Goal: Task Accomplishment & Management: Manage account settings

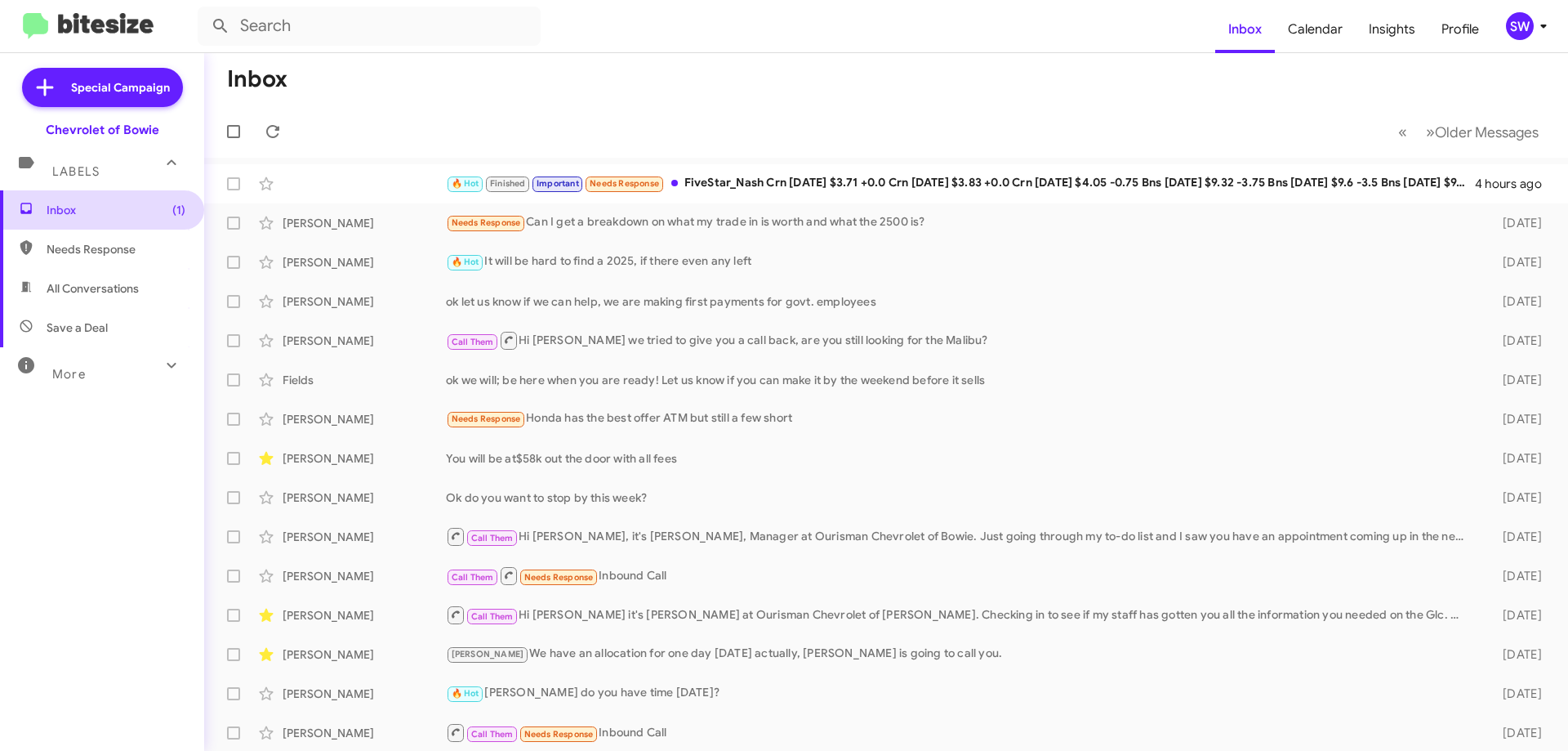
click at [77, 204] on span "Inbox (1)" at bounding box center [115, 210] width 139 height 16
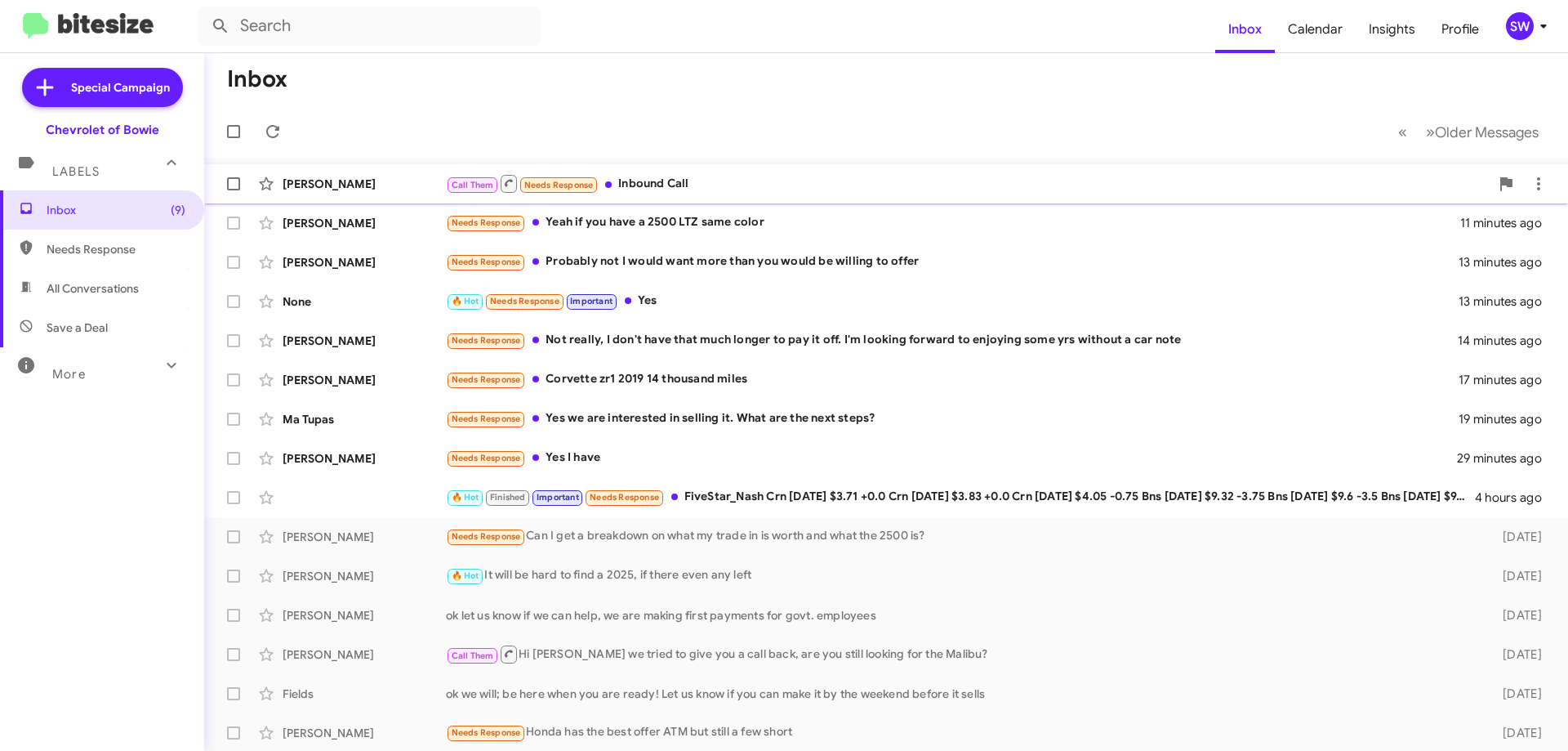
drag, startPoint x: 671, startPoint y: 184, endPoint x: 753, endPoint y: 197, distance: 83.0
click at [673, 185] on div "Call Them Needs Response Inbound Call" at bounding box center [968, 183] width 1044 height 21
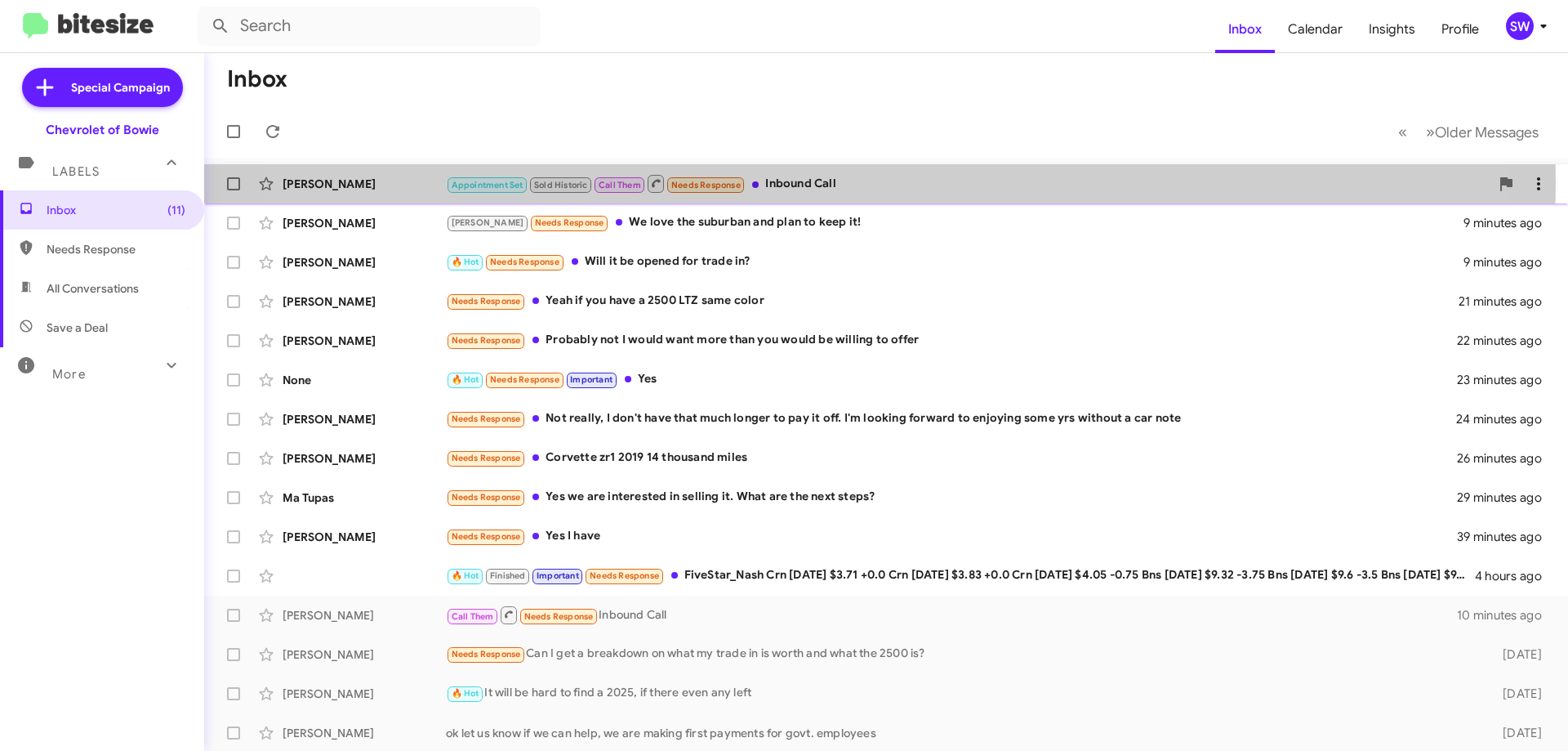
drag, startPoint x: 806, startPoint y: 183, endPoint x: 838, endPoint y: 189, distance: 32.6
click at [807, 184] on div "Appointment Set Sold Historic Call Them Needs Response Inbound Call" at bounding box center [968, 183] width 1044 height 21
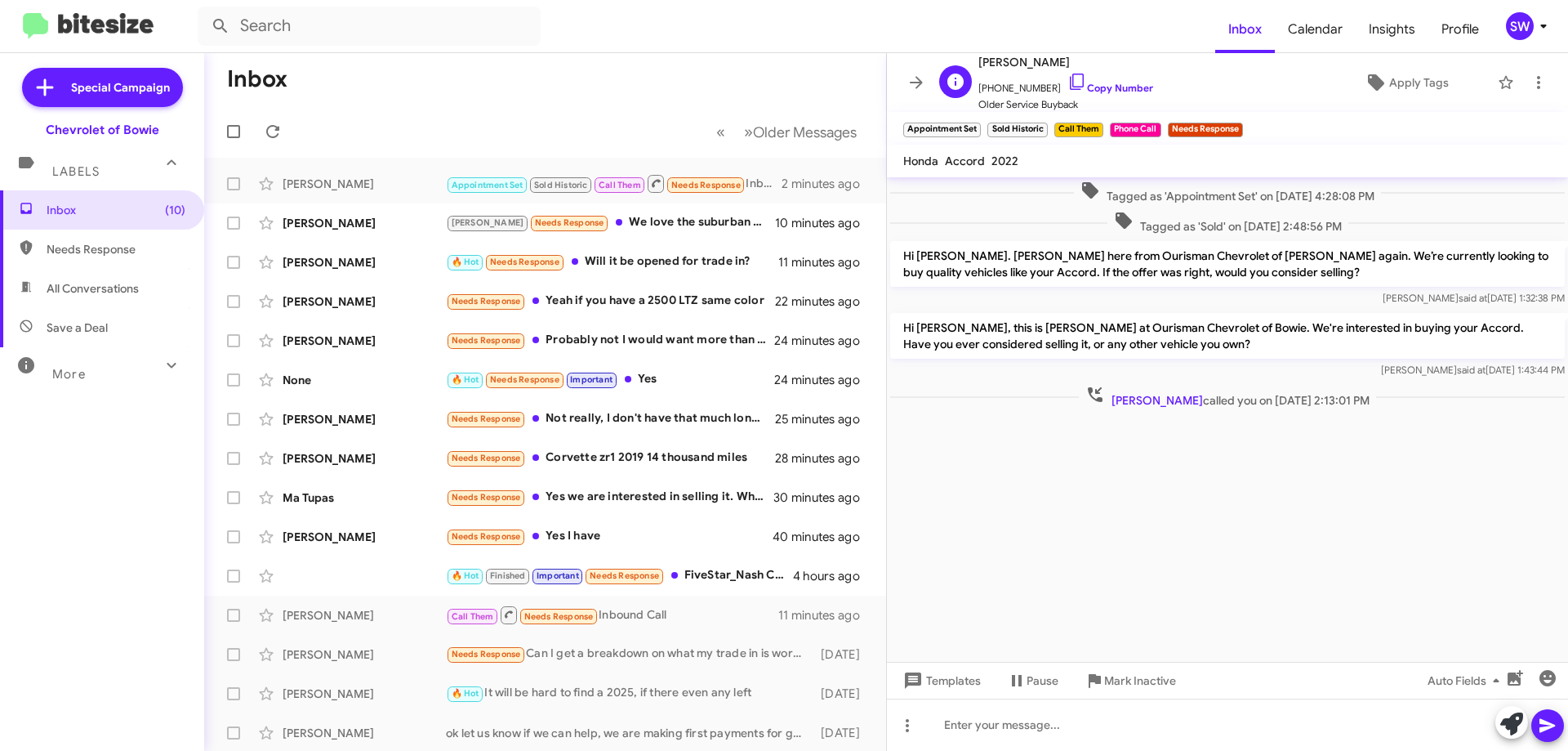
drag, startPoint x: 1061, startPoint y: 84, endPoint x: 1077, endPoint y: 99, distance: 21.9
click at [1067, 84] on icon at bounding box center [1076, 81] width 20 height 20
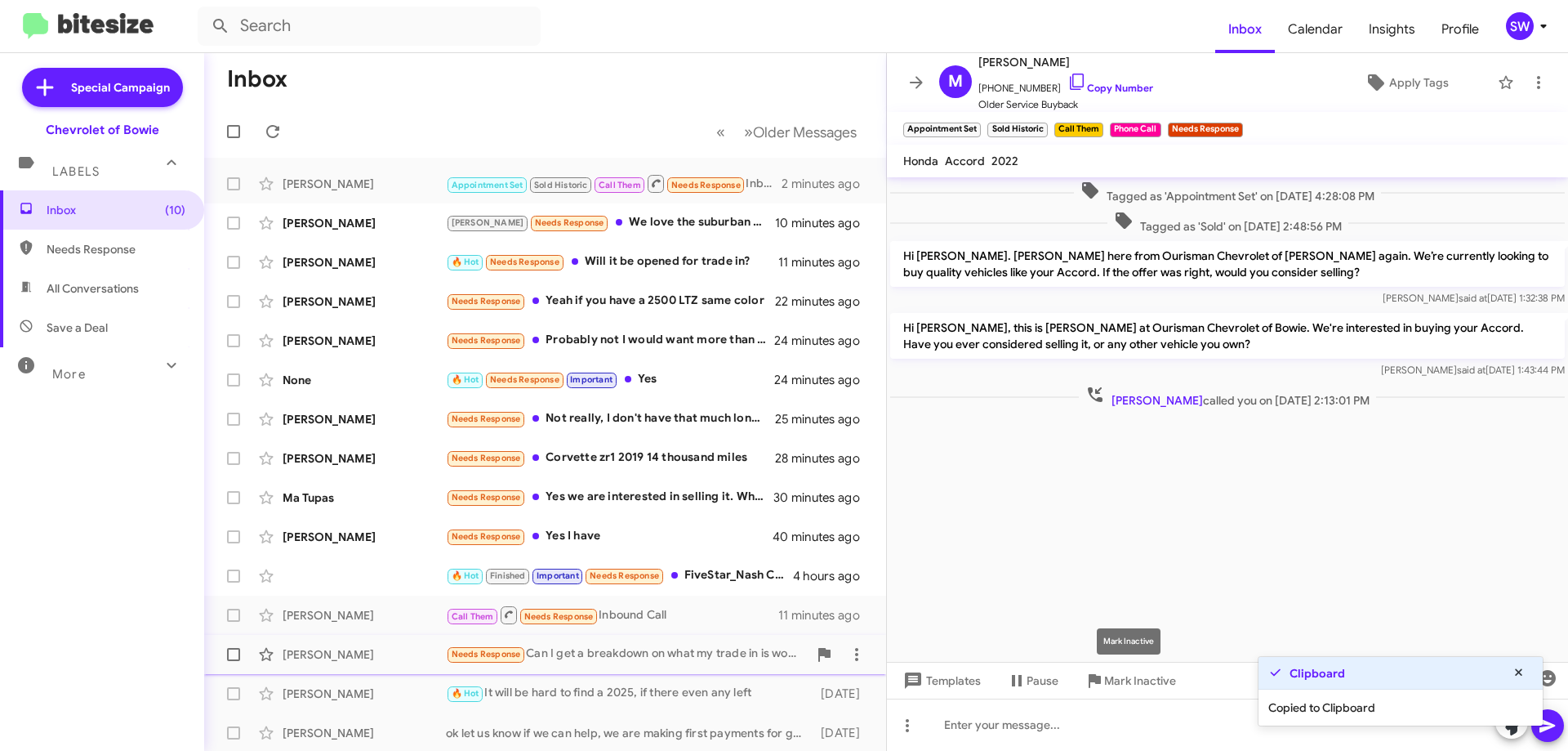
drag, startPoint x: 1115, startPoint y: 679, endPoint x: 1142, endPoint y: 658, distance: 34.2
click at [1117, 676] on span "Mark Inactive" at bounding box center [1140, 680] width 72 height 29
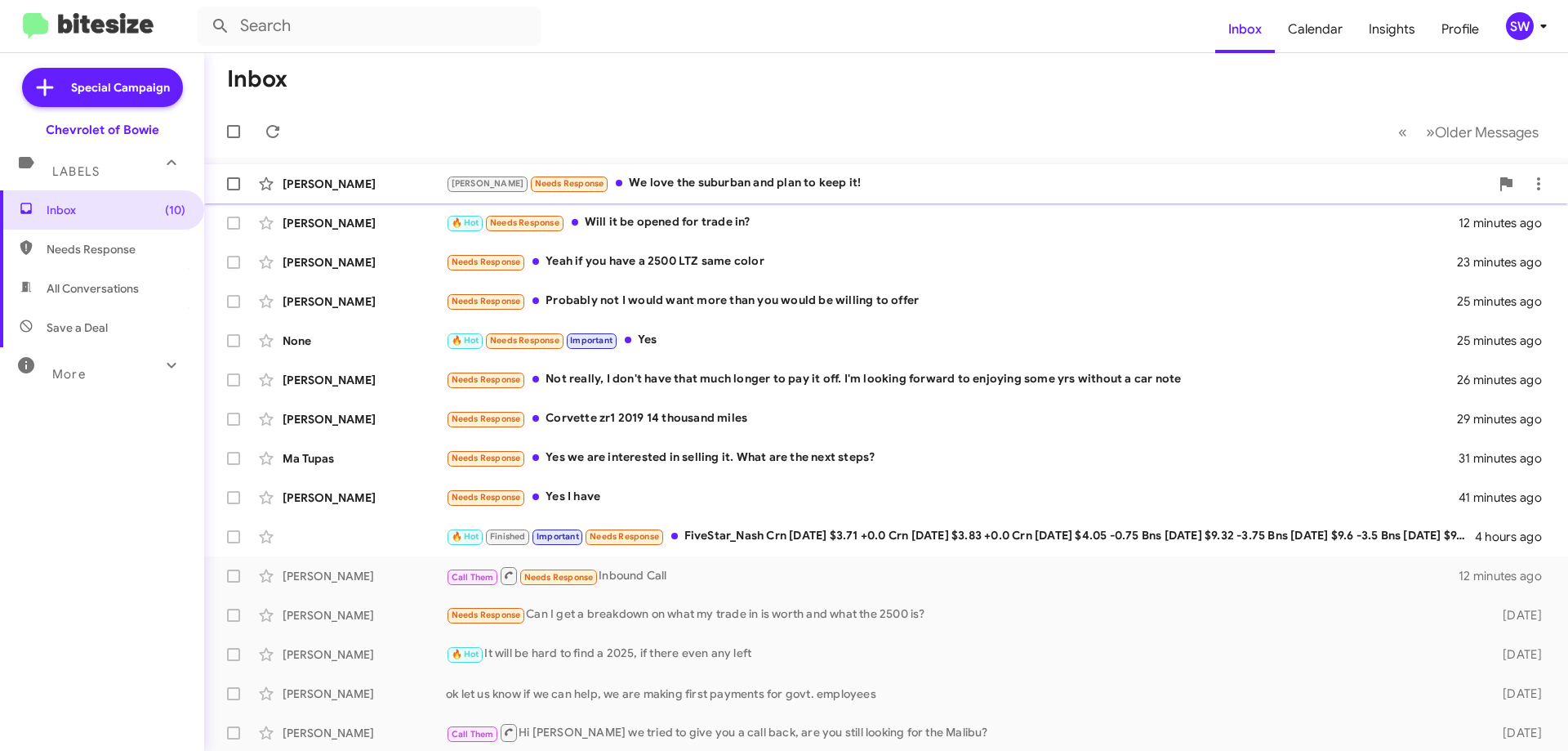
click at [693, 179] on div "Brian Needs Response We love the suburban and plan to keep it!" at bounding box center [968, 183] width 1044 height 19
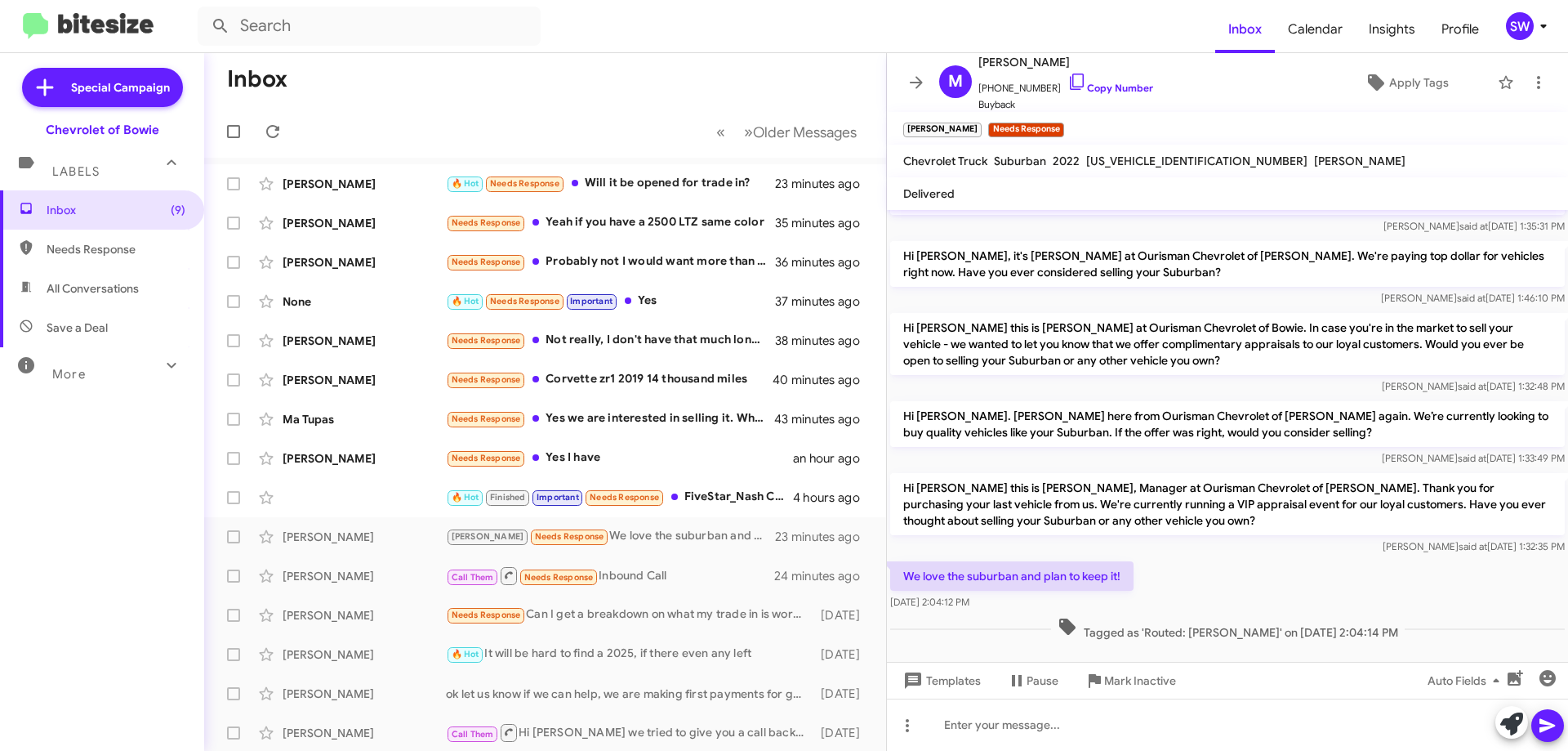
scroll to position [348, 0]
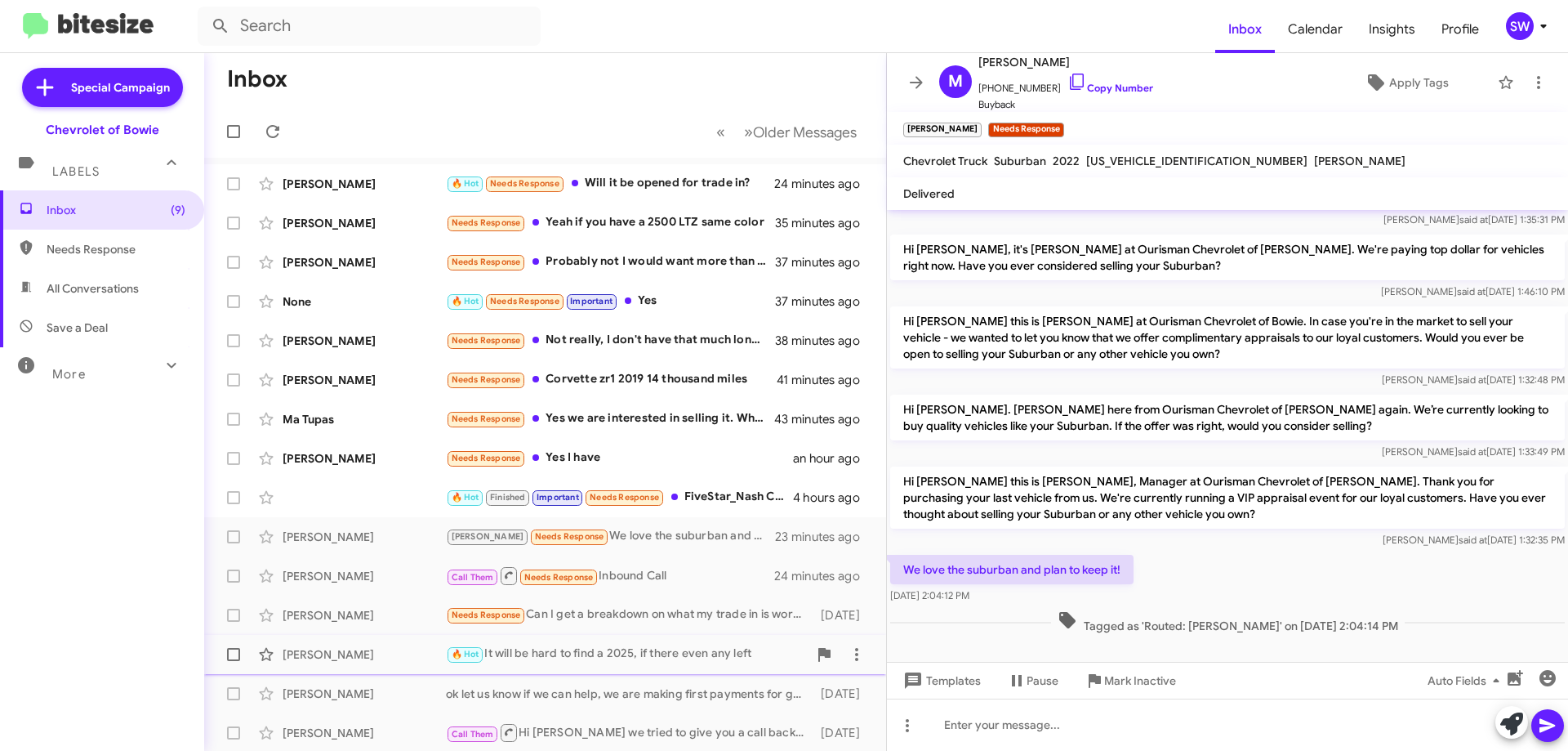
drag, startPoint x: 1120, startPoint y: 676, endPoint x: 1152, endPoint y: 657, distance: 37.2
click at [1119, 675] on span "Mark Inactive" at bounding box center [1140, 680] width 72 height 29
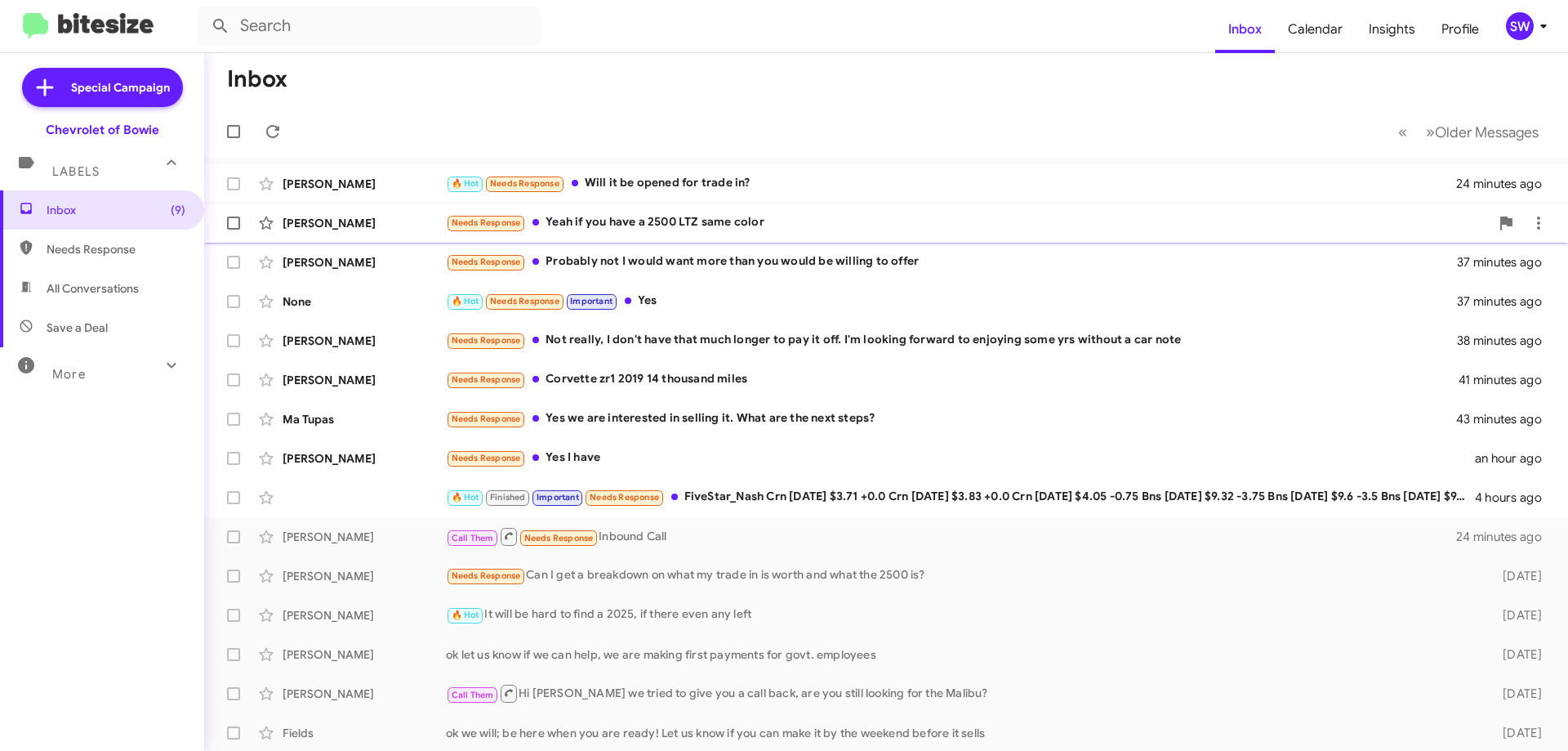
drag, startPoint x: 663, startPoint y: 184, endPoint x: 795, endPoint y: 216, distance: 135.8
click at [664, 184] on div "🔥 Hot Needs Response Will it be opened for trade in?" at bounding box center [952, 183] width 1011 height 19
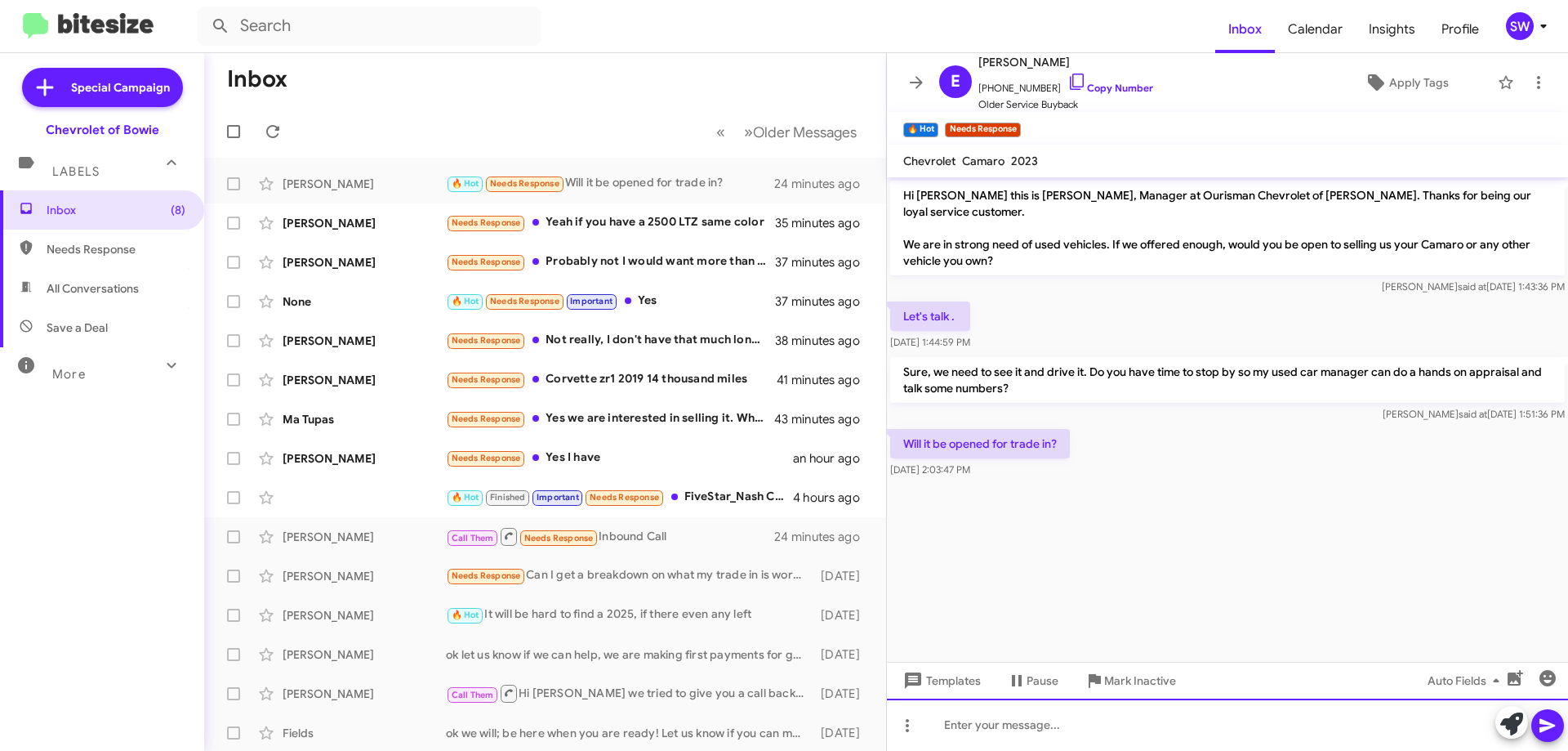
click at [1044, 745] on div at bounding box center [1227, 724] width 681 height 52
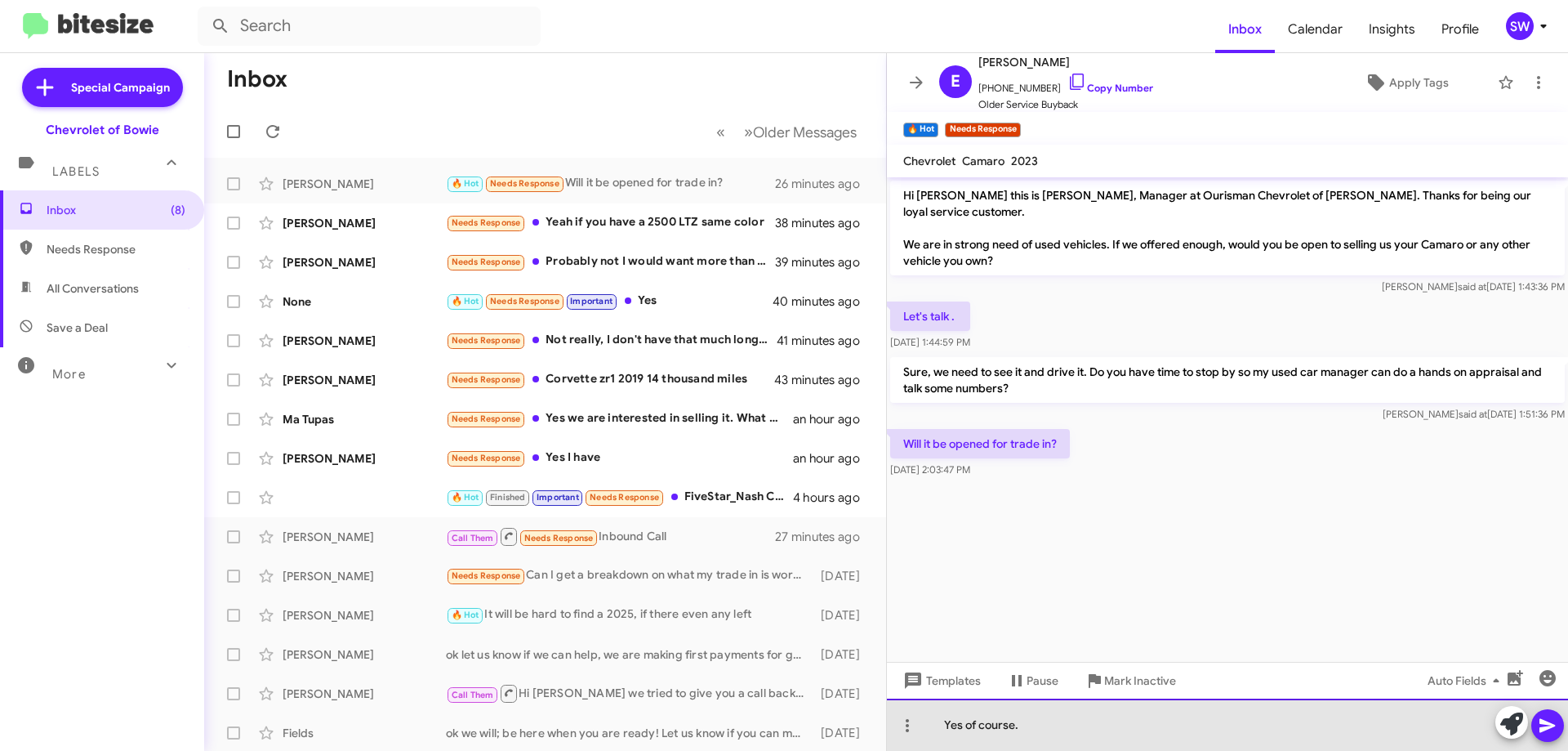
drag, startPoint x: 1056, startPoint y: 726, endPoint x: 1200, endPoint y: 707, distance: 145.2
click at [1064, 726] on div "Yes of course." at bounding box center [1227, 724] width 681 height 52
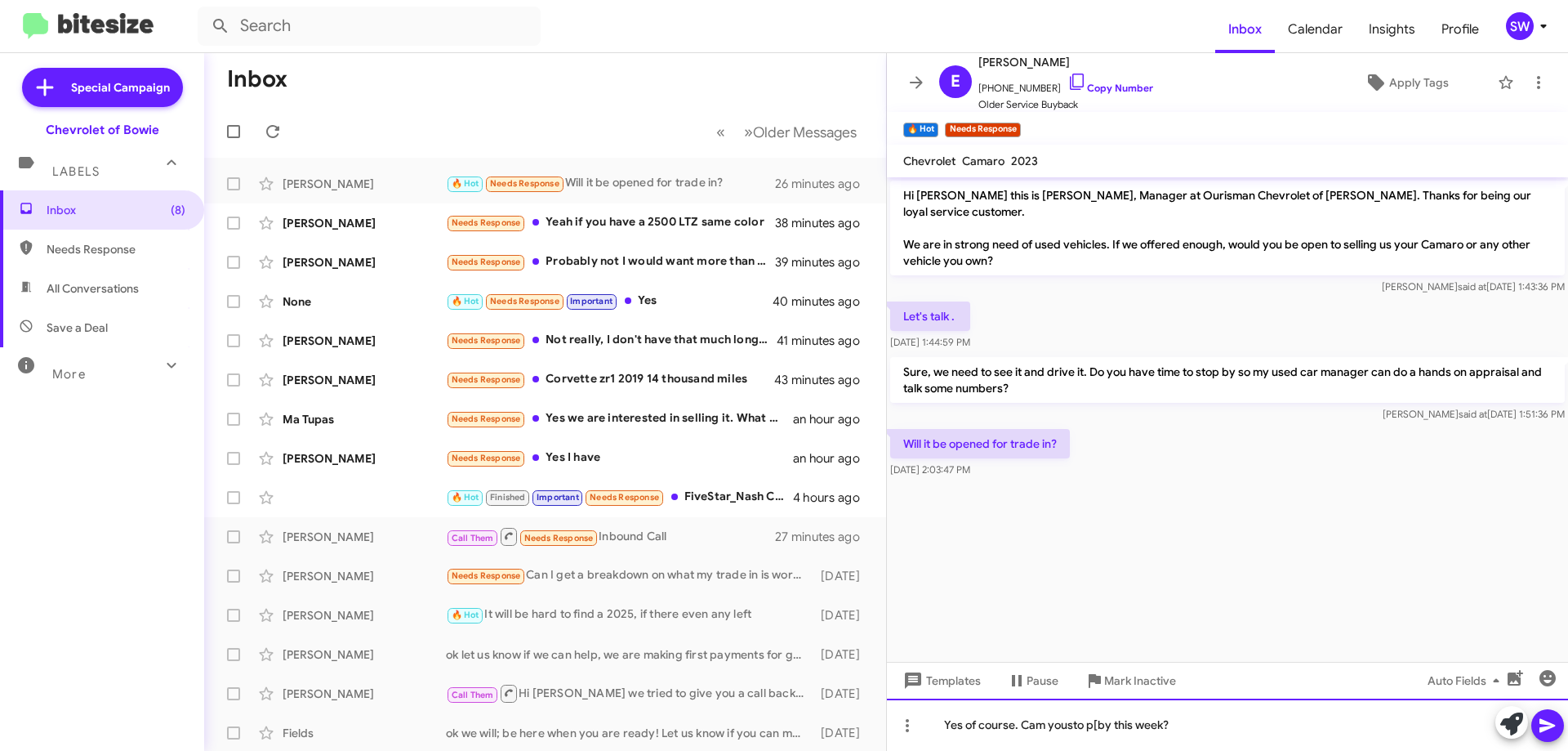
drag, startPoint x: 1083, startPoint y: 721, endPoint x: 1100, endPoint y: 724, distance: 17.3
click at [1097, 722] on div "Yes of course. Cam yousto p[by this week?" at bounding box center [1227, 724] width 681 height 52
click at [1199, 730] on div "Yes of course. Cam you stop by this week?" at bounding box center [1227, 724] width 681 height 52
click at [1040, 717] on div "Yes of course. Cam you stop by this week?" at bounding box center [1227, 724] width 681 height 52
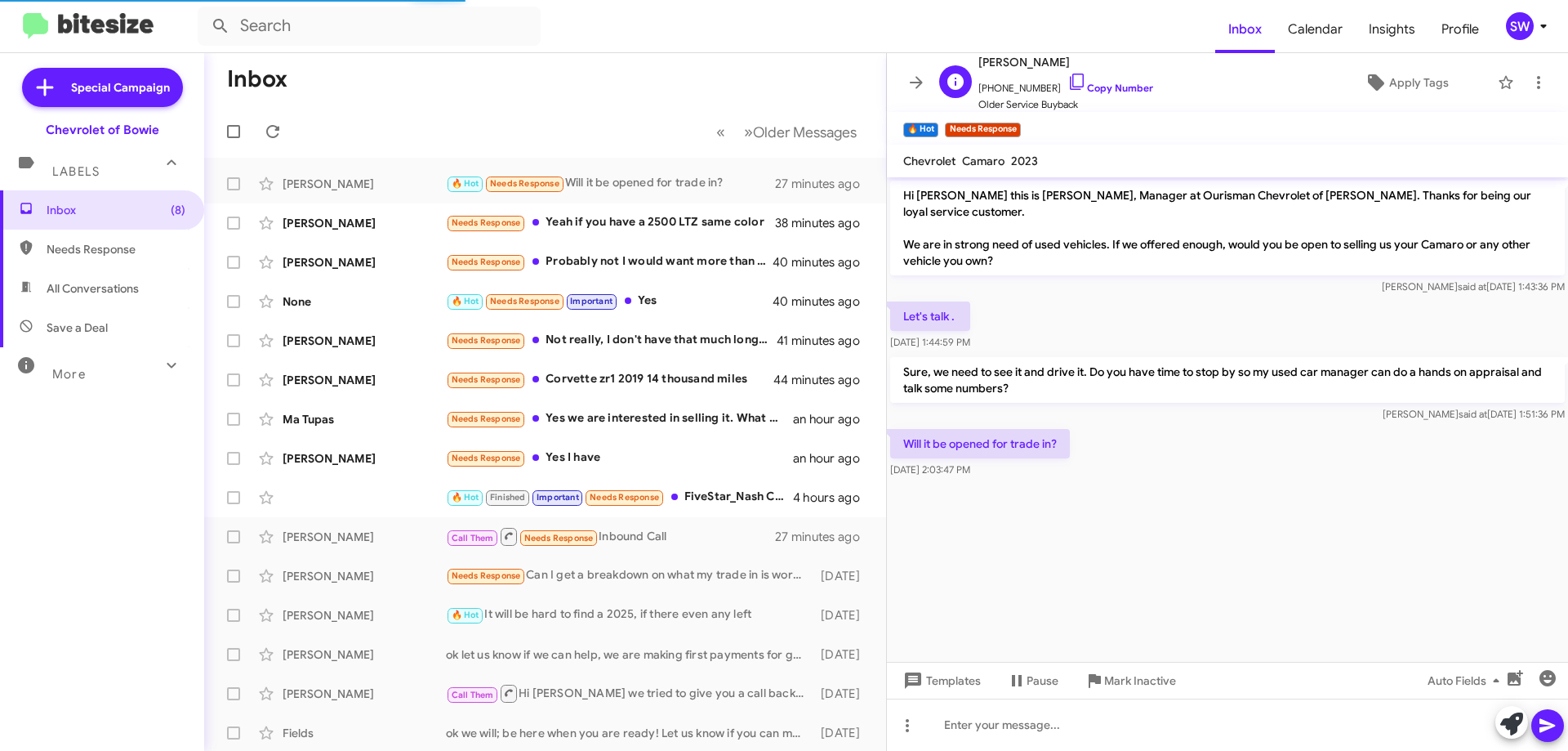
drag, startPoint x: 1058, startPoint y: 83, endPoint x: 1203, endPoint y: 75, distance: 145.2
click at [1067, 83] on icon at bounding box center [1076, 81] width 20 height 20
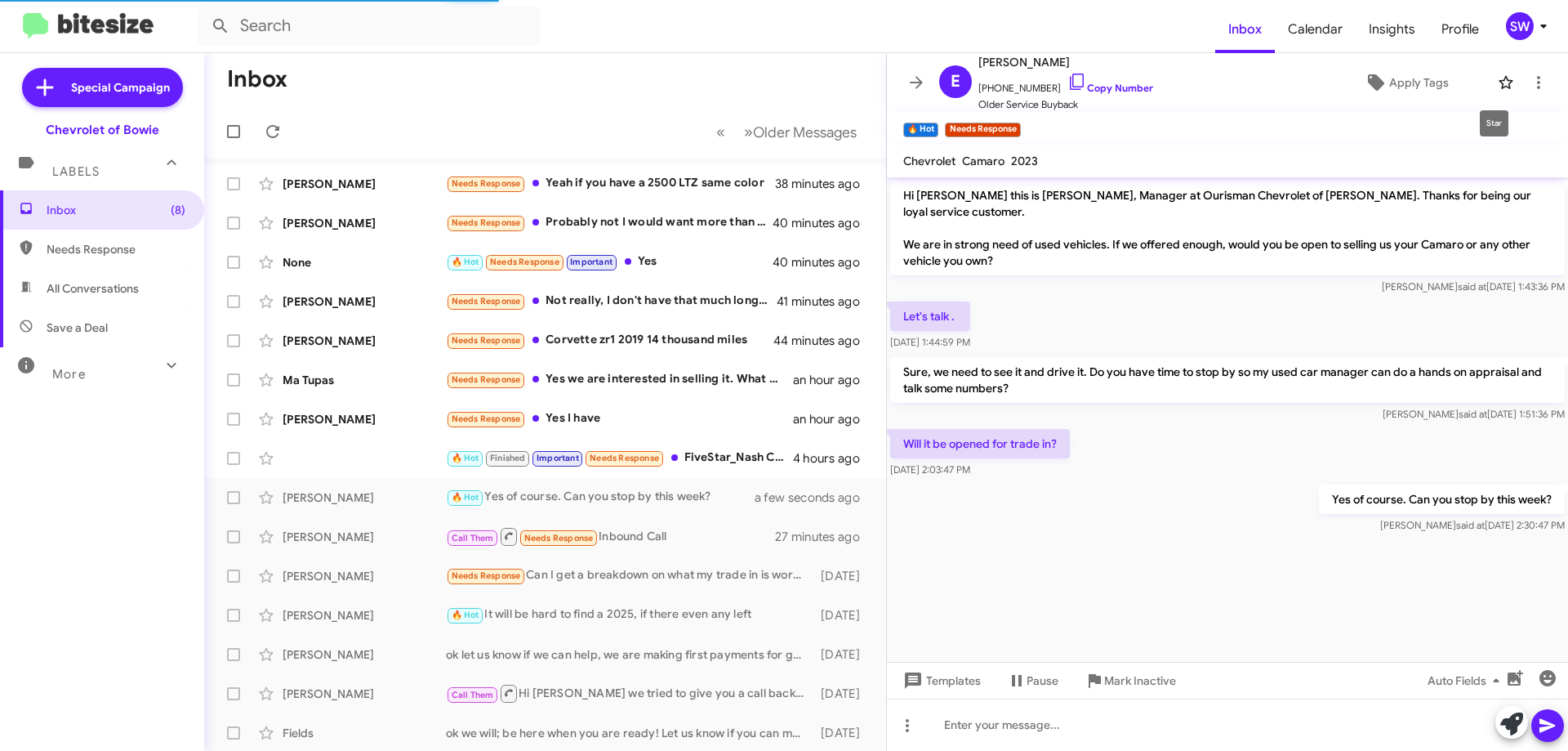
click at [1496, 80] on icon at bounding box center [1506, 82] width 20 height 20
click at [581, 423] on div "Needs Response Yes I have" at bounding box center [627, 419] width 362 height 19
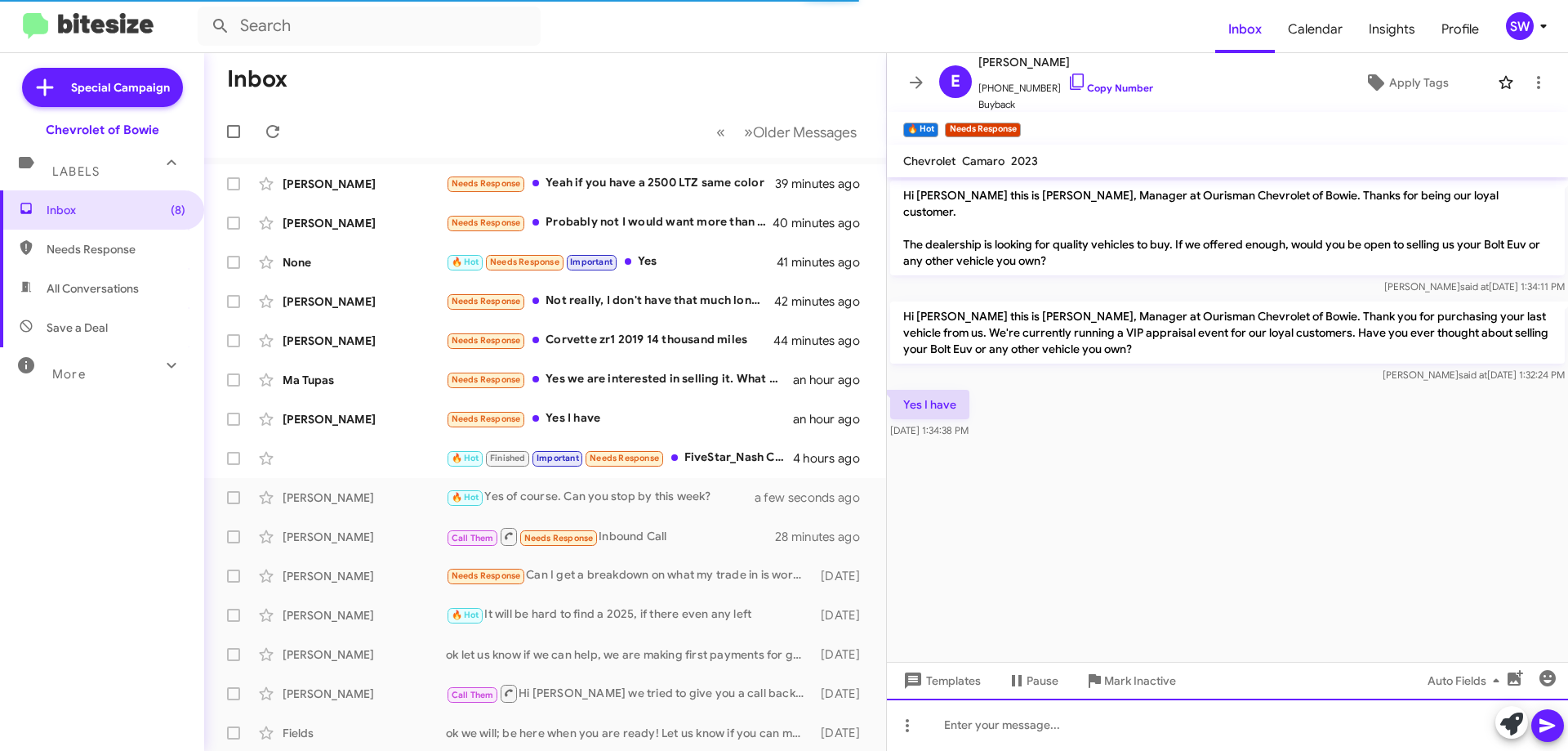
click at [1036, 718] on div at bounding box center [1227, 724] width 681 height 52
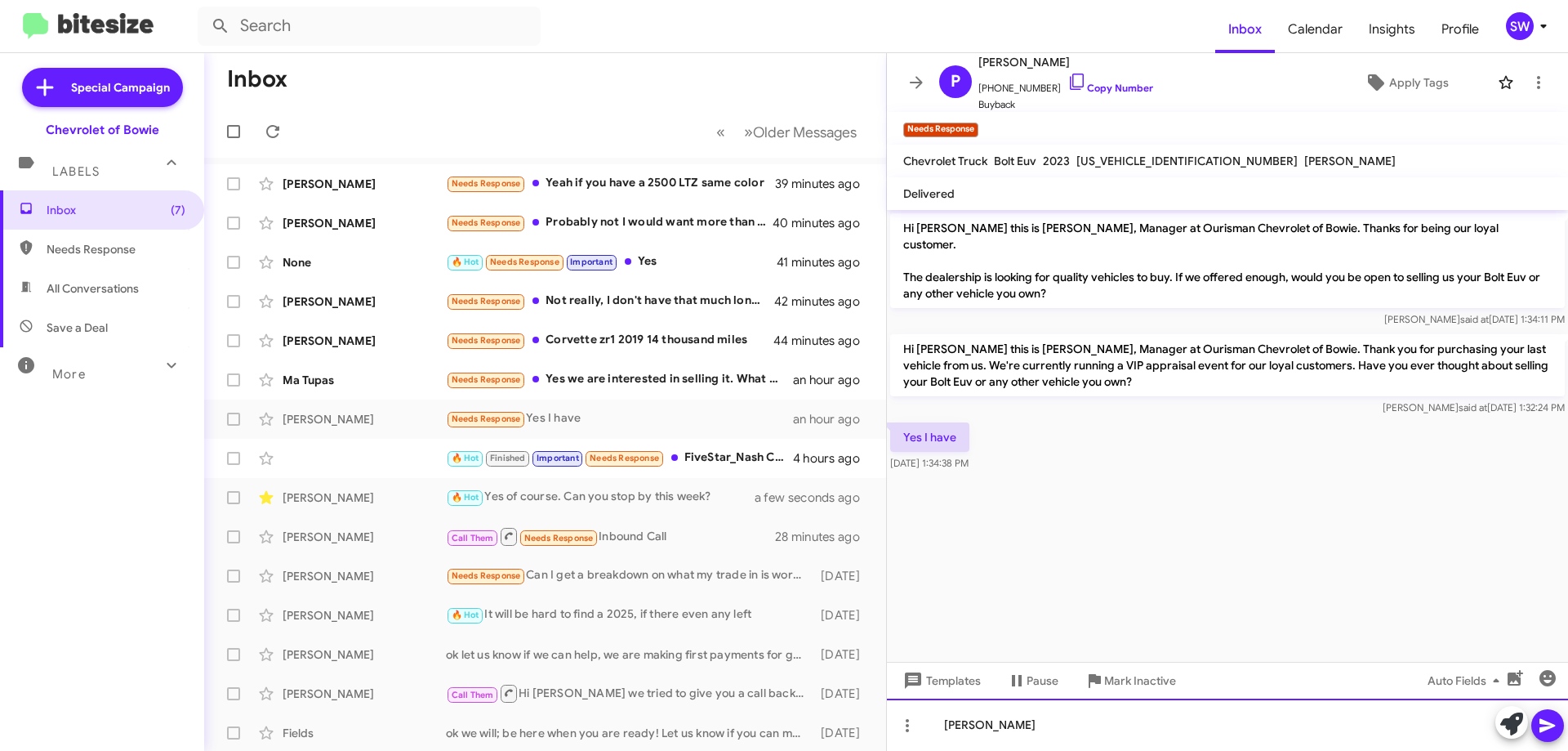
click at [1046, 717] on div "greta" at bounding box center [1227, 724] width 681 height 52
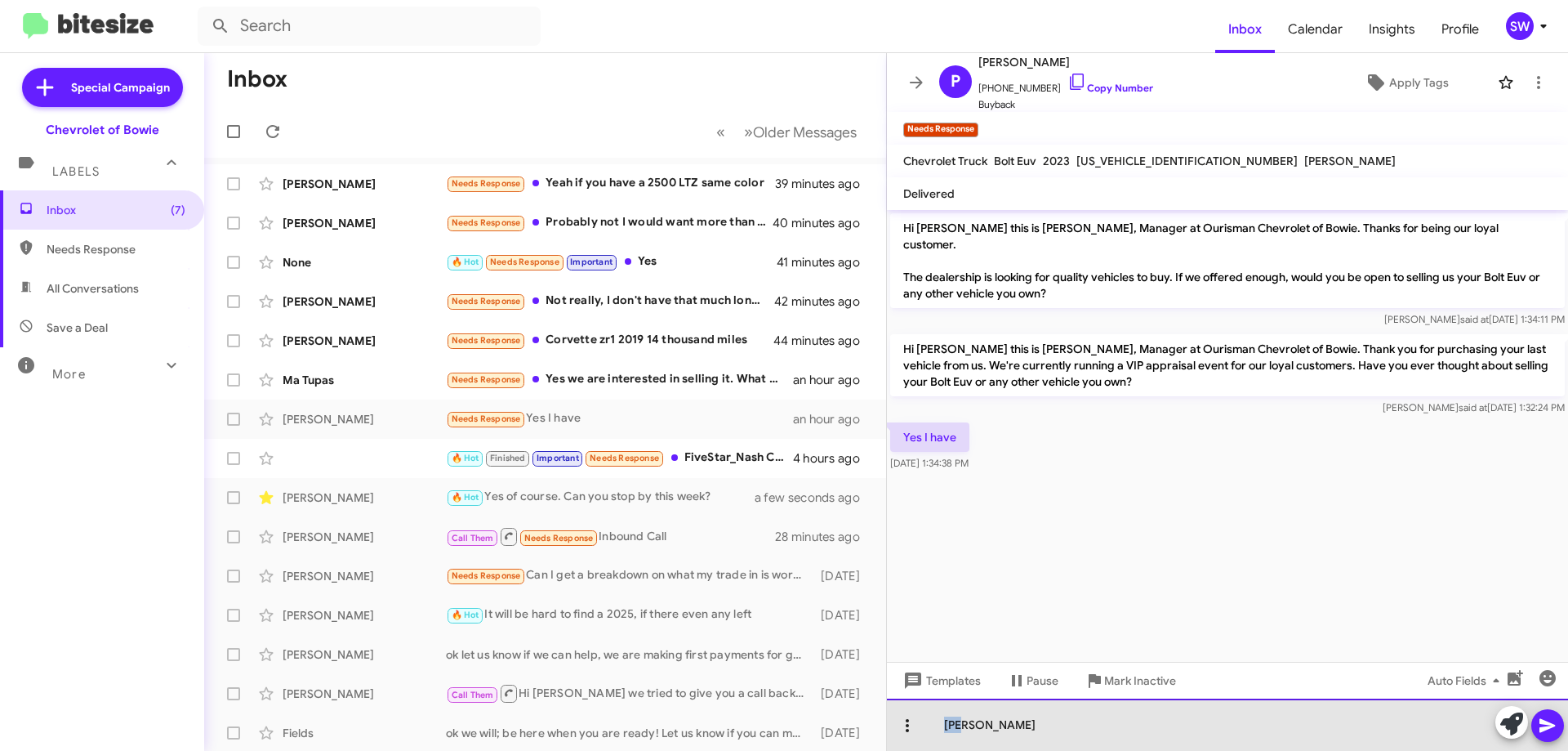
drag, startPoint x: 958, startPoint y: 722, endPoint x: 909, endPoint y: 724, distance: 49.0
click at [909, 724] on div "greta" at bounding box center [1227, 724] width 681 height 52
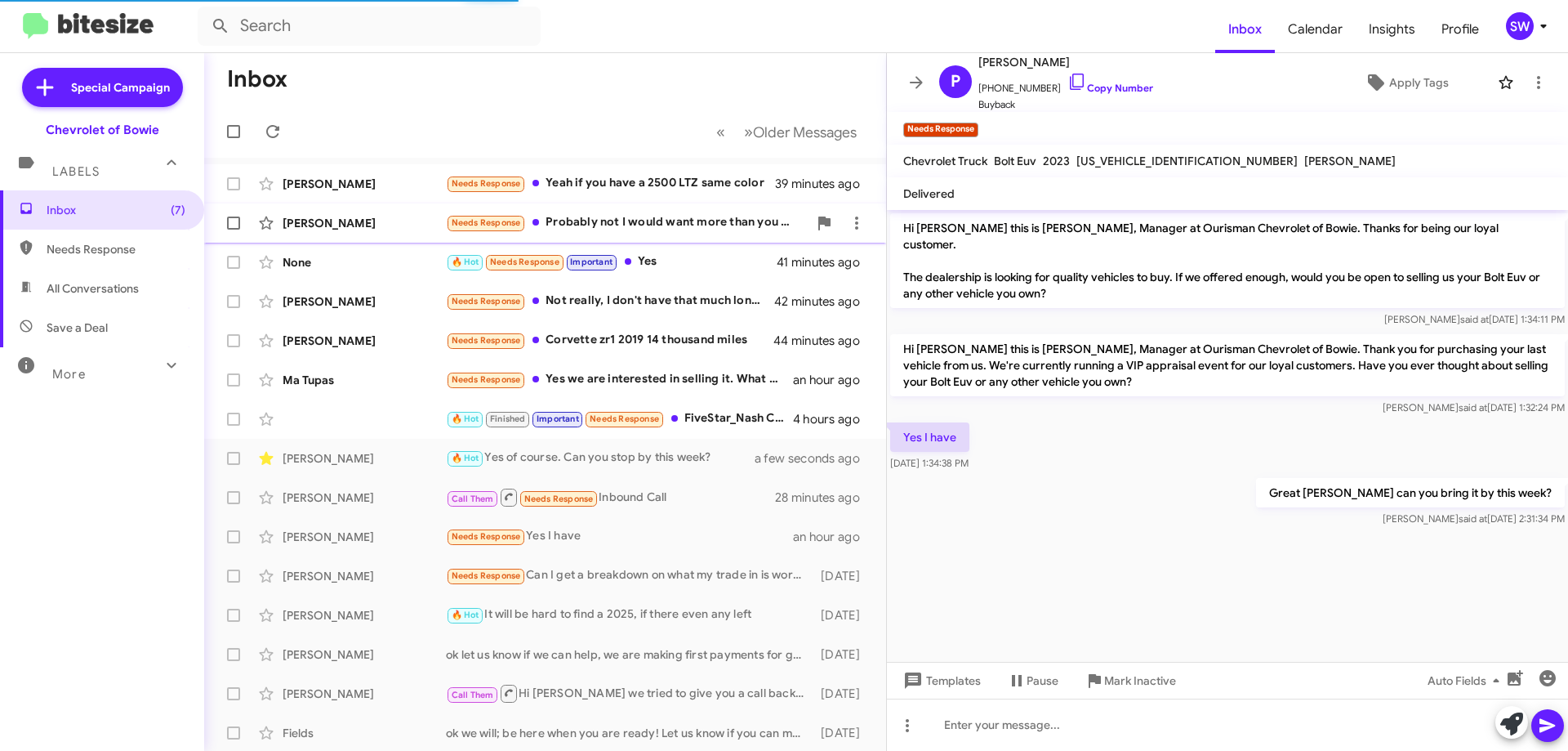
click at [620, 225] on div "Needs Response Probably not I would want more than you would be willing to offer" at bounding box center [627, 222] width 362 height 19
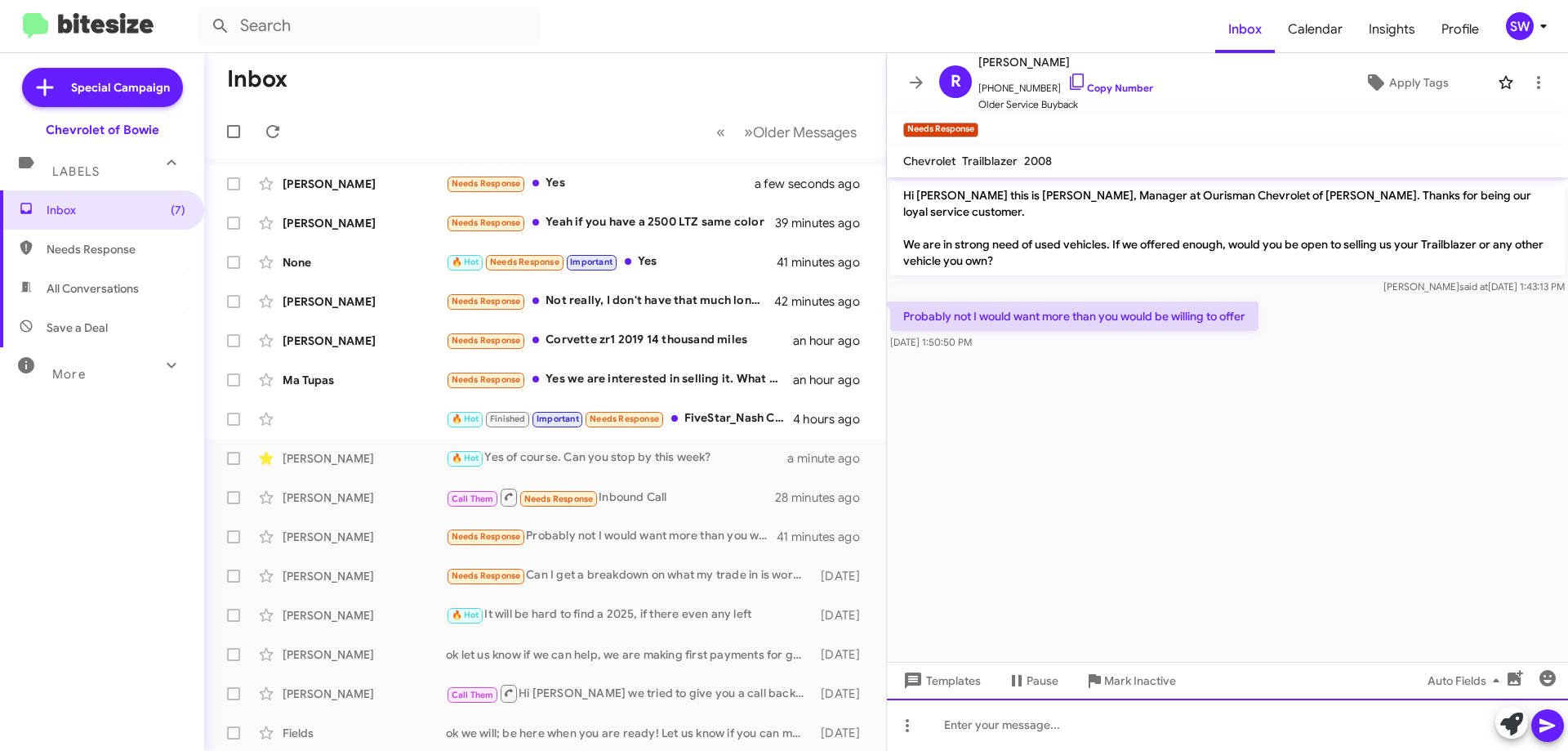
click at [1029, 718] on div at bounding box center [1227, 724] width 681 height 52
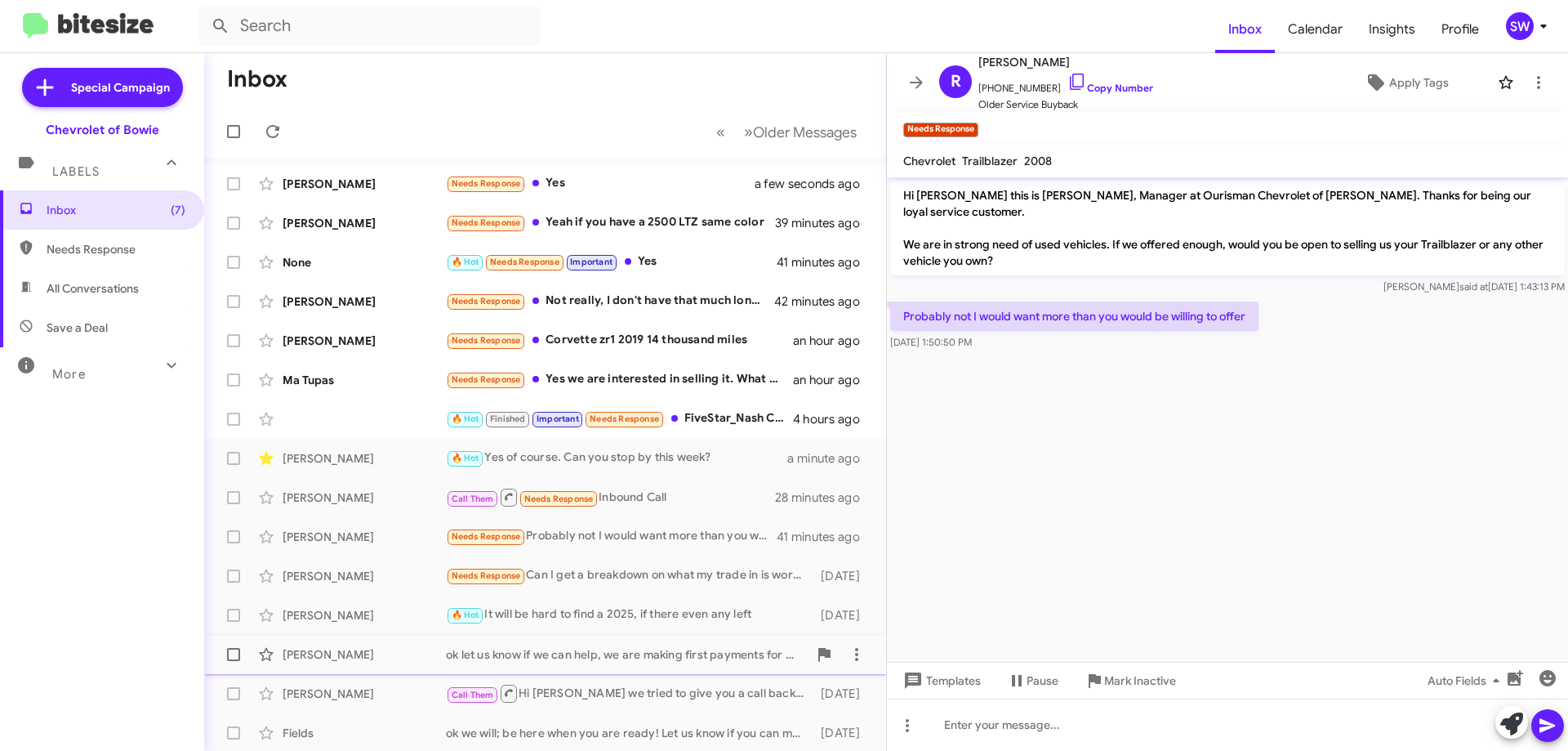
click at [1135, 683] on span "Mark Inactive" at bounding box center [1140, 680] width 72 height 29
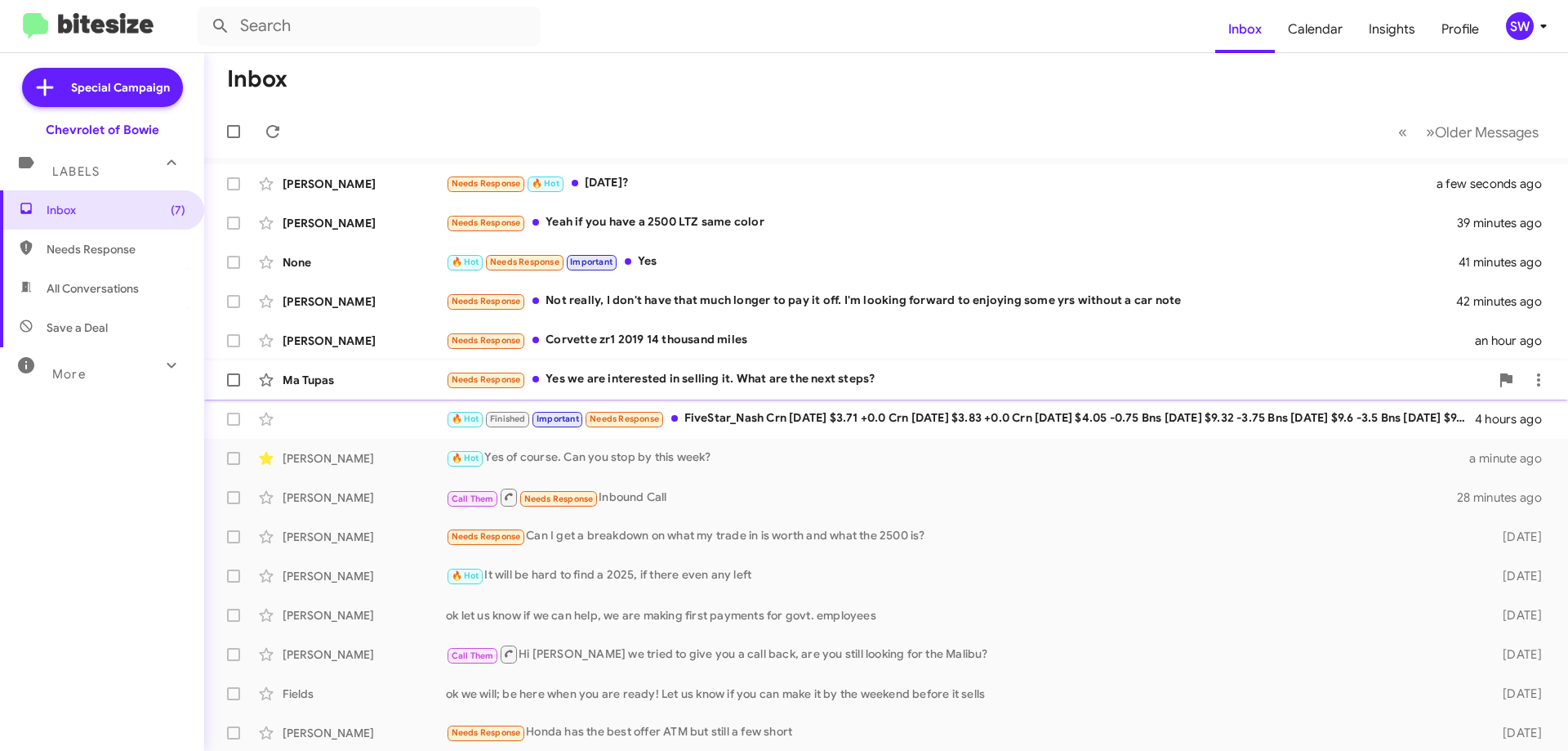
drag, startPoint x: 771, startPoint y: 380, endPoint x: 823, endPoint y: 375, distance: 52.2
click at [772, 381] on div "Needs Response Yes we are interested in selling it. What are the next steps?" at bounding box center [968, 380] width 1044 height 19
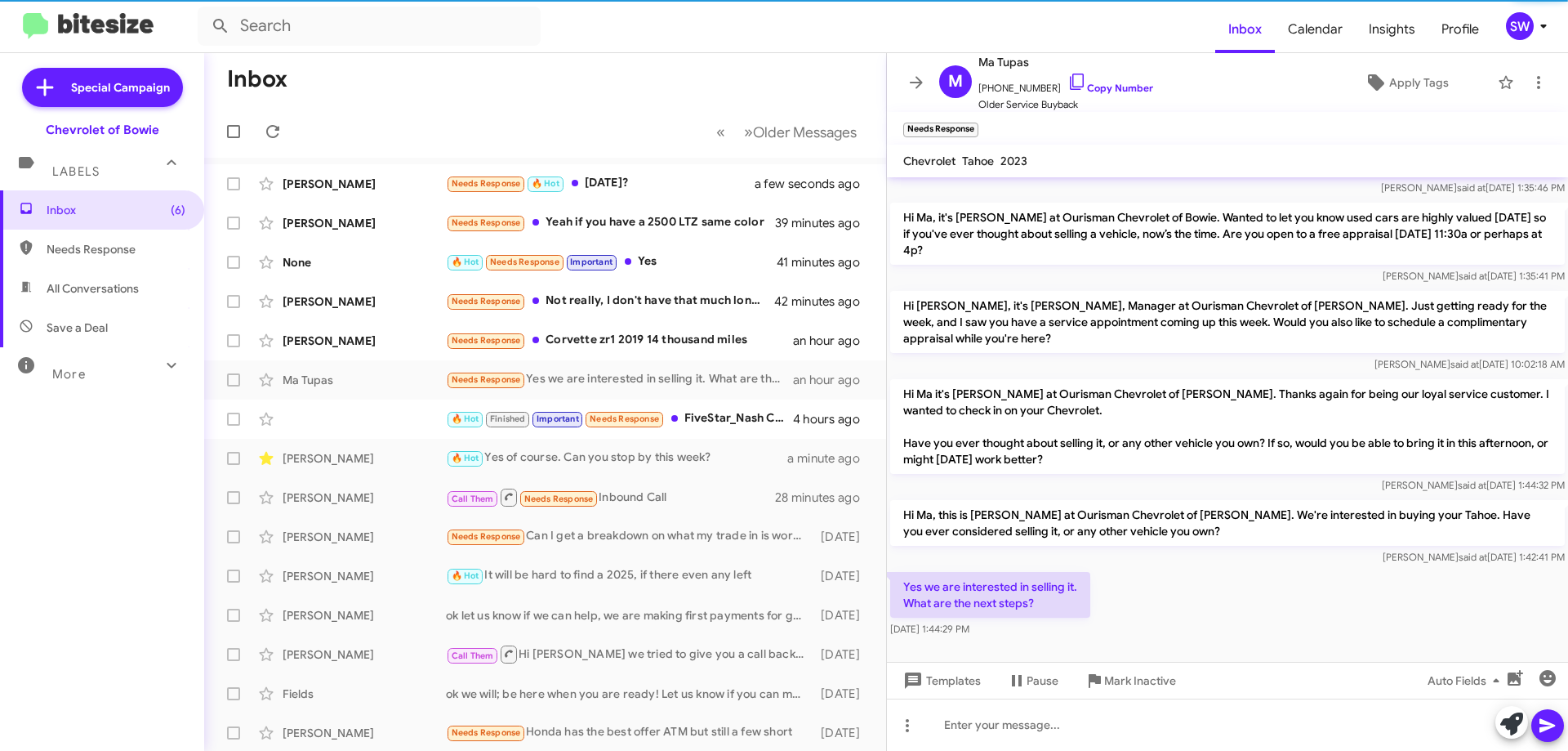
scroll to position [254, 0]
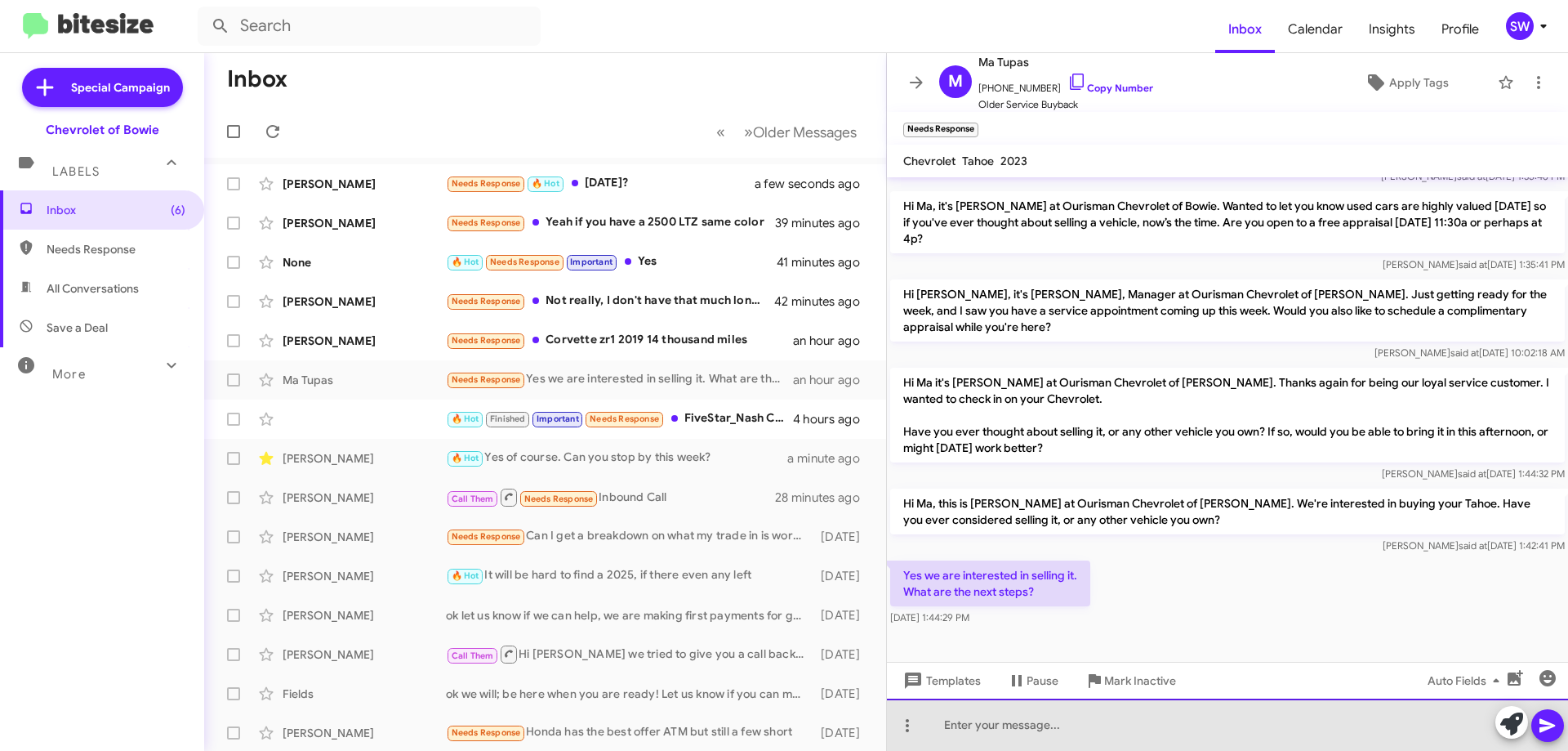
drag, startPoint x: 1067, startPoint y: 727, endPoint x: 1247, endPoint y: 684, distance: 185.1
click at [1069, 726] on div at bounding box center [1227, 724] width 681 height 52
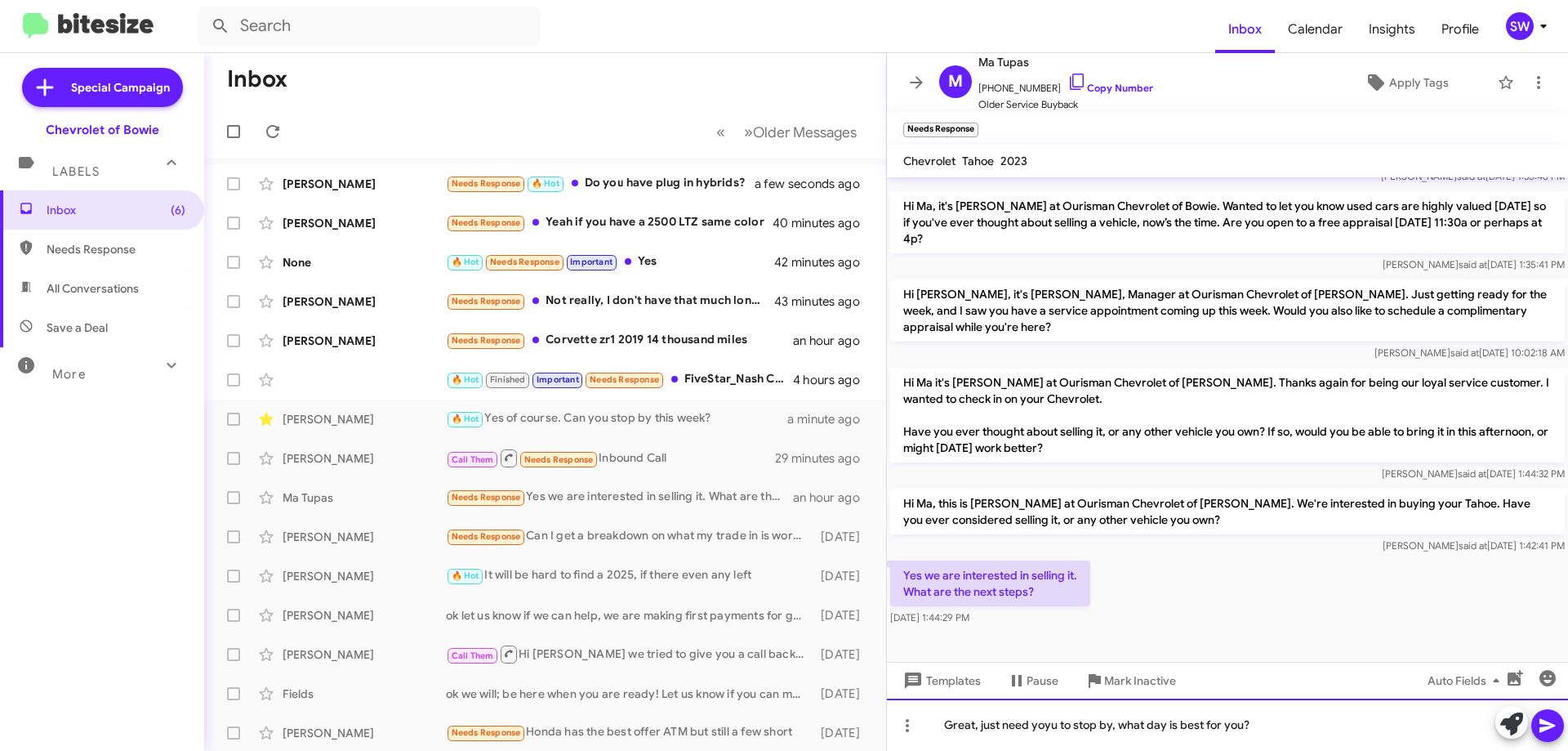
drag, startPoint x: 1051, startPoint y: 726, endPoint x: 1039, endPoint y: 724, distance: 12.2
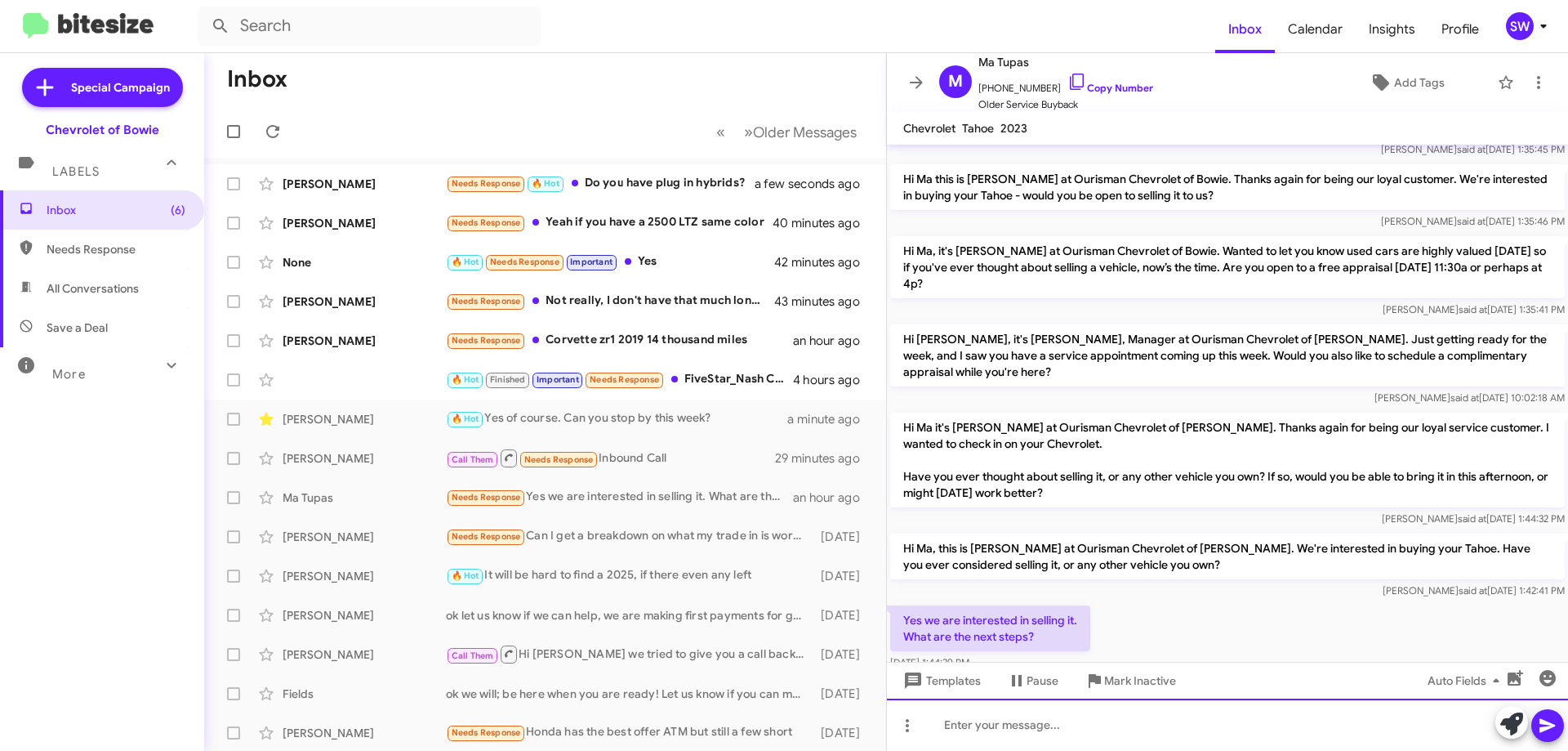
scroll to position [281, 0]
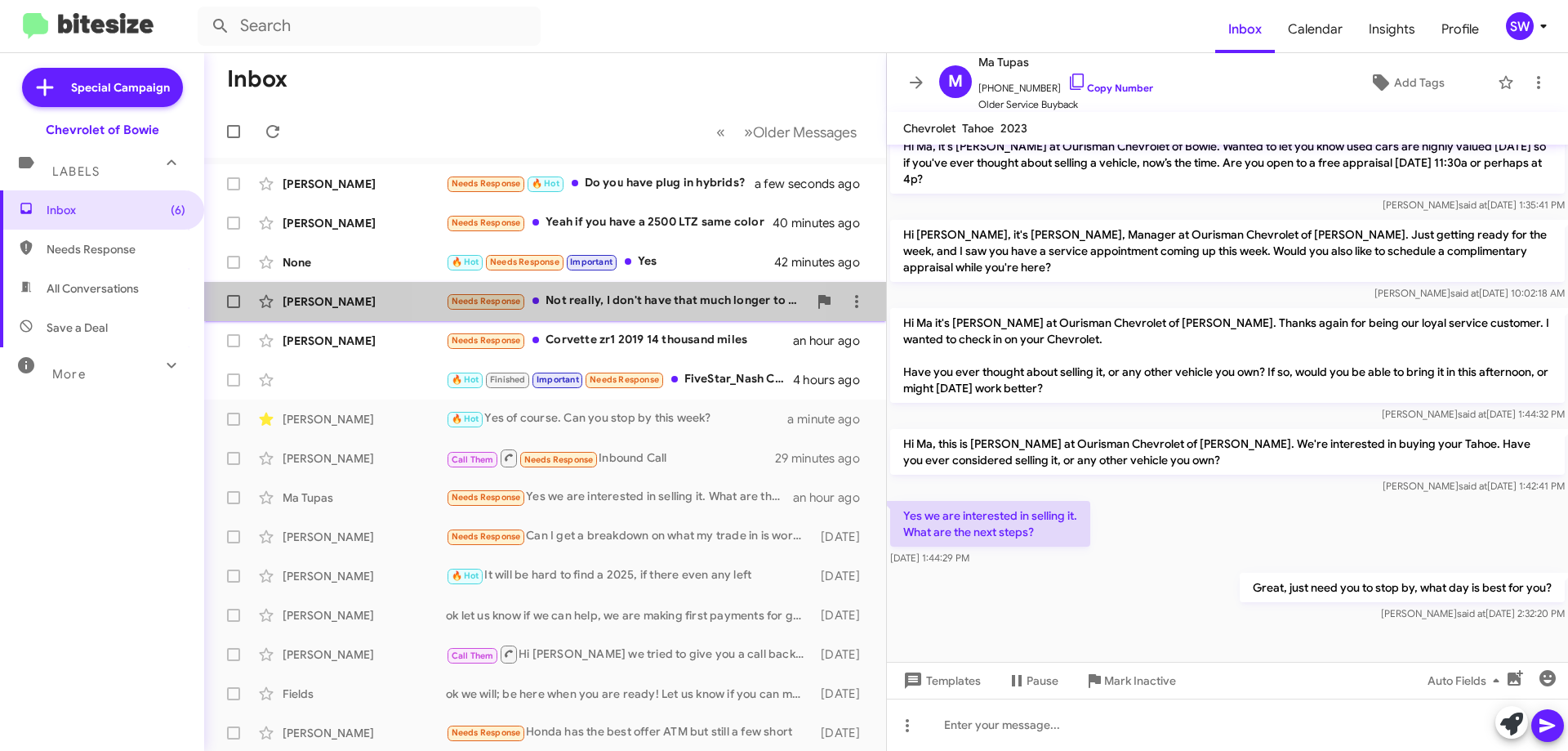
drag, startPoint x: 614, startPoint y: 300, endPoint x: 763, endPoint y: 305, distance: 149.1
click at [625, 300] on div "Needs Response Not really, I don't have that much longer to pay it off. I'm loo…" at bounding box center [627, 301] width 362 height 19
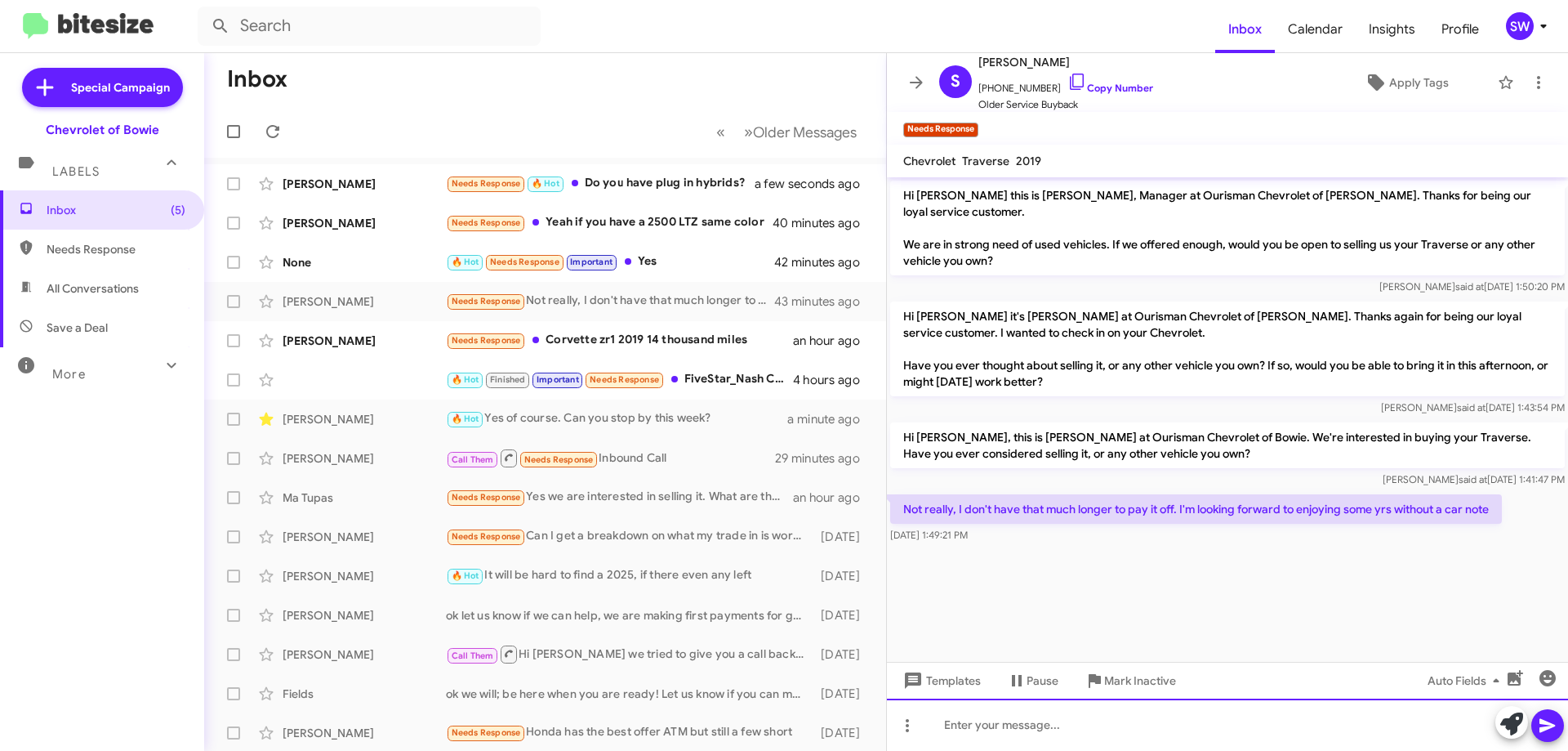
click at [1065, 725] on div at bounding box center [1227, 724] width 681 height 52
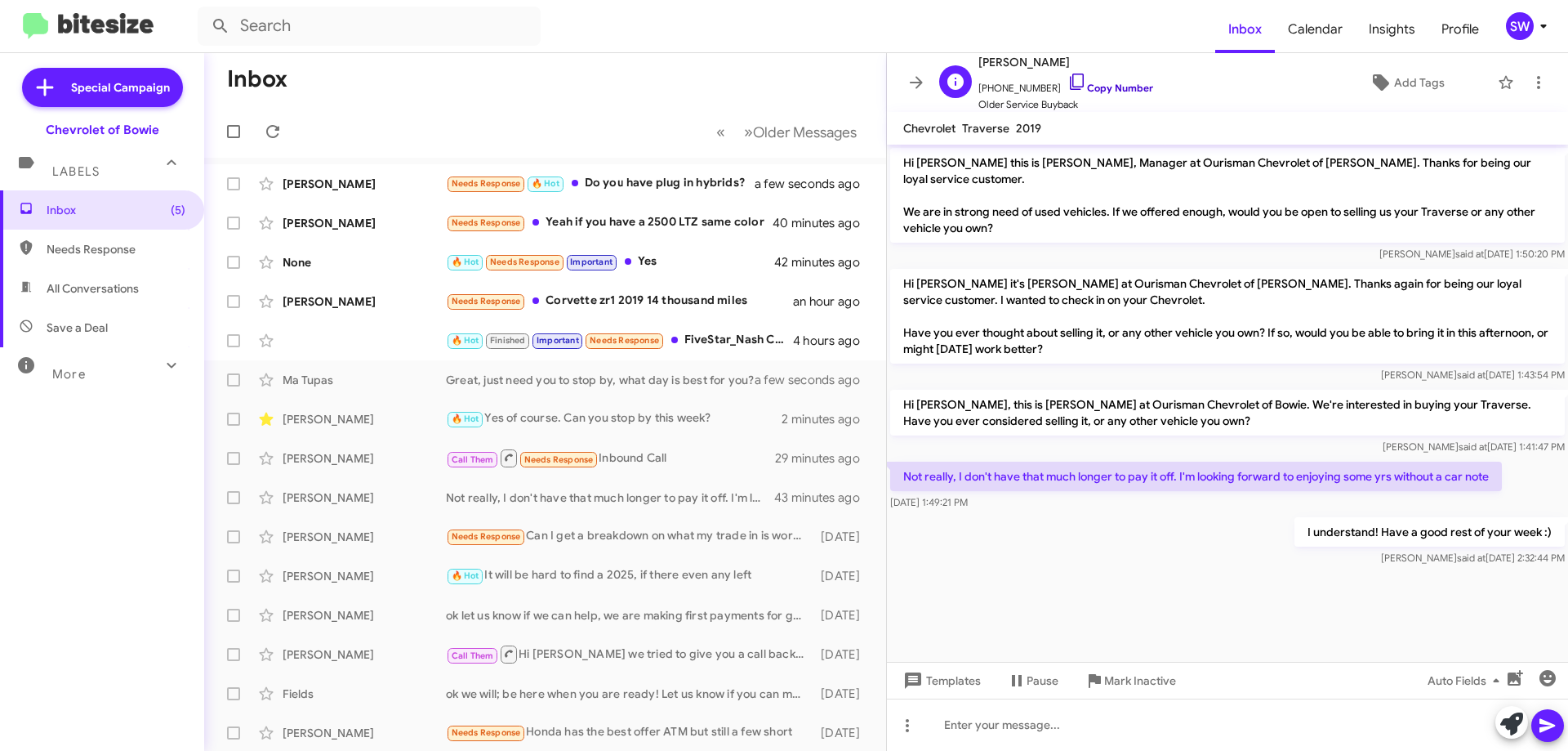
drag, startPoint x: 1060, startPoint y: 81, endPoint x: 1092, endPoint y: 267, distance: 188.7
click at [1067, 82] on icon at bounding box center [1076, 81] width 20 height 20
click at [1124, 676] on span "Mark Inactive" at bounding box center [1140, 680] width 72 height 29
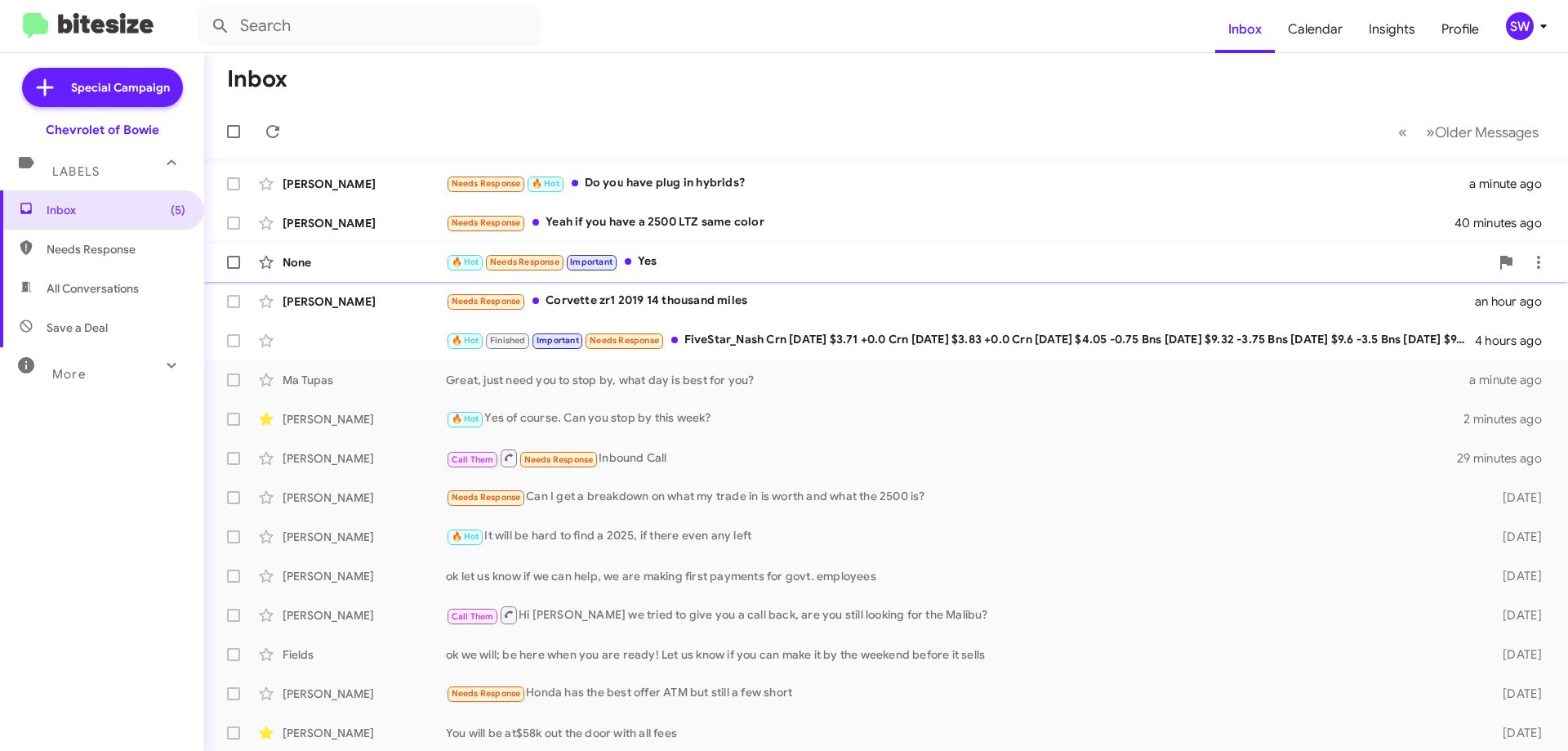
drag, startPoint x: 651, startPoint y: 256, endPoint x: 678, endPoint y: 264, distance: 28.2
click at [652, 257] on div "🔥 Hot Needs Response Important Yes" at bounding box center [968, 262] width 1044 height 19
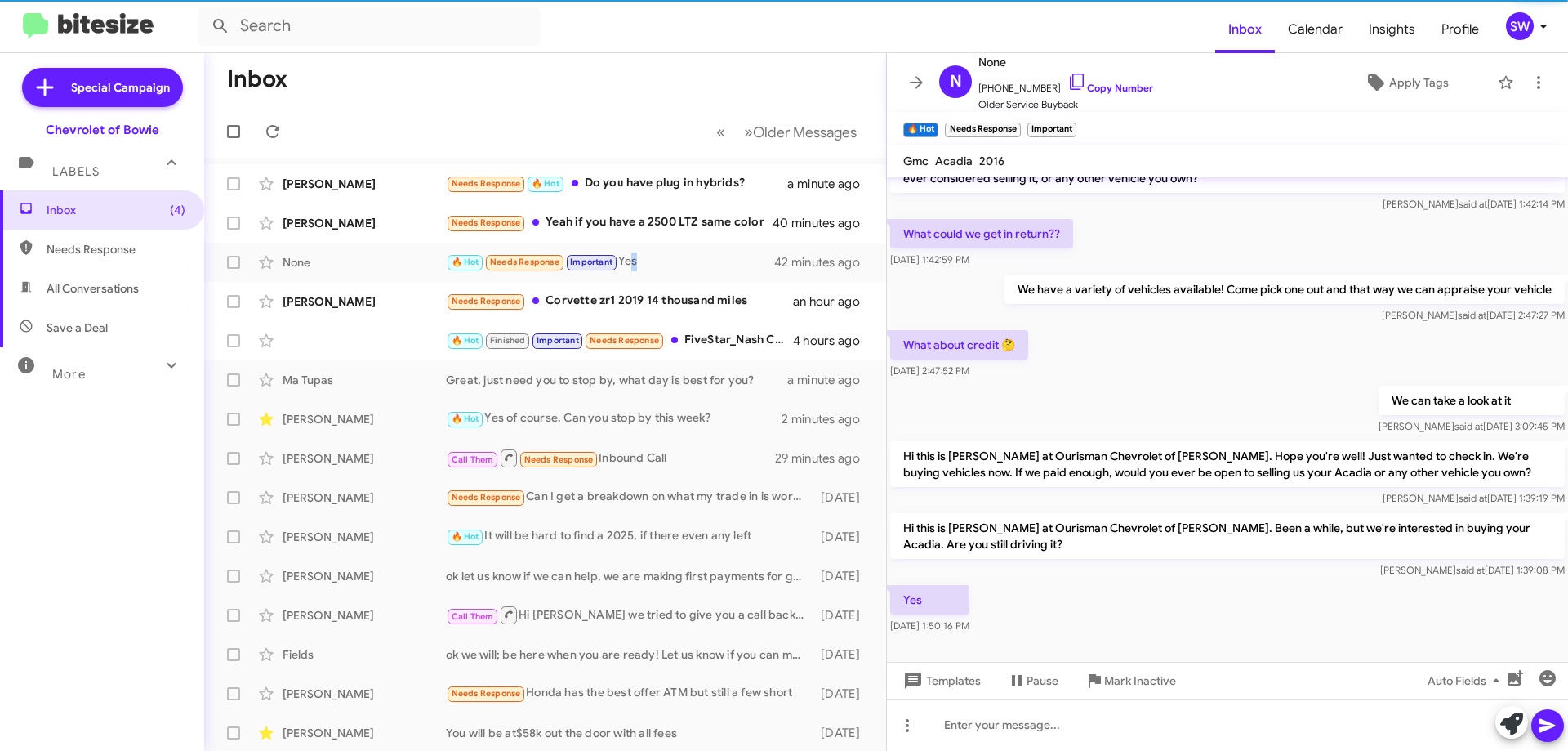
scroll to position [42, 0]
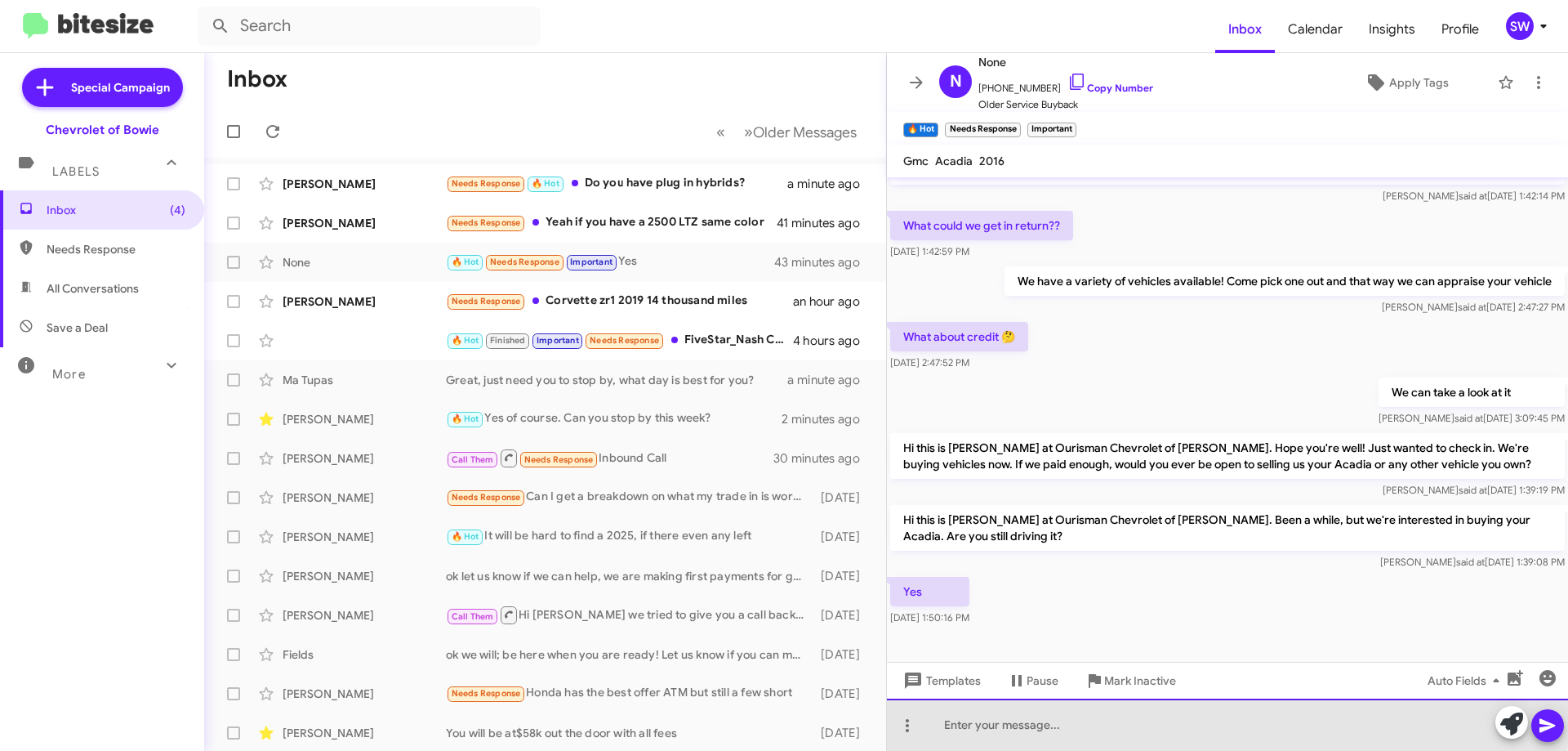
click at [1071, 718] on div at bounding box center [1227, 724] width 681 height 52
drag, startPoint x: 1030, startPoint y: 728, endPoint x: 1048, endPoint y: 718, distance: 20.6
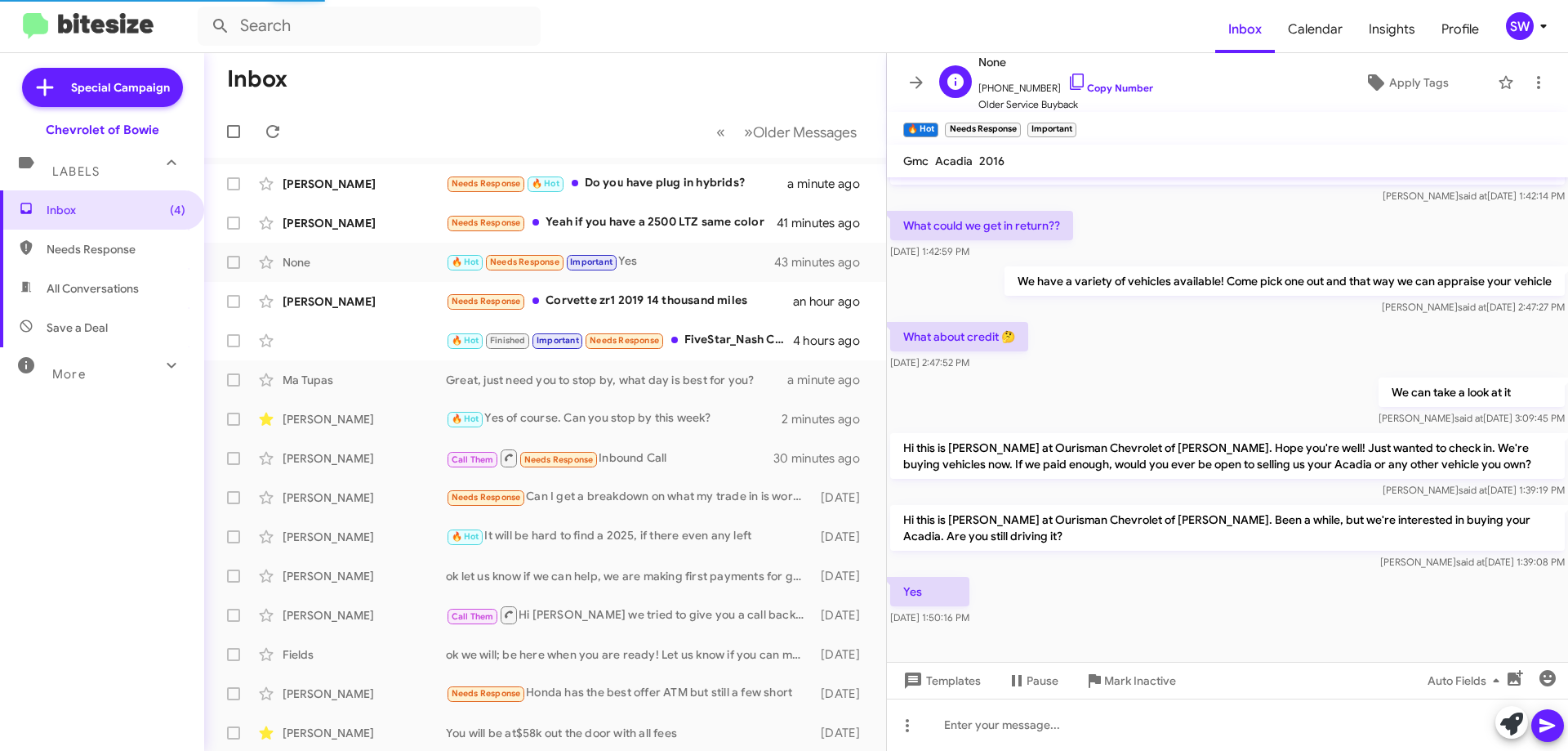
drag, startPoint x: 1061, startPoint y: 83, endPoint x: 1164, endPoint y: 107, distance: 105.8
click at [1067, 84] on icon at bounding box center [1076, 81] width 20 height 20
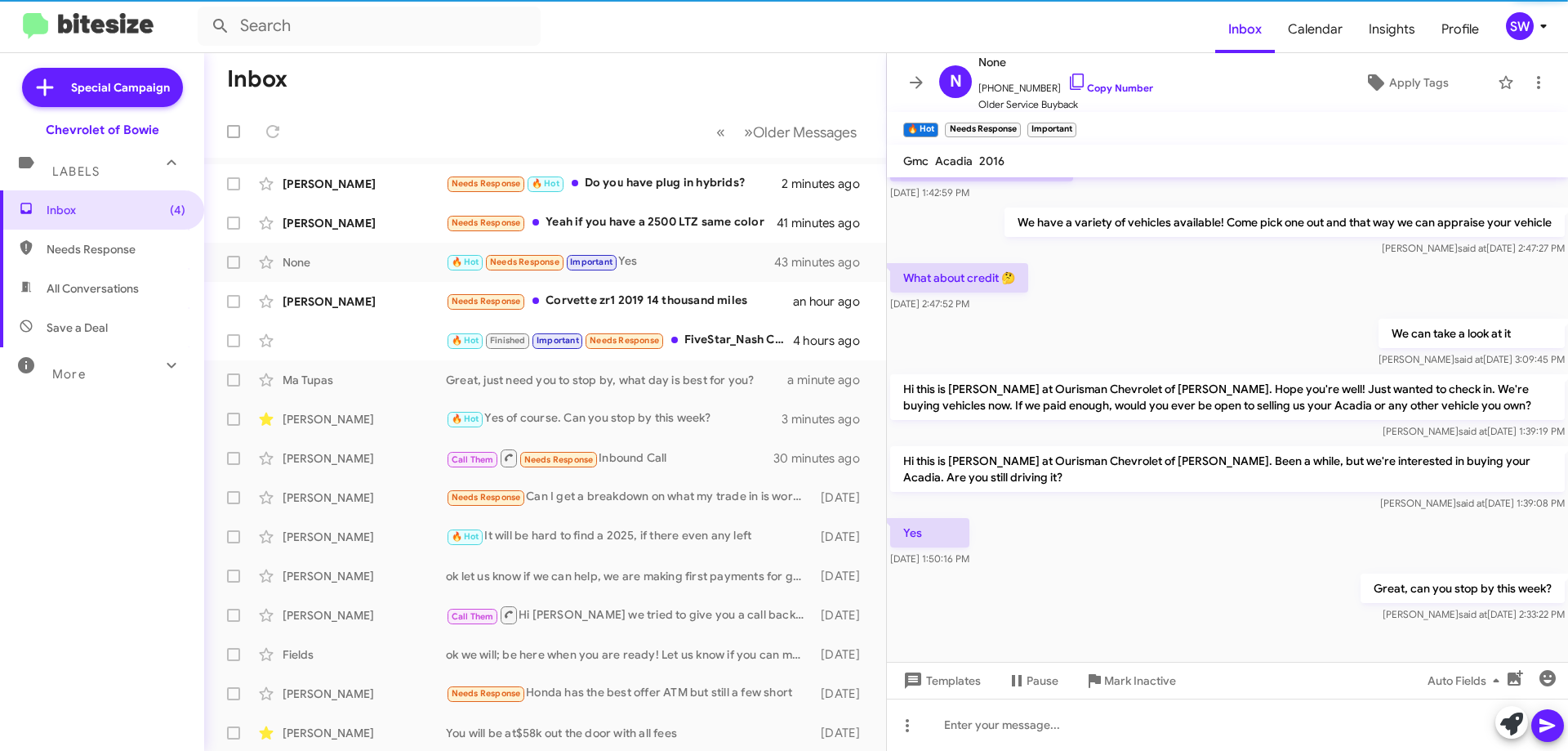
scroll to position [101, 0]
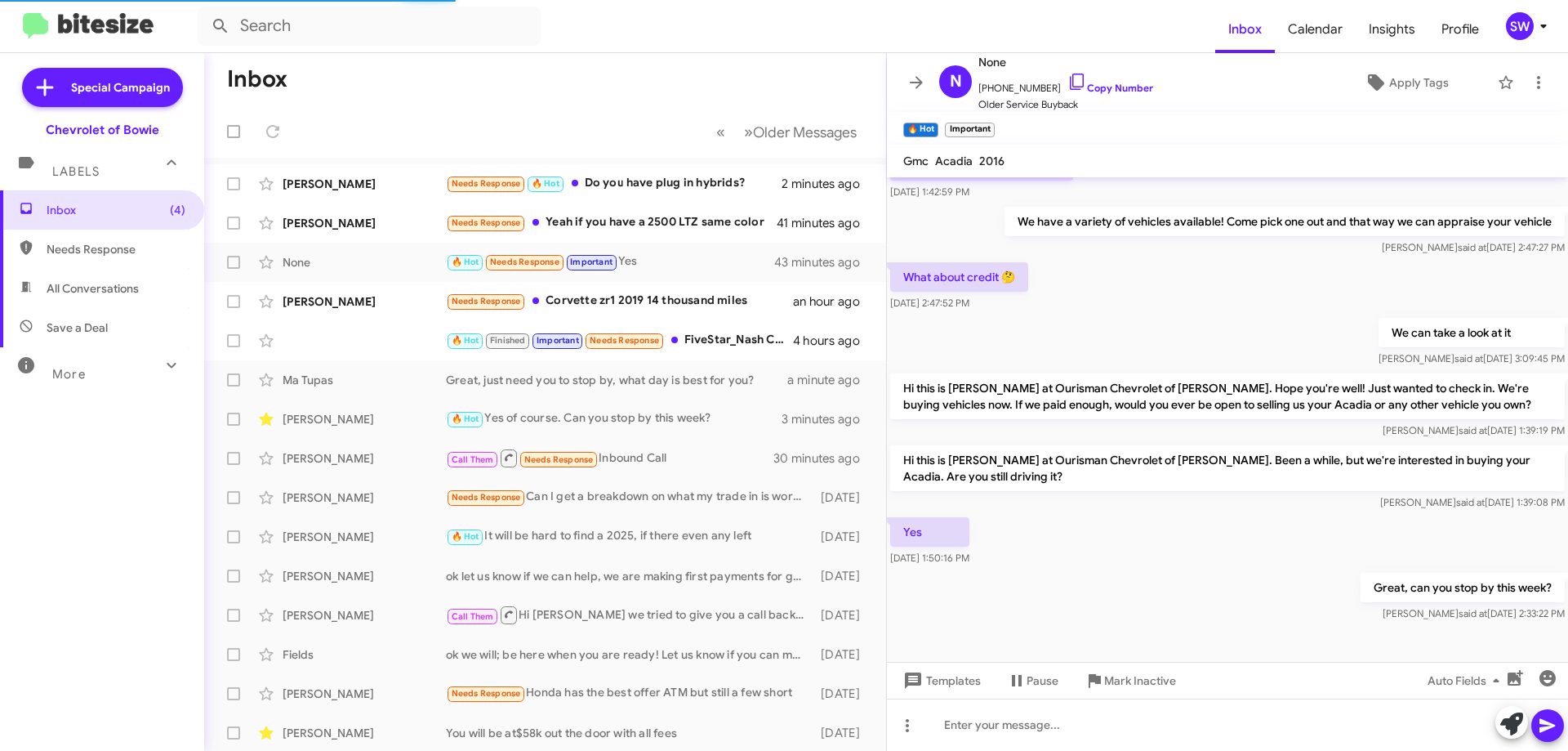
drag, startPoint x: 620, startPoint y: 187, endPoint x: 874, endPoint y: 242, distance: 259.9
click at [624, 188] on div "Needs Response 🔥 Hot Do you have plug in hybrids?" at bounding box center [614, 183] width 336 height 19
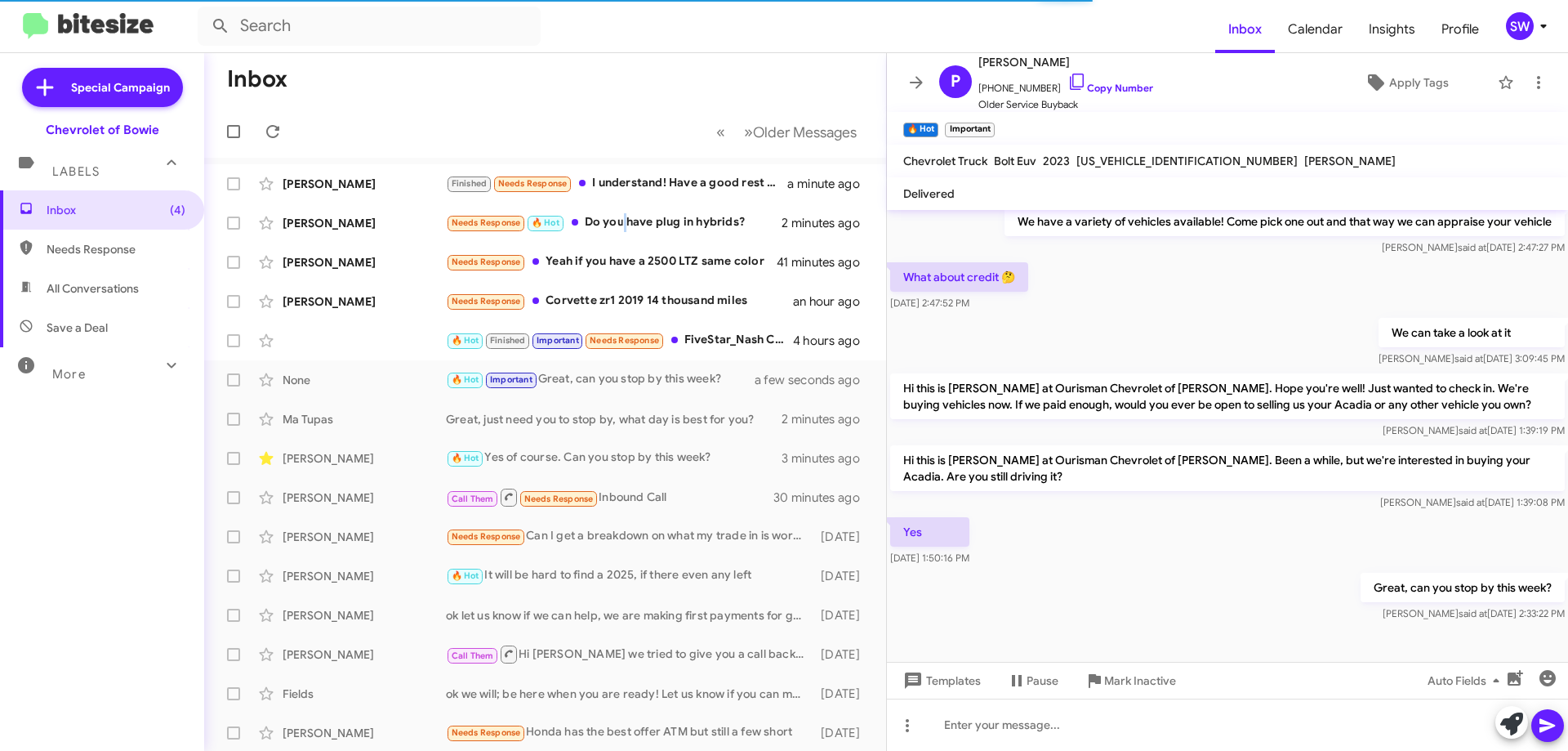
scroll to position [47, 0]
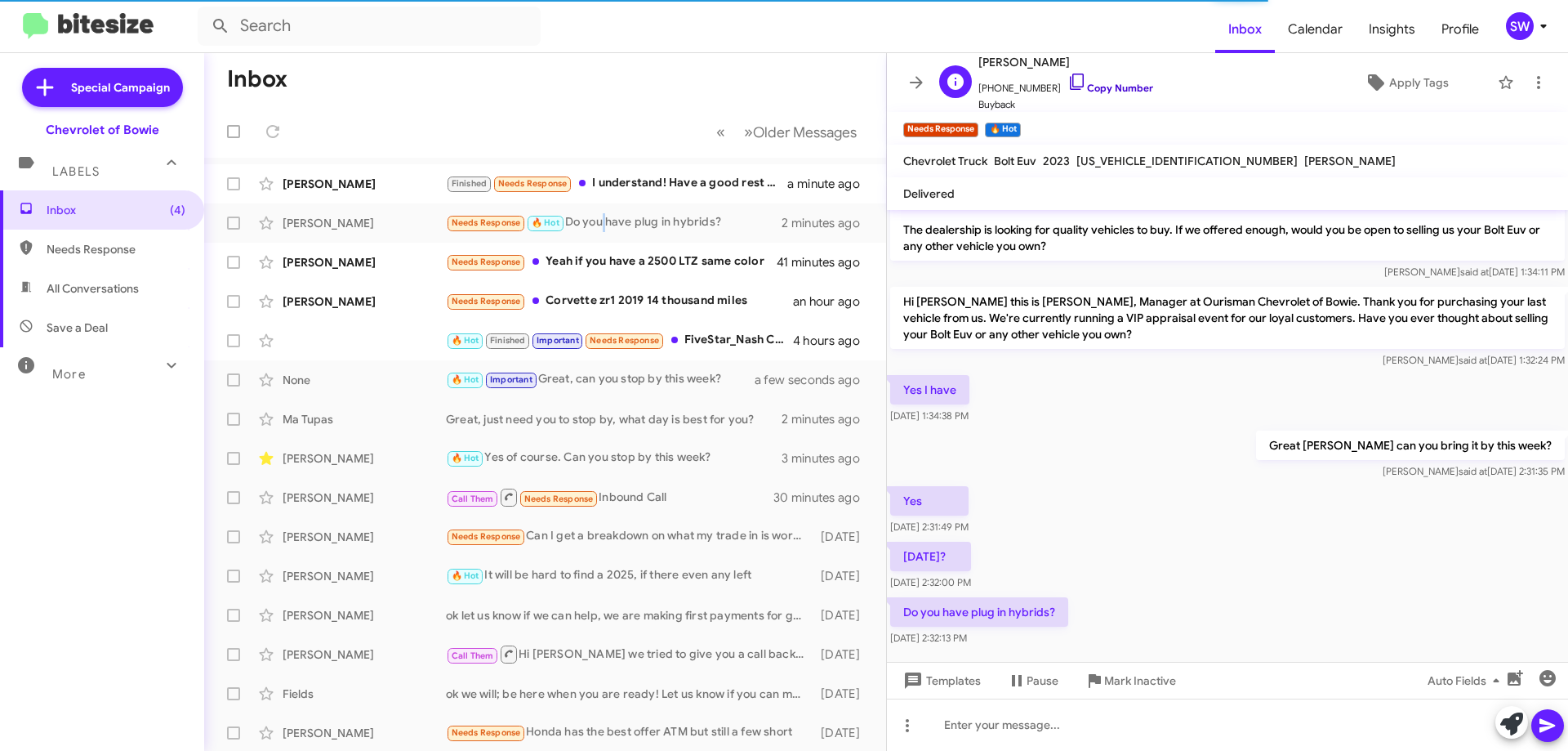
click at [1067, 80] on icon at bounding box center [1076, 81] width 20 height 20
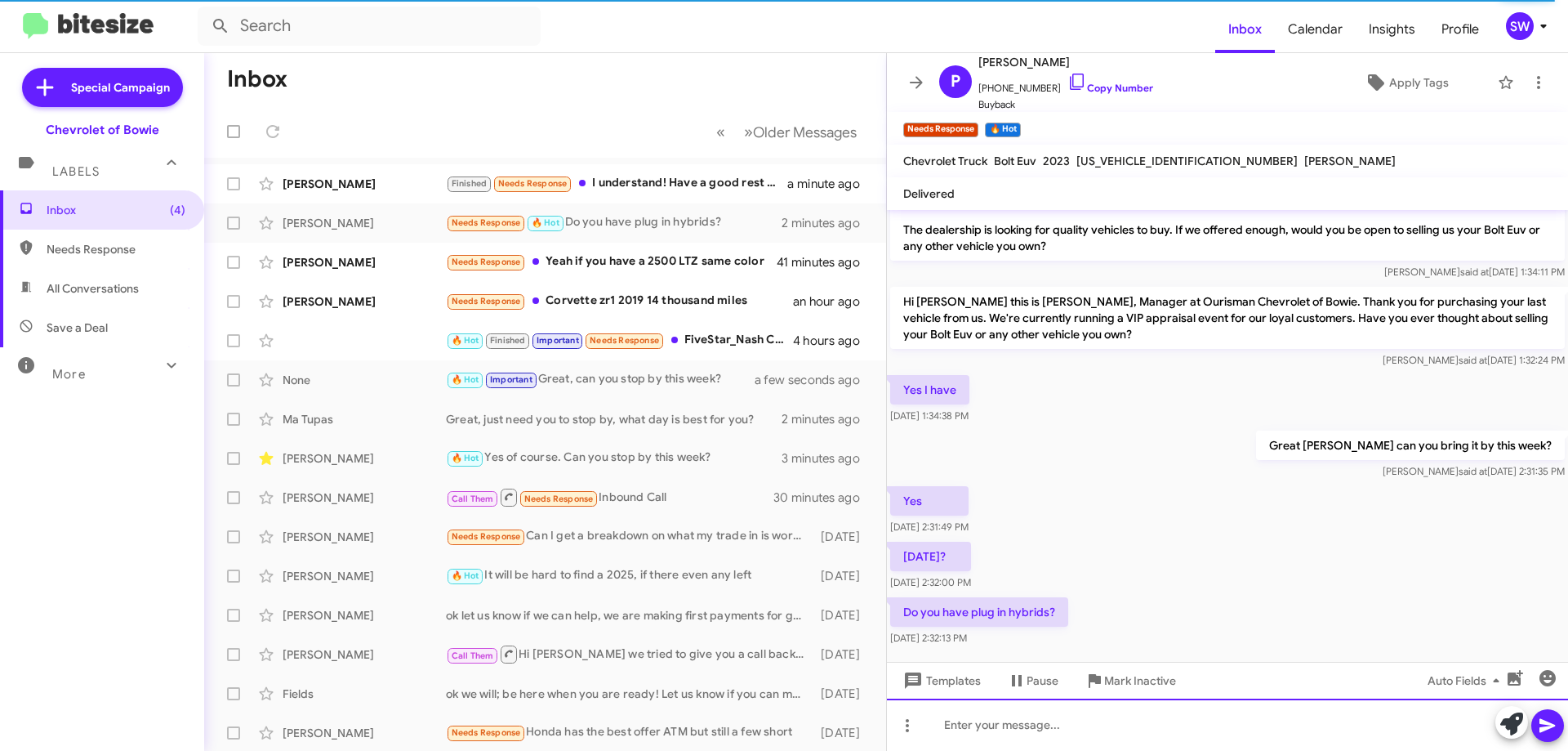
click at [1071, 718] on div at bounding box center [1227, 724] width 681 height 52
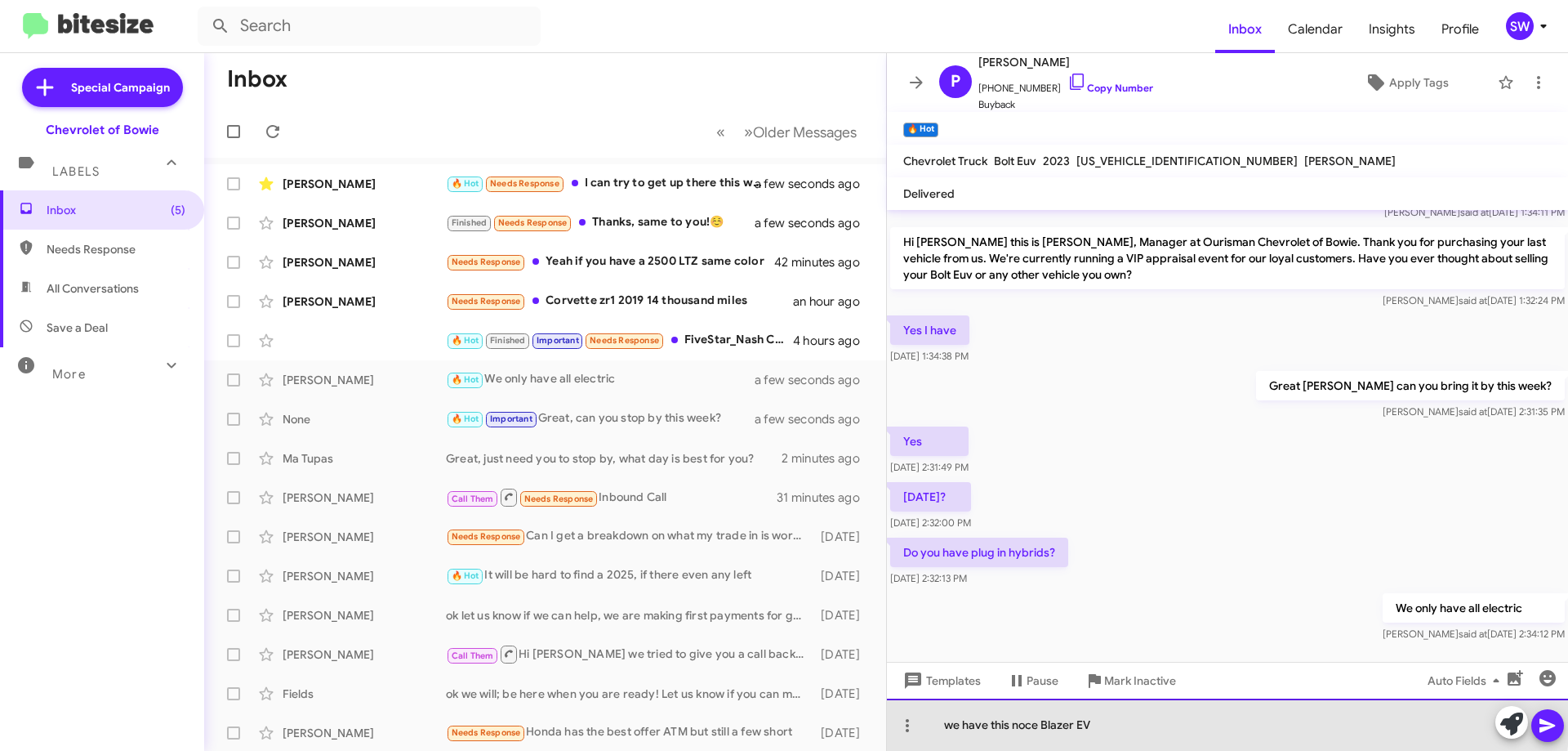
drag, startPoint x: 1019, startPoint y: 706, endPoint x: 1029, endPoint y: 732, distance: 27.9
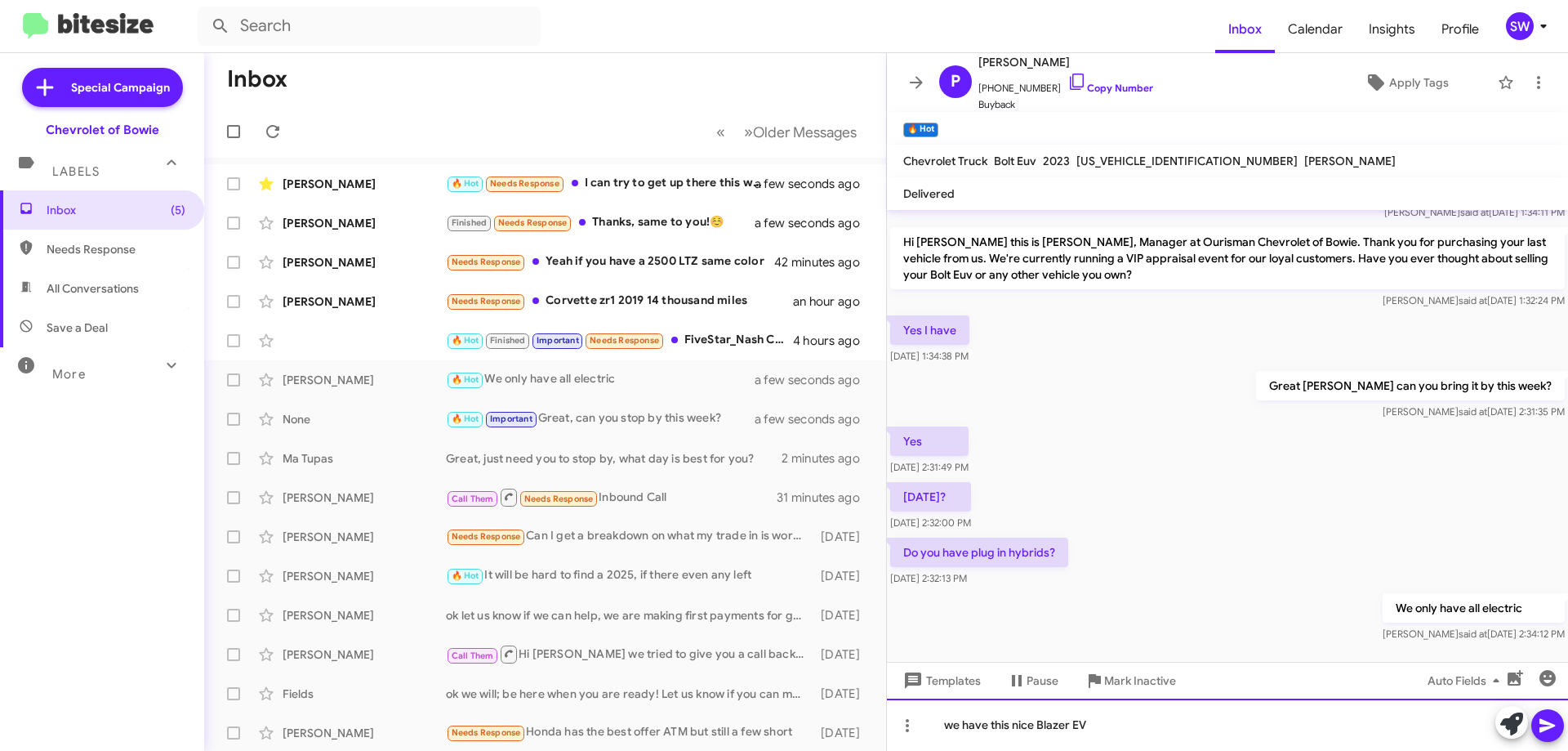
click at [1323, 713] on div "we have this nice Blazer EV" at bounding box center [1227, 724] width 681 height 52
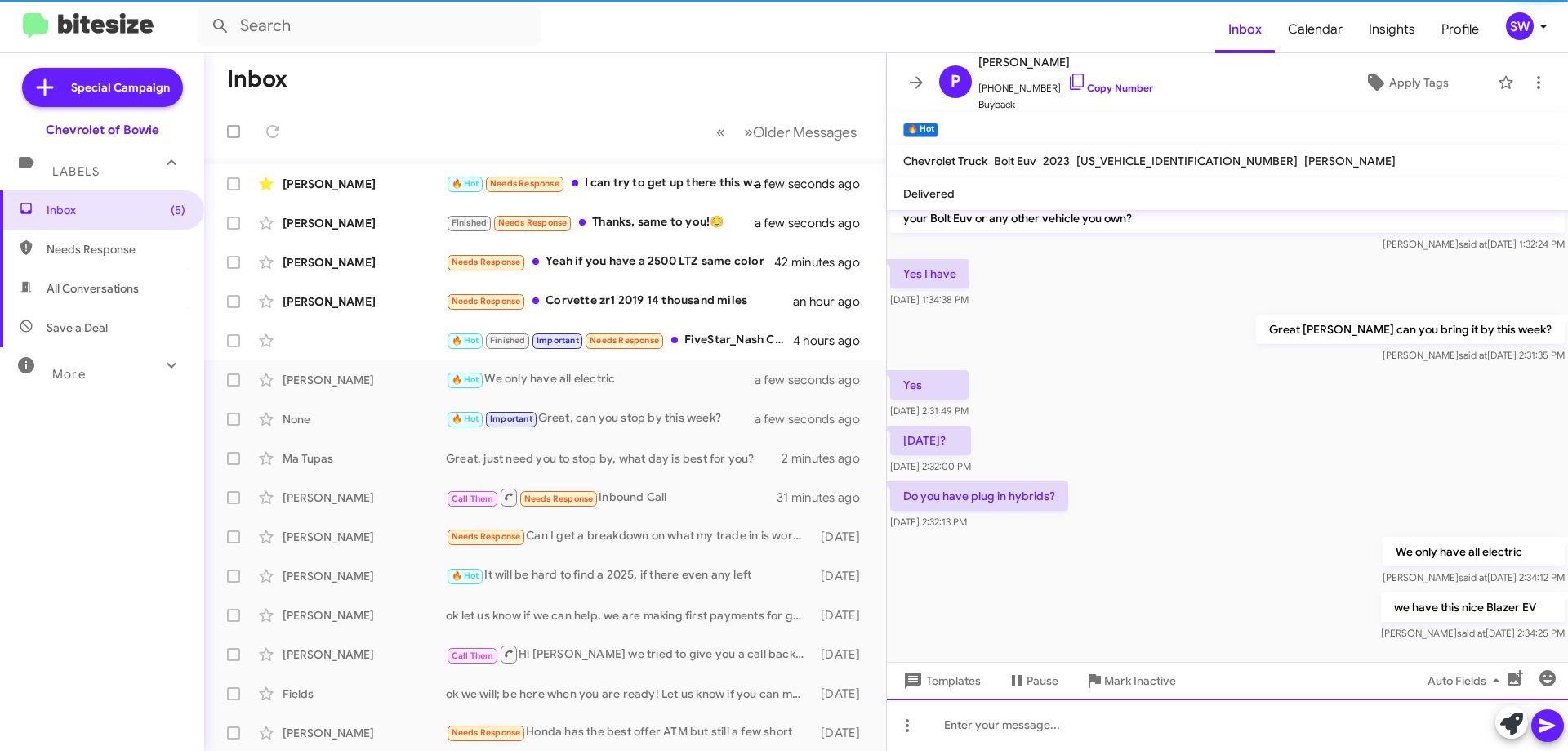
scroll to position [167, 0]
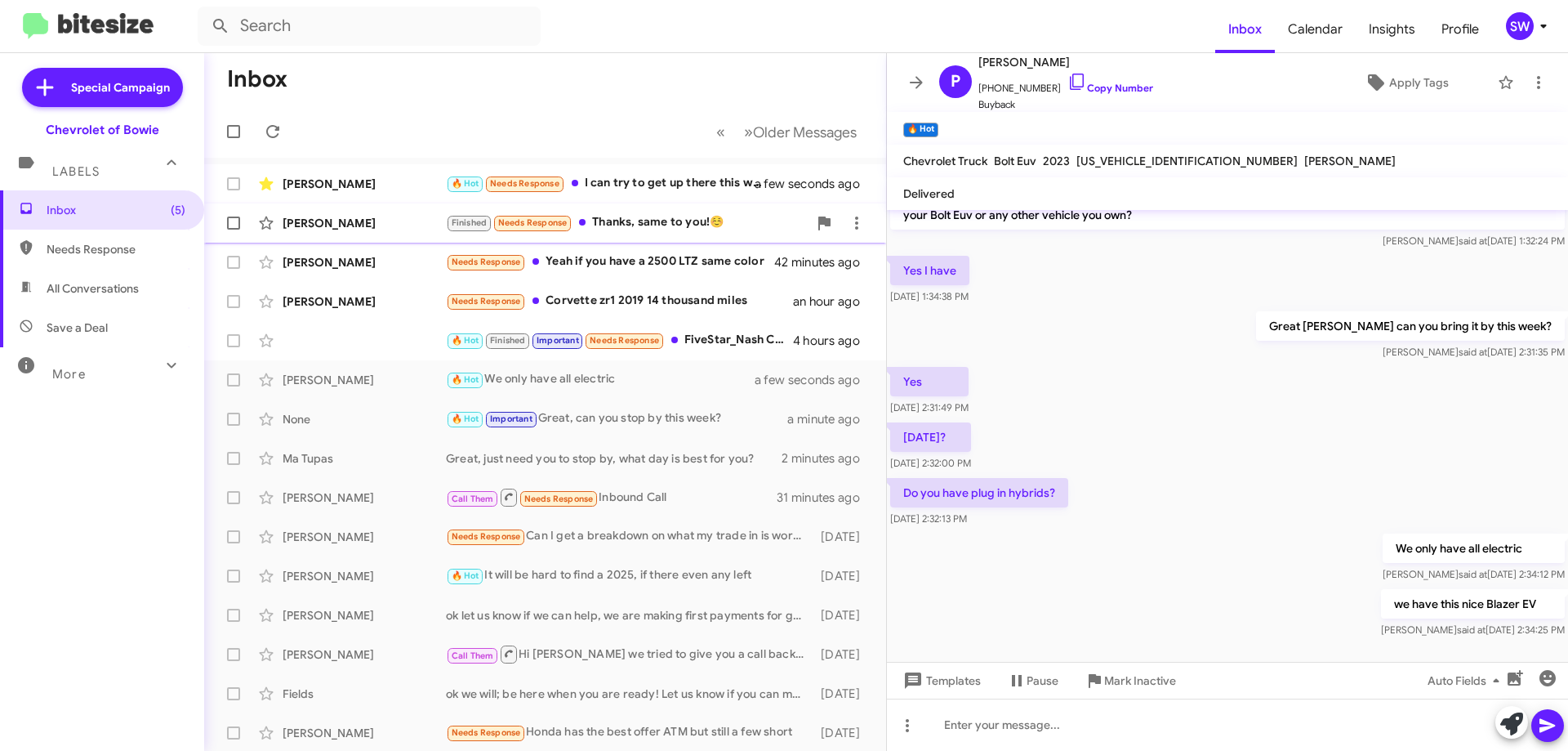
click at [646, 224] on div "Finished Needs Response Thanks, same to you!☺️" at bounding box center [627, 222] width 362 height 19
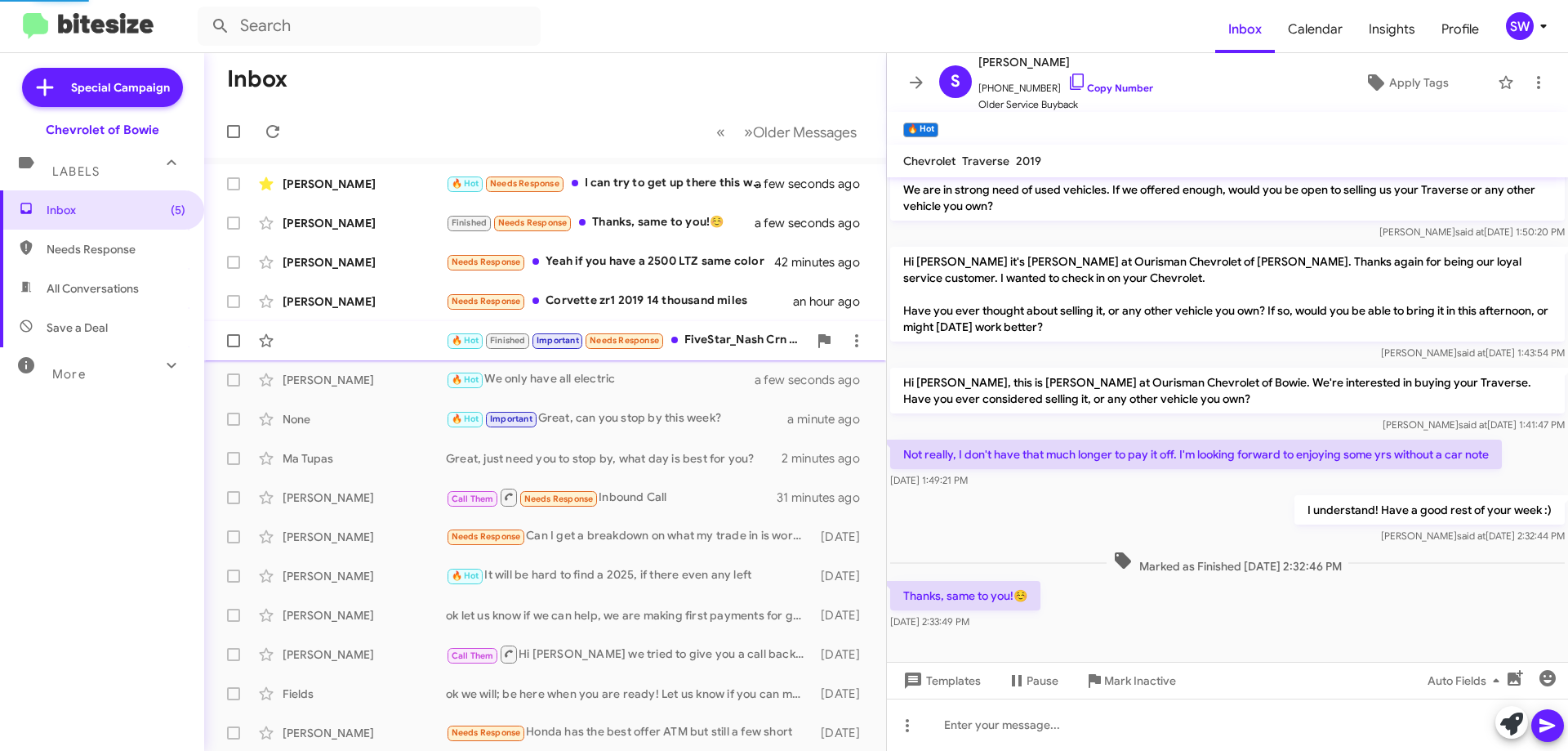
scroll to position [55, 0]
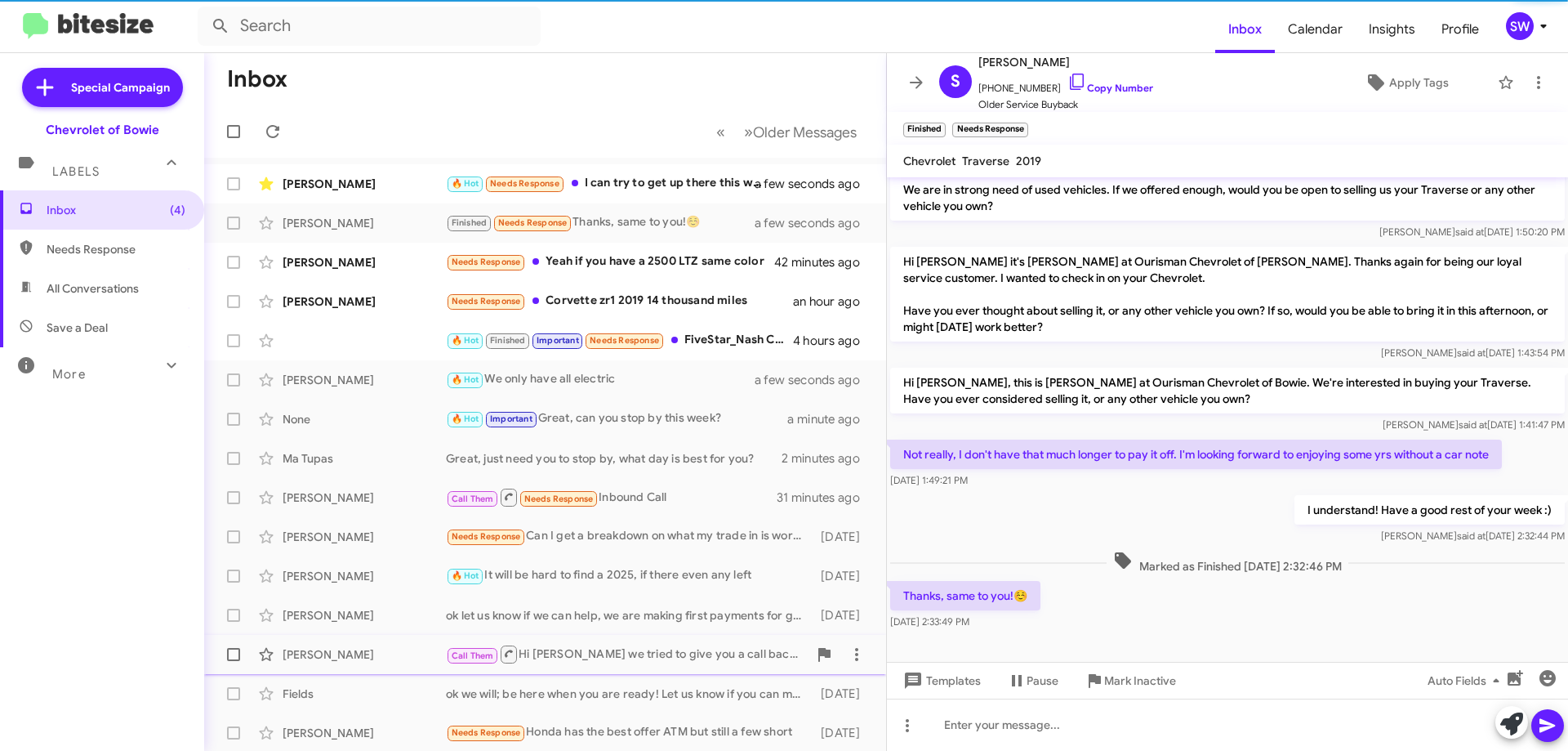
drag, startPoint x: 1105, startPoint y: 676, endPoint x: 1093, endPoint y: 666, distance: 15.6
click at [1105, 674] on span "Mark Inactive" at bounding box center [1140, 680] width 72 height 29
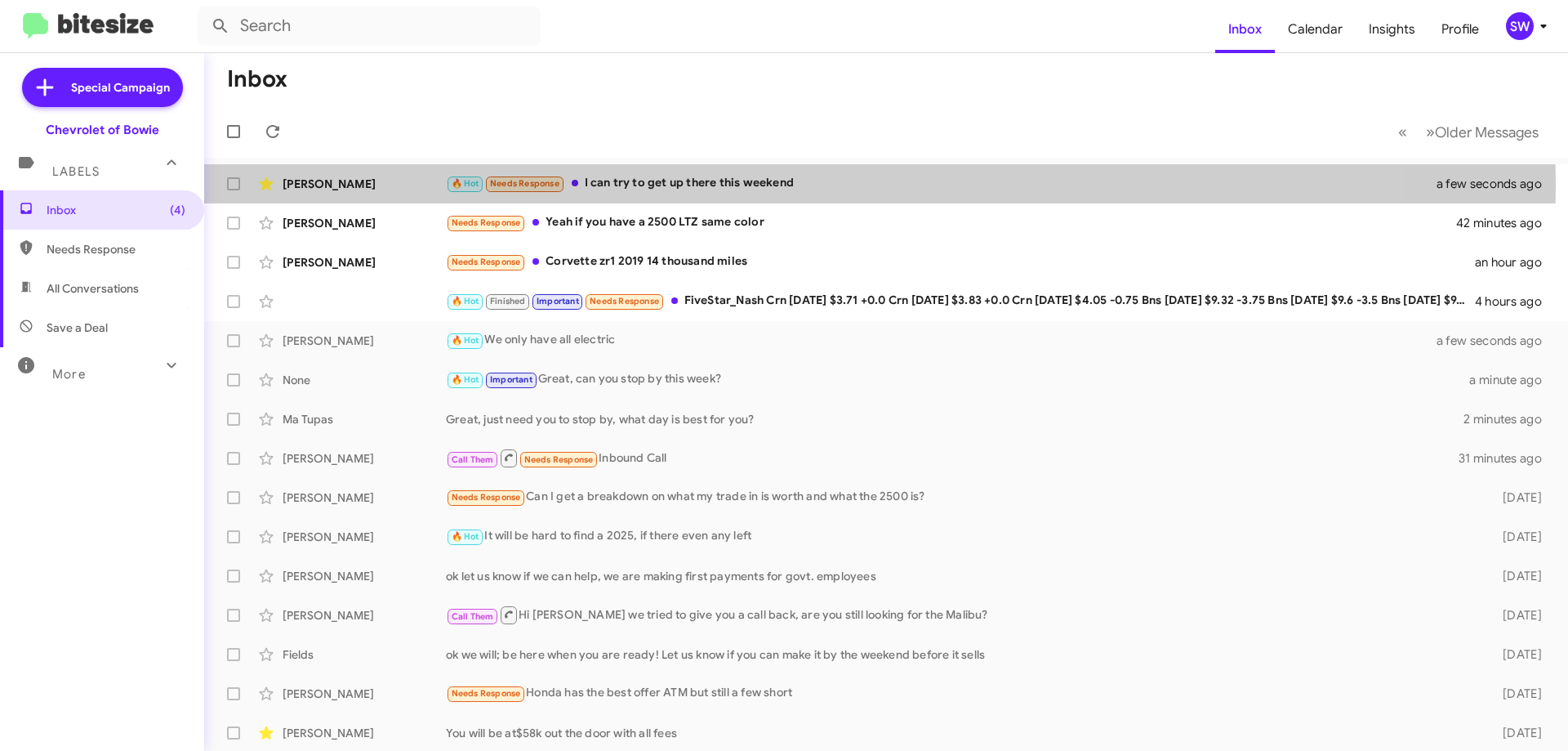
drag, startPoint x: 651, startPoint y: 186, endPoint x: 883, endPoint y: 231, distance: 236.3
click at [663, 187] on div "🔥 Hot Needs Response I can try to get up there this weekend" at bounding box center [952, 183] width 1011 height 19
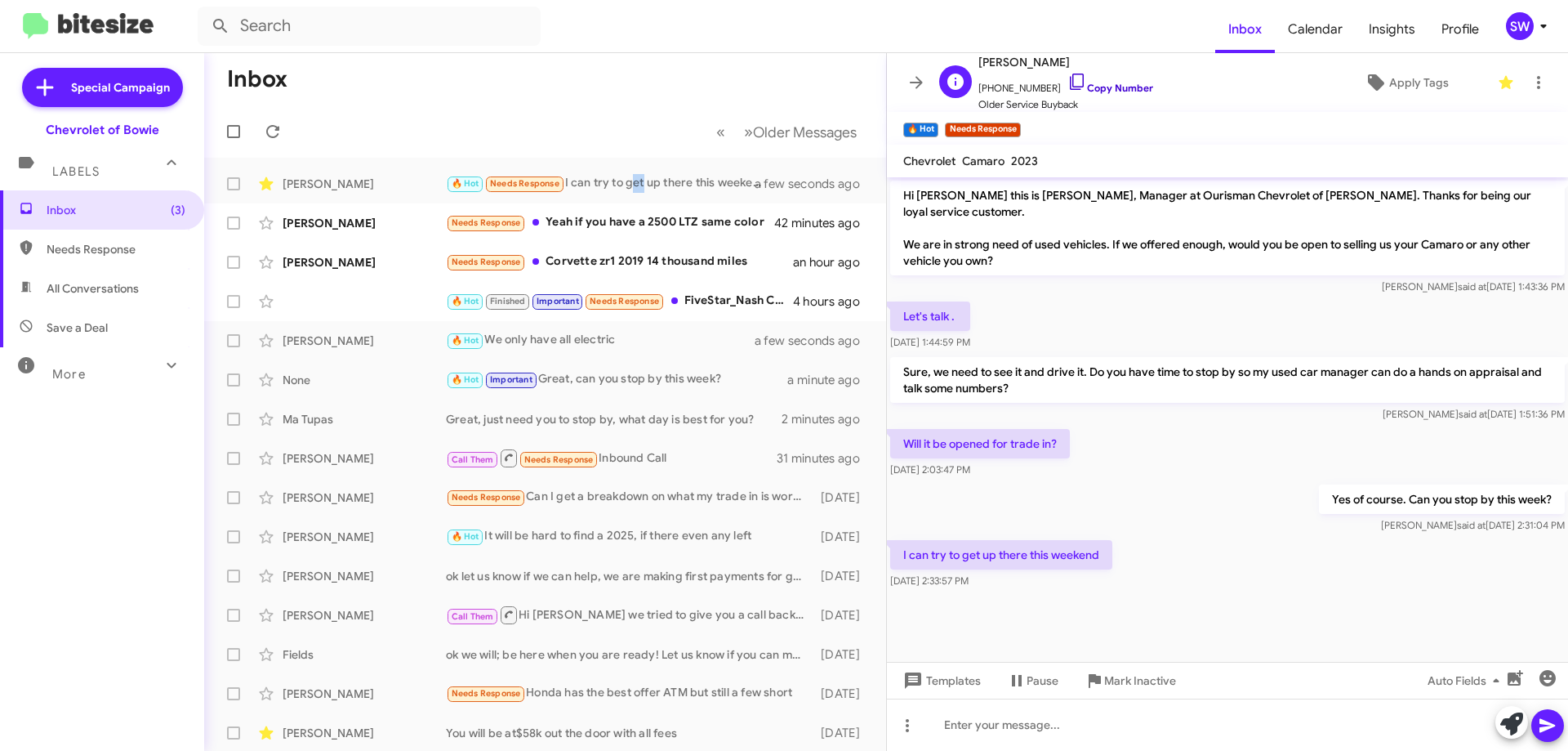
drag, startPoint x: 1061, startPoint y: 81, endPoint x: 1070, endPoint y: 82, distance: 9.1
click at [1067, 81] on icon at bounding box center [1076, 81] width 20 height 20
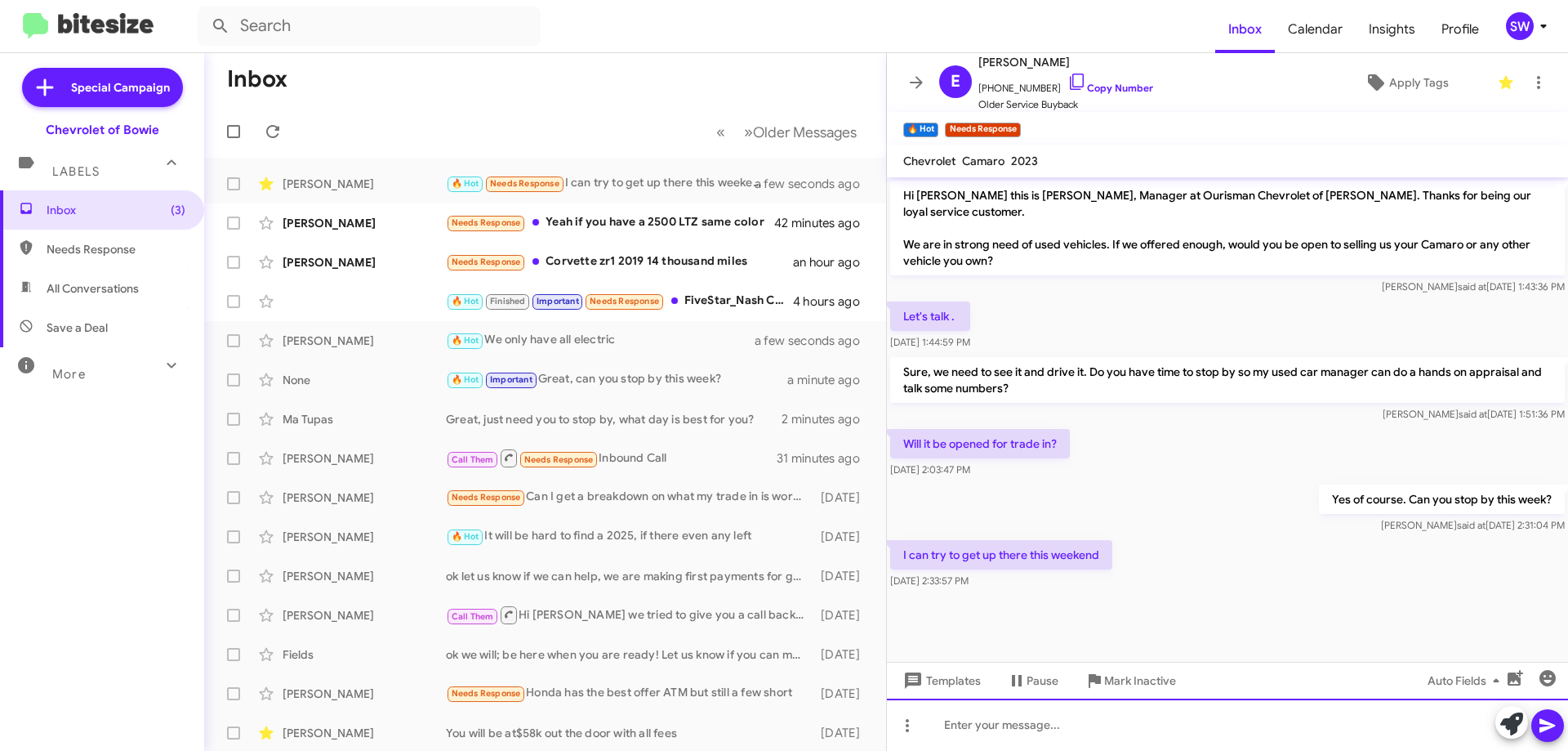
click at [1015, 734] on div at bounding box center [1227, 724] width 681 height 52
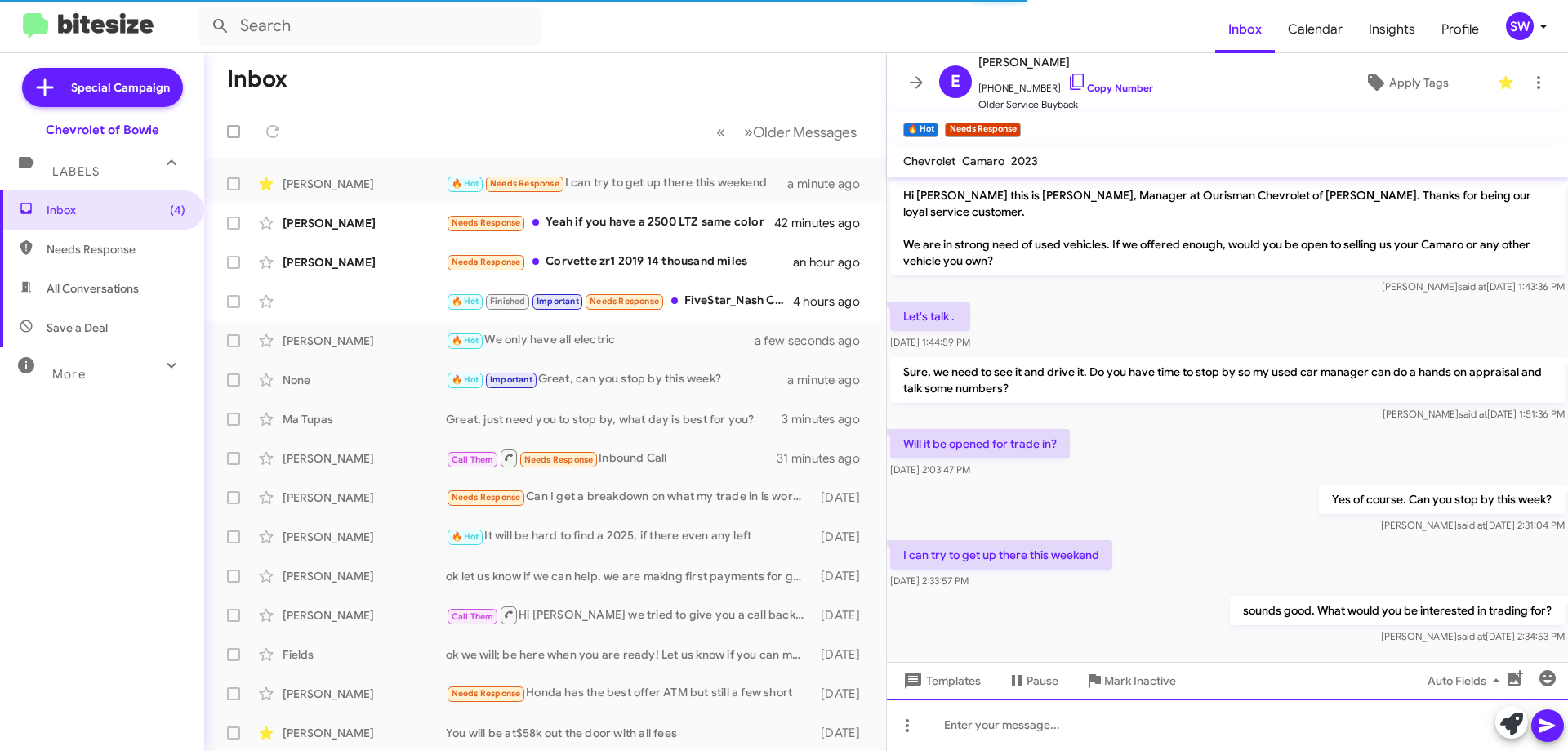
scroll to position [15, 0]
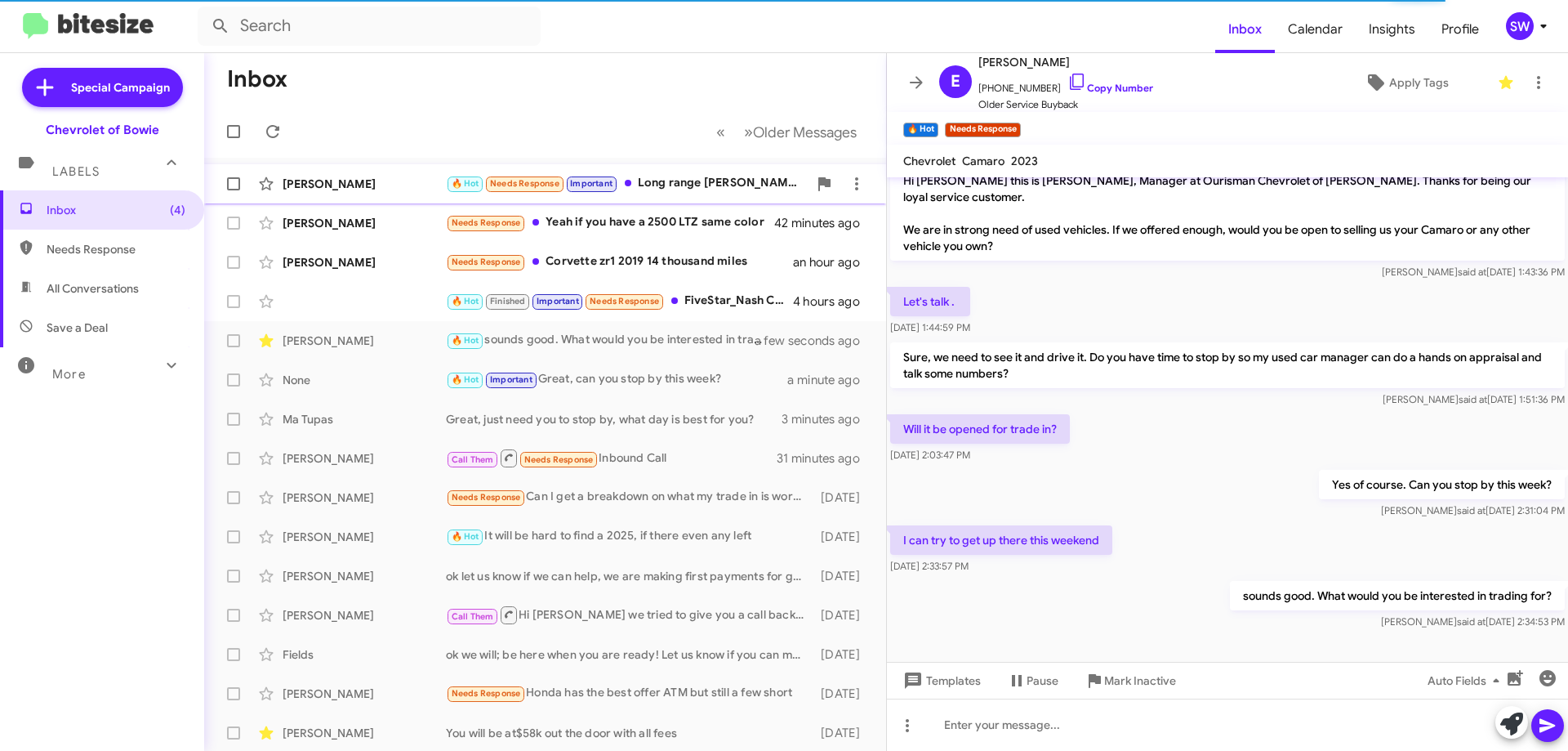
drag, startPoint x: 675, startPoint y: 189, endPoint x: 775, endPoint y: 180, distance: 100.4
click at [675, 189] on div "🔥 Hot Needs Response Important Long range Tesla?" at bounding box center [627, 183] width 362 height 19
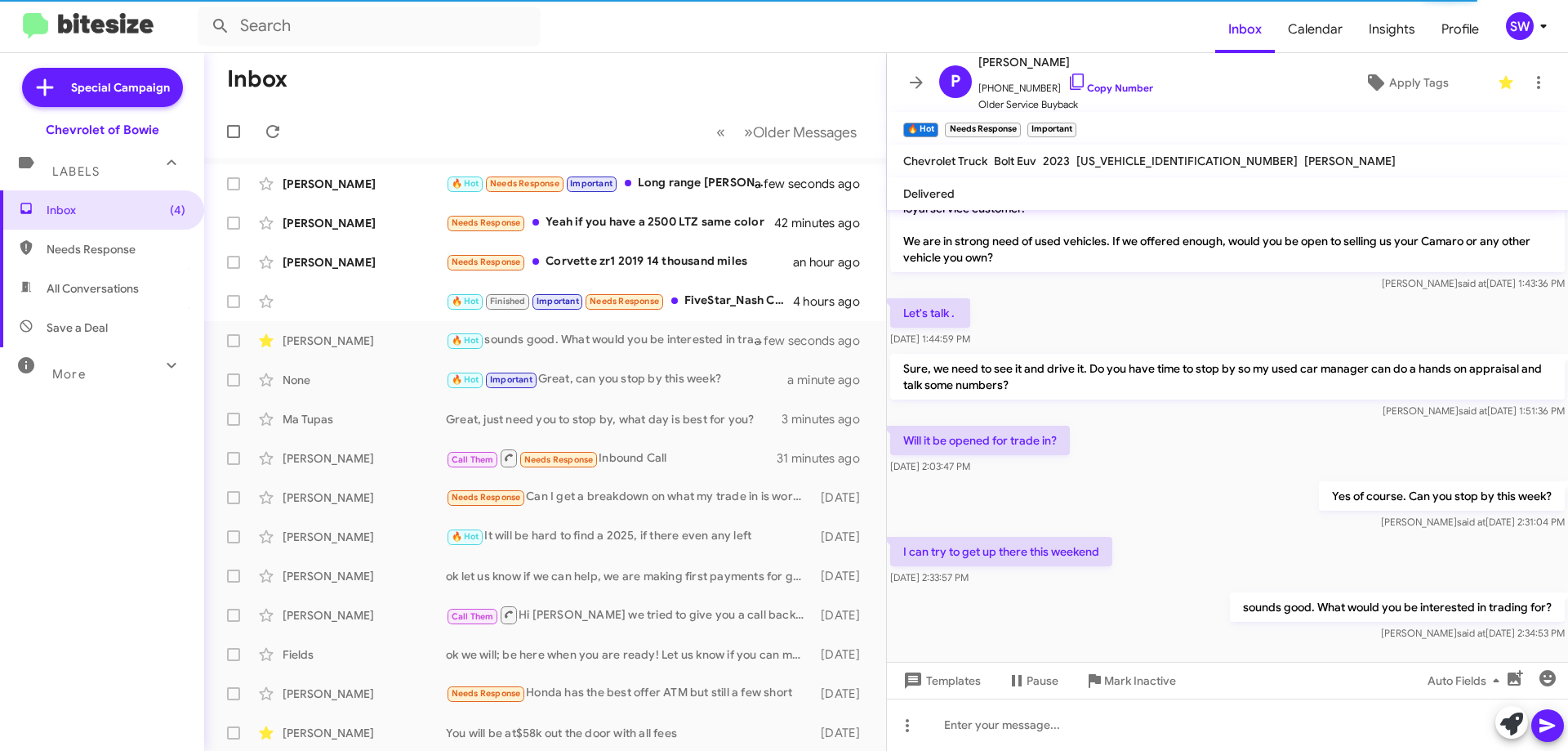
scroll to position [47, 0]
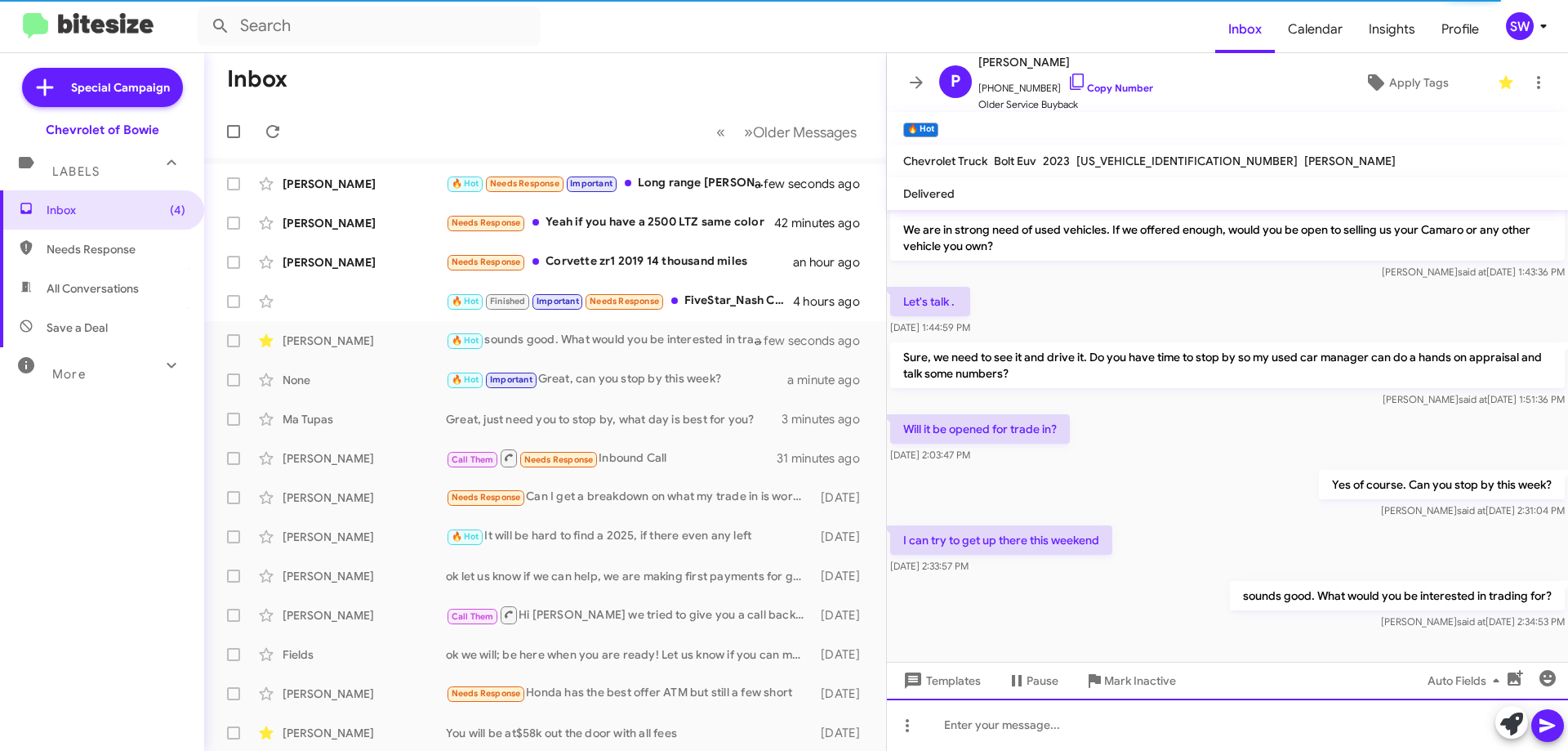
click at [1095, 730] on div at bounding box center [1227, 724] width 681 height 52
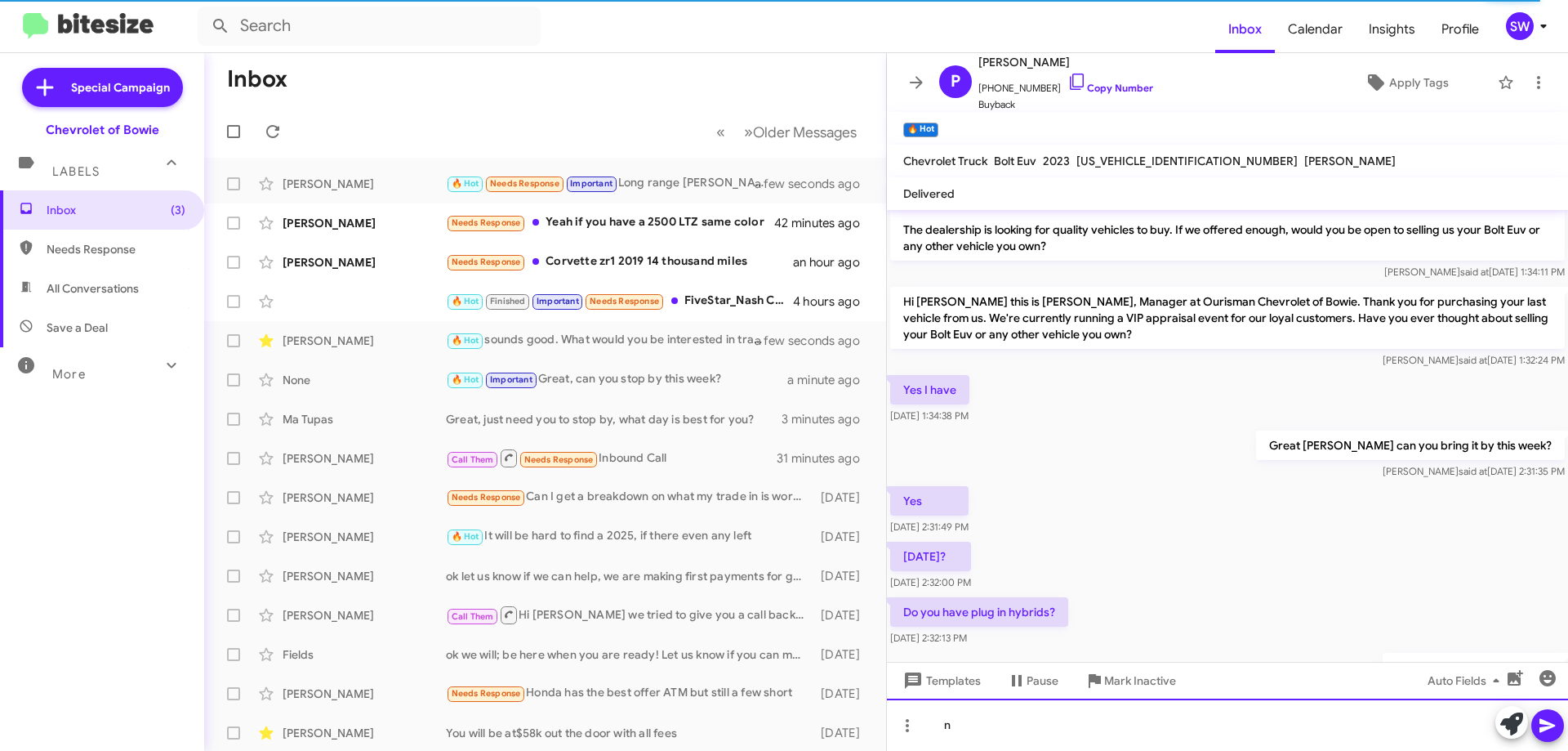
scroll to position [227, 0]
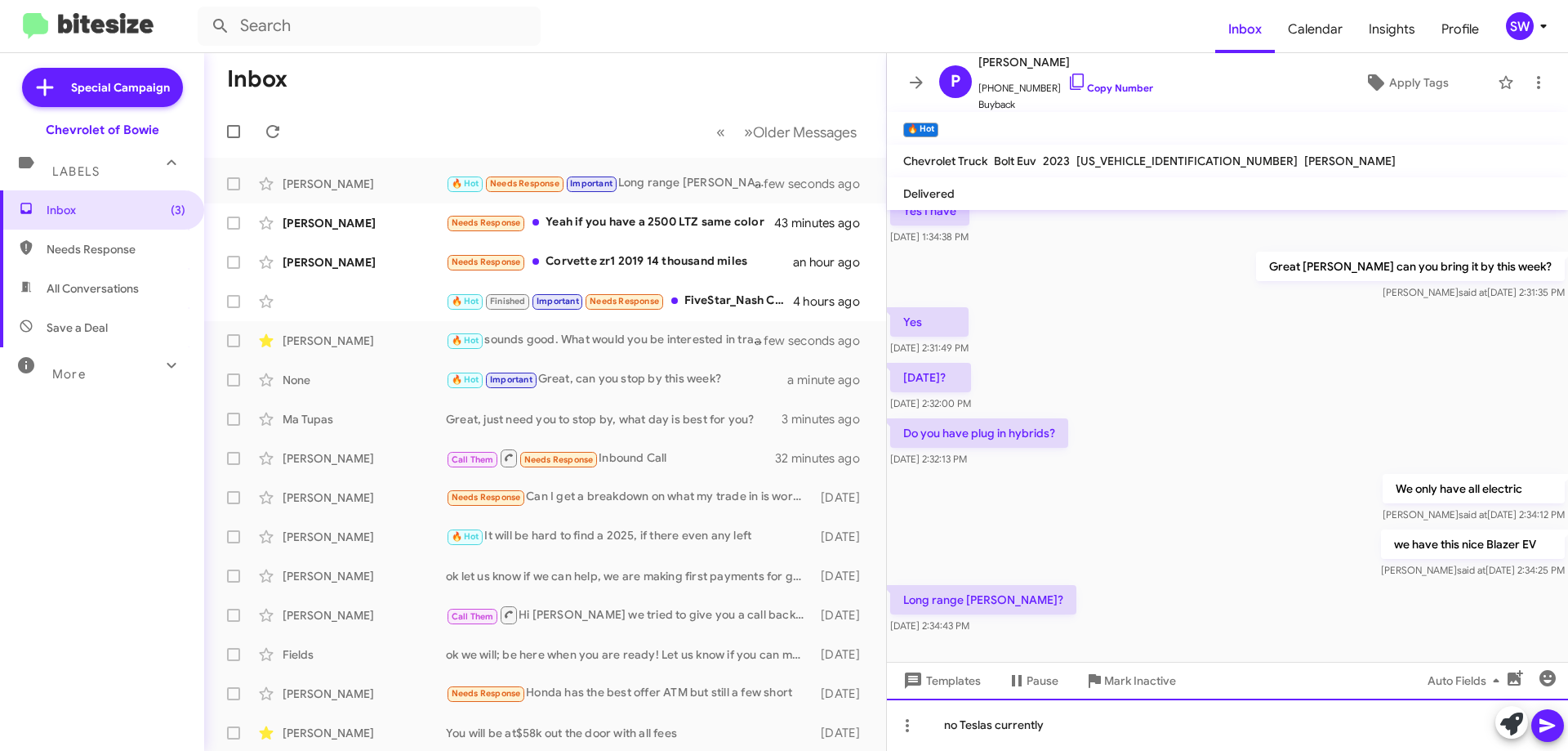
drag, startPoint x: 984, startPoint y: 723, endPoint x: 1264, endPoint y: 713, distance: 280.2
click at [1264, 713] on div "no Teslas currently" at bounding box center [1227, 724] width 681 height 52
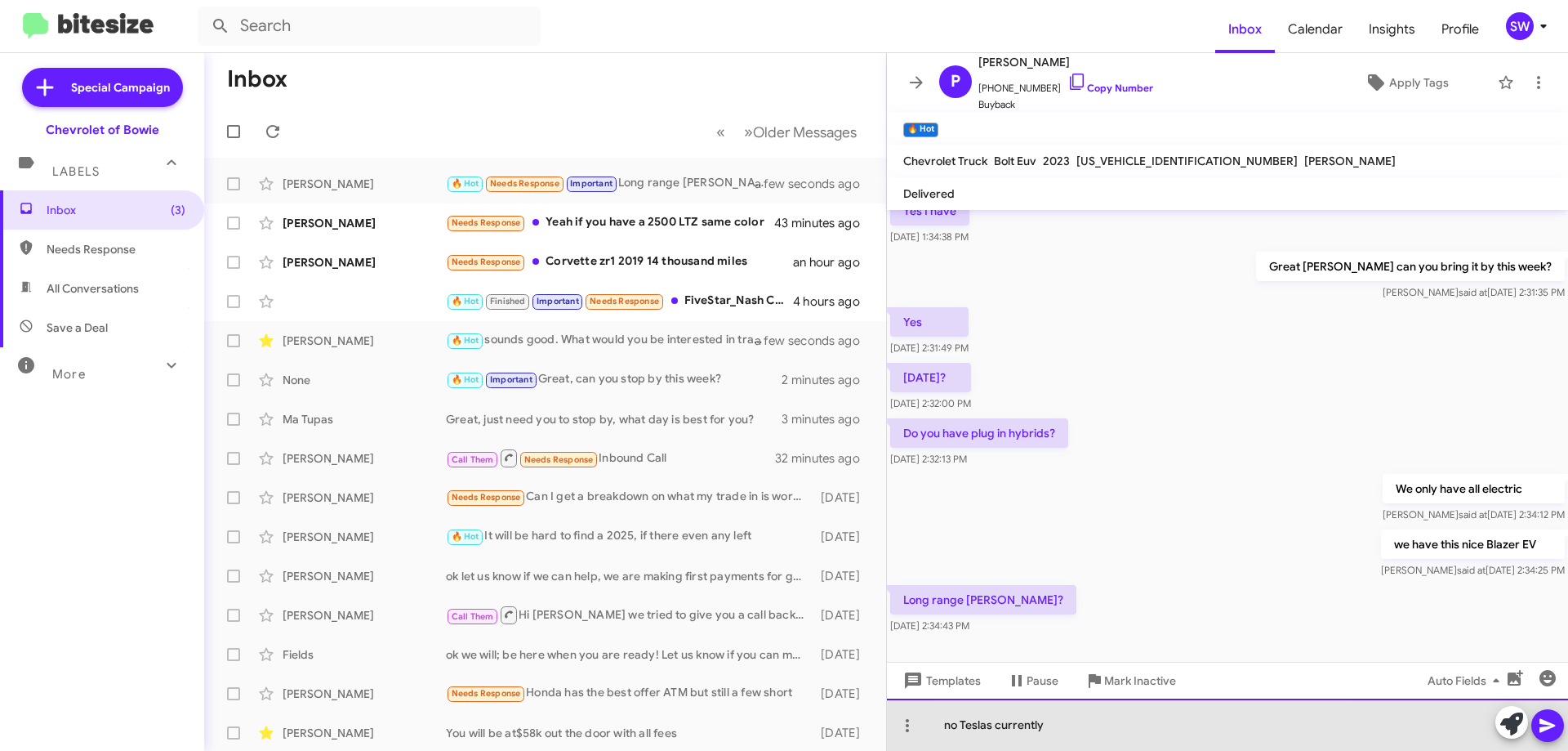
drag, startPoint x: 1148, startPoint y: 708, endPoint x: 1146, endPoint y: 718, distance: 10.2
click at [1148, 709] on div "no Teslas currently" at bounding box center [1227, 724] width 681 height 52
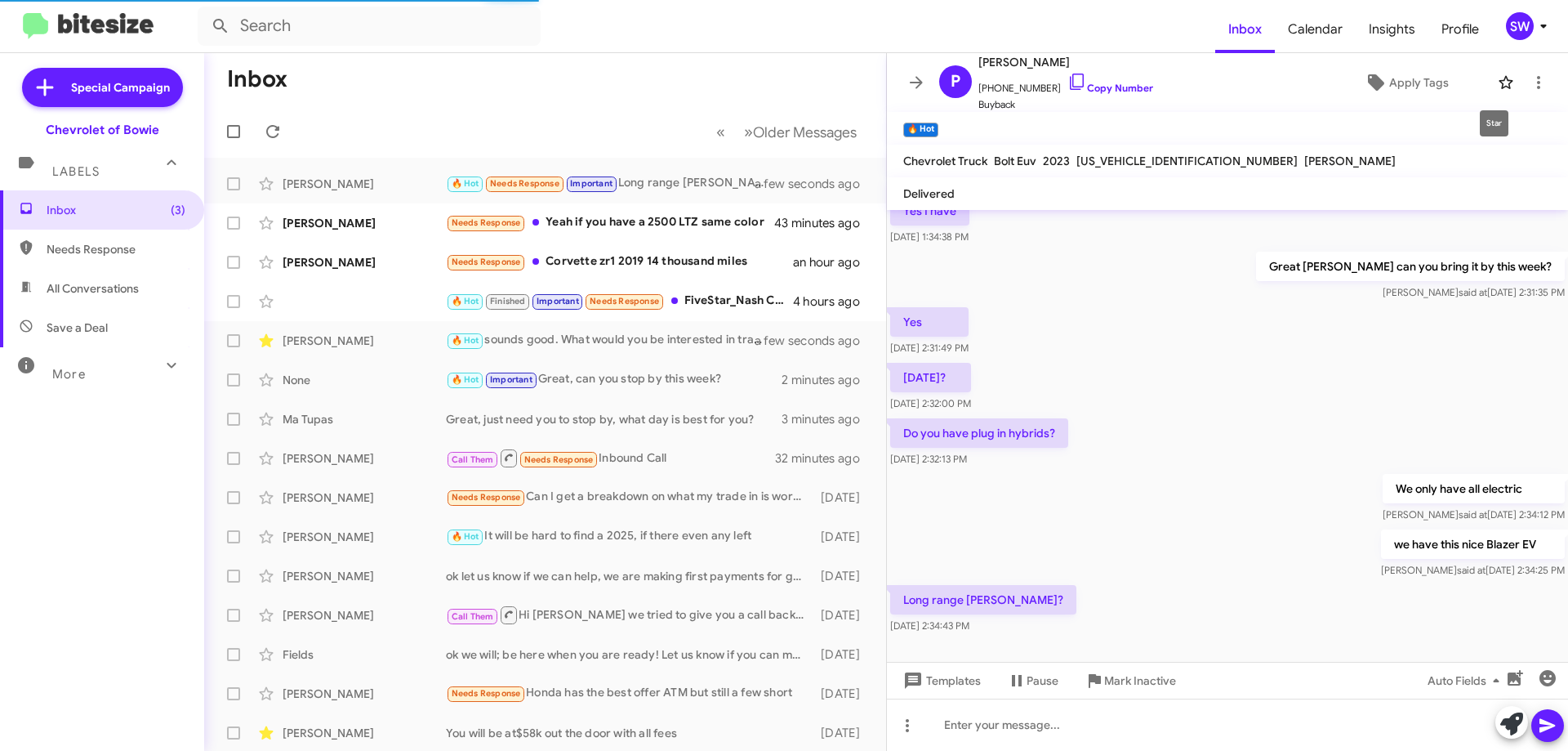
click at [1496, 82] on icon at bounding box center [1506, 82] width 20 height 20
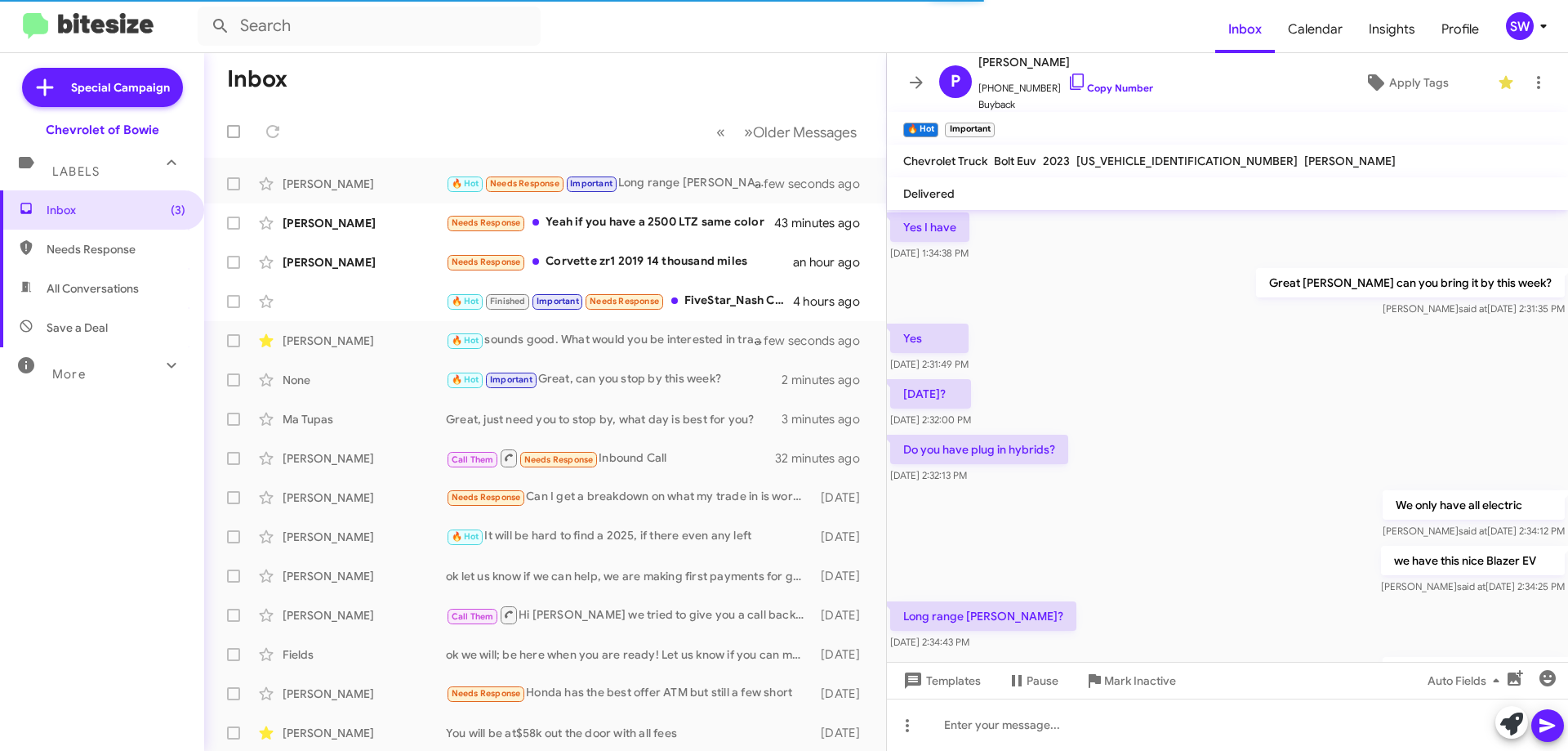
scroll to position [286, 0]
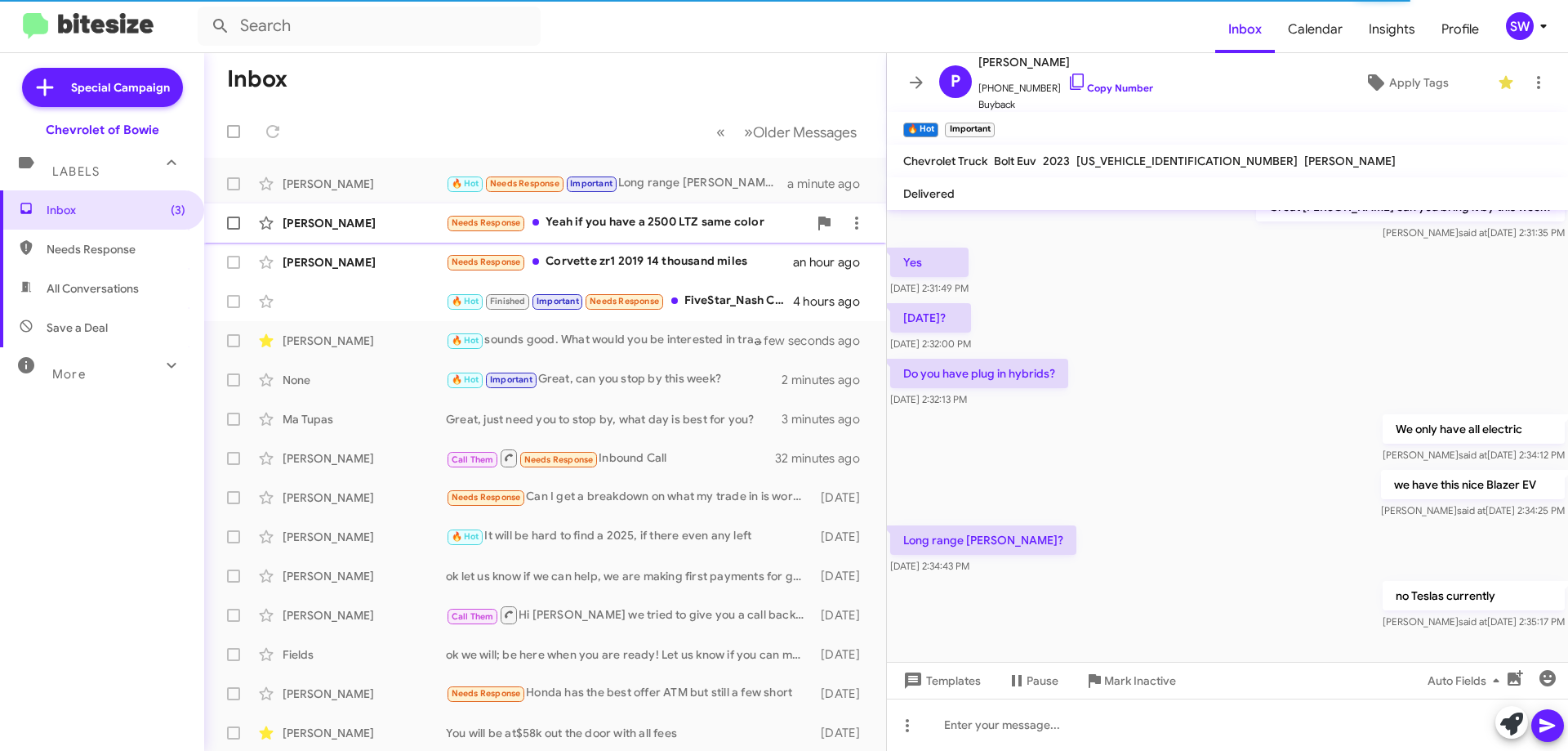
click at [663, 219] on div "Needs Response Yeah if you have a 2500 LTZ same color" at bounding box center [627, 222] width 362 height 19
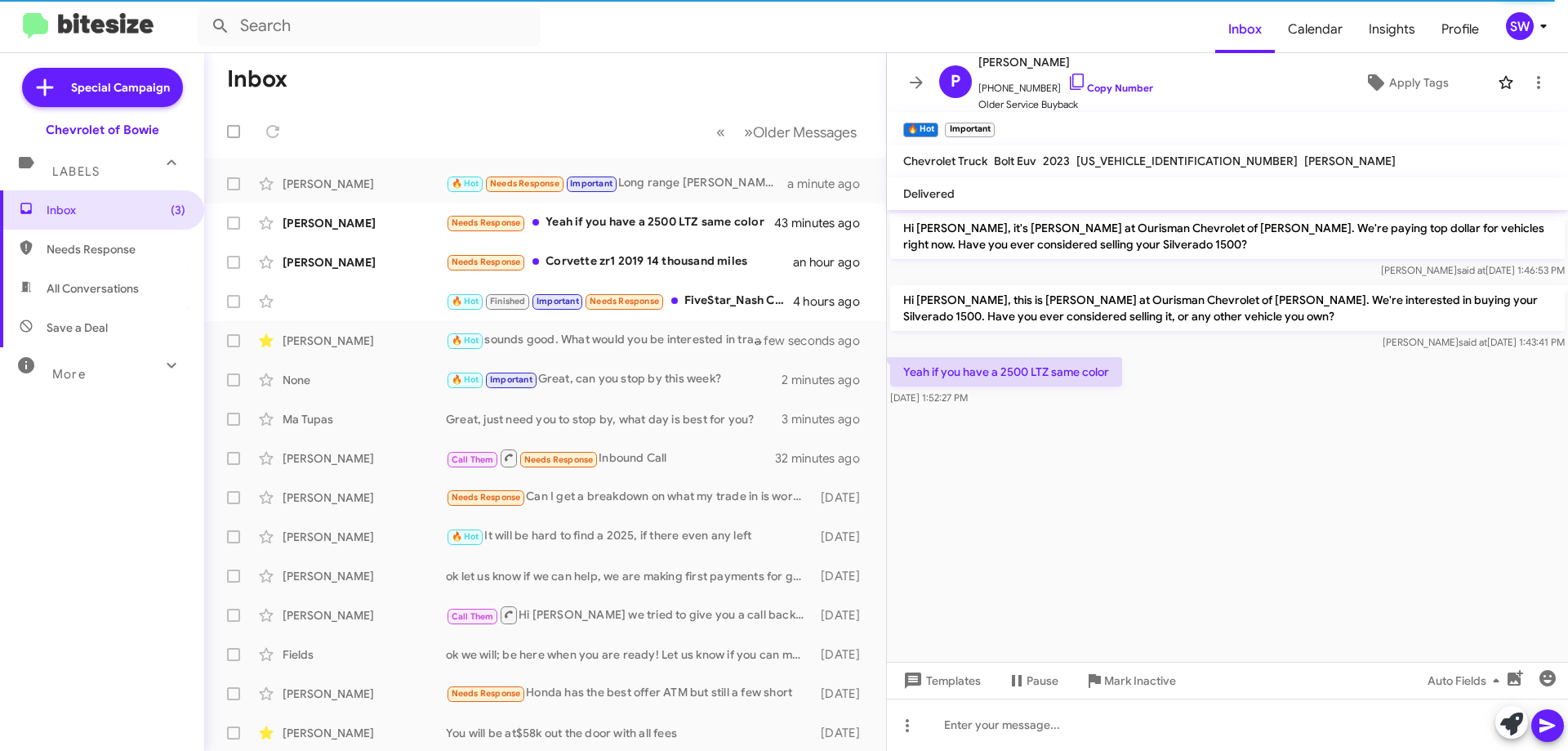
click at [1138, 156] on span "1G1FZ6S03P4107507" at bounding box center [1187, 161] width 221 height 15
copy span "1G1FZ6S03P4107507"
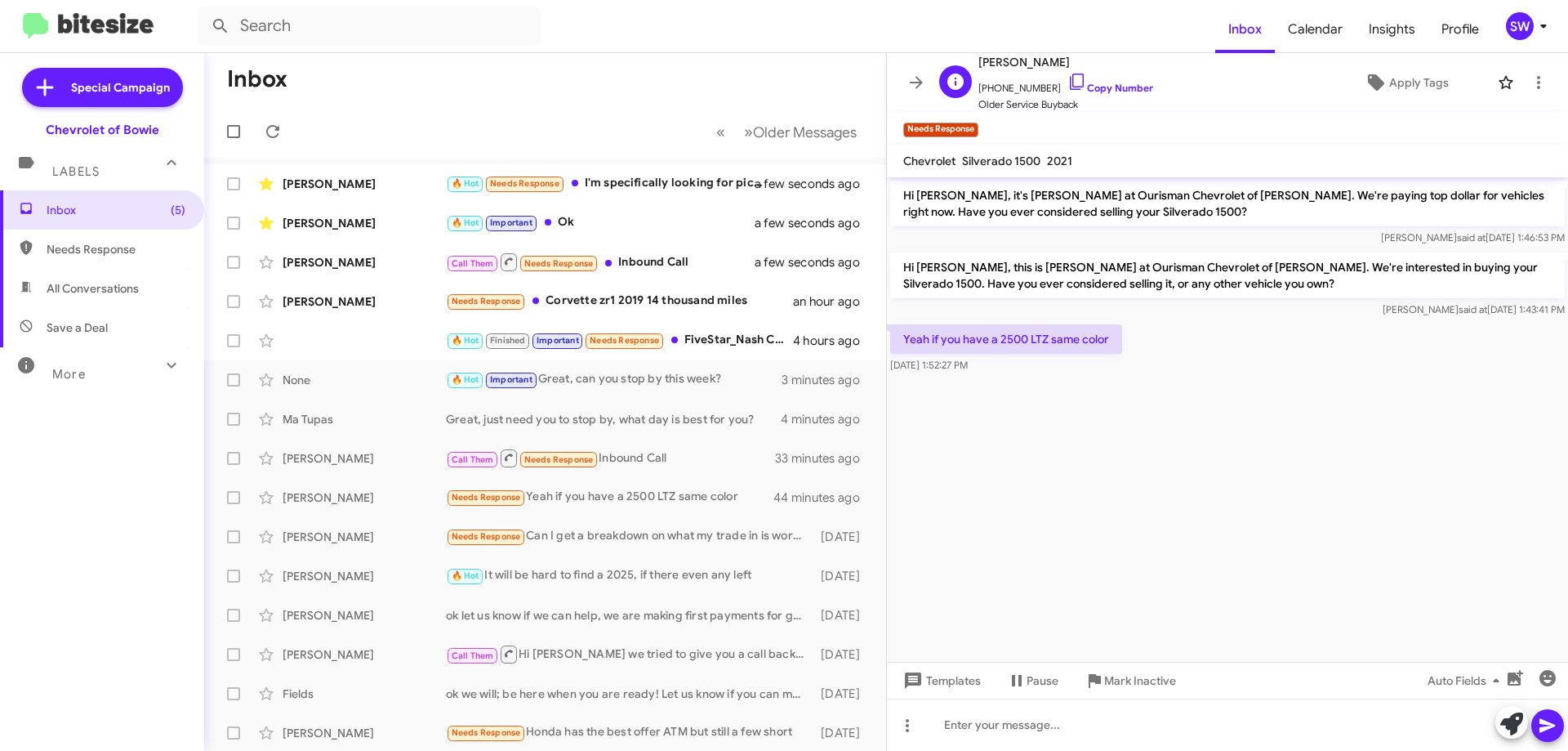
click at [1067, 82] on icon at bounding box center [1076, 81] width 20 height 20
copy span "1G1FZ6S03P4107507"
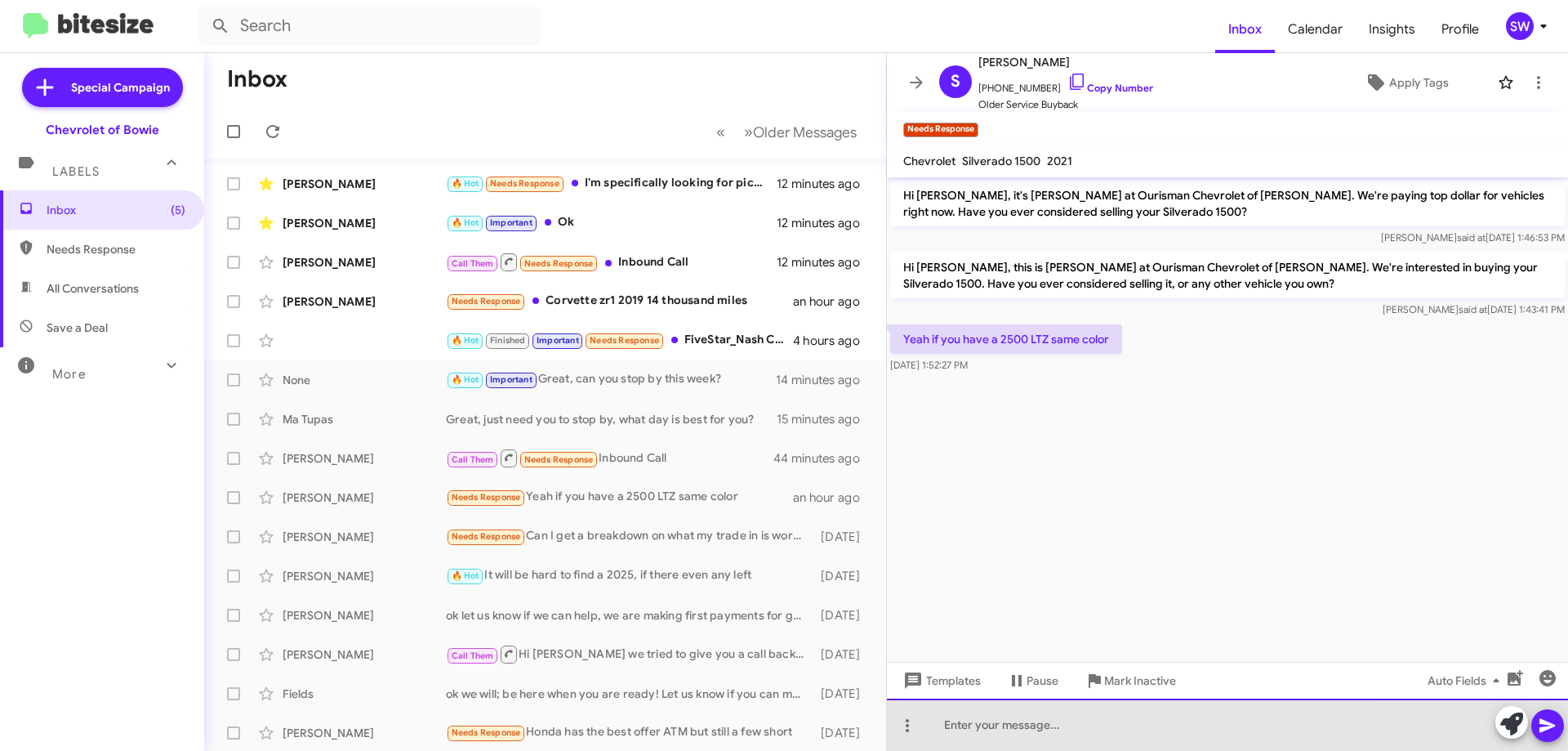
click at [1060, 716] on div at bounding box center [1227, 724] width 681 height 52
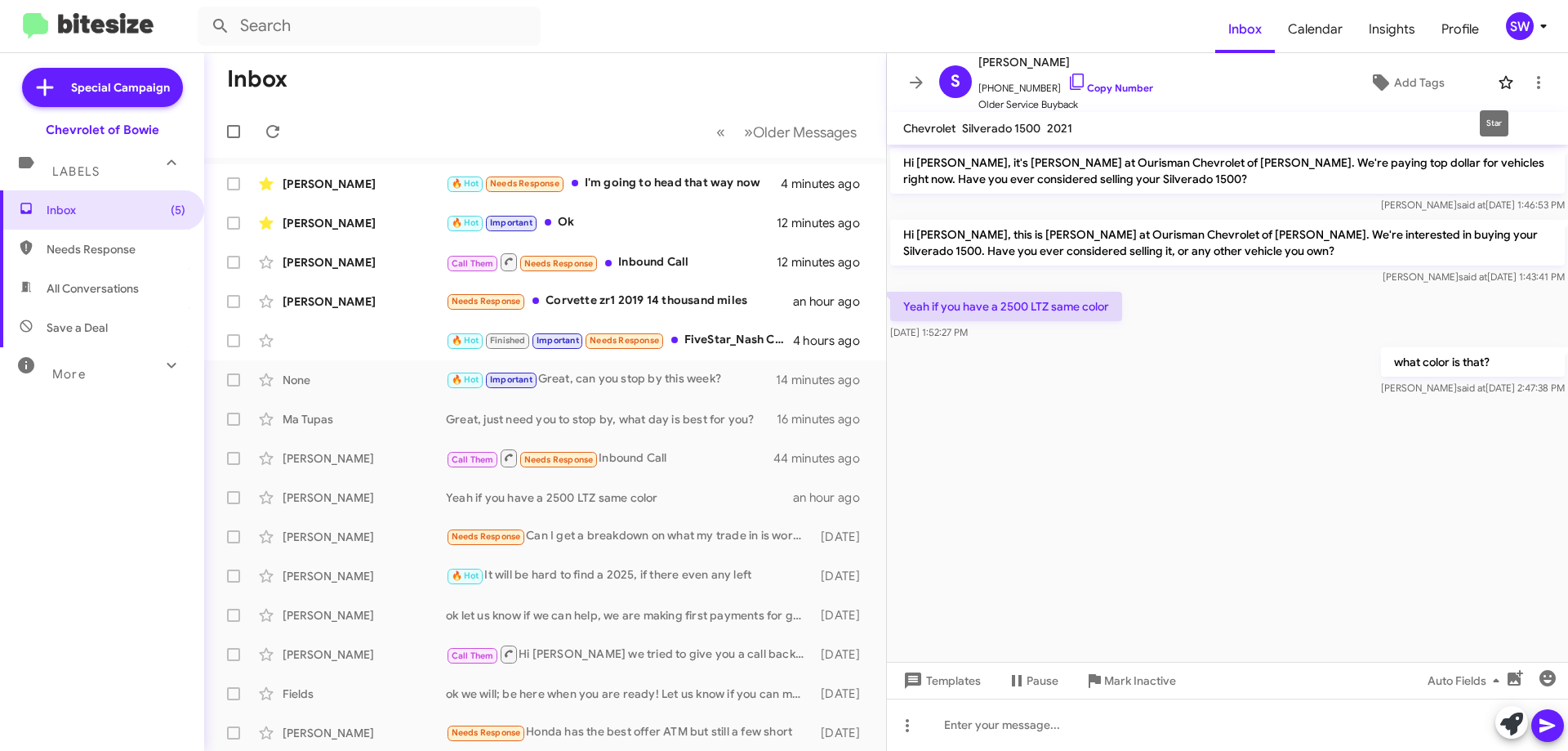
drag, startPoint x: 1492, startPoint y: 81, endPoint x: 1060, endPoint y: 274, distance: 473.2
click at [1496, 82] on icon at bounding box center [1506, 82] width 20 height 20
drag, startPoint x: 620, startPoint y: 300, endPoint x: 815, endPoint y: 300, distance: 195.0
click at [669, 299] on div "Needs Response Corvette zr1 2019 14 thousand miles" at bounding box center [627, 301] width 362 height 19
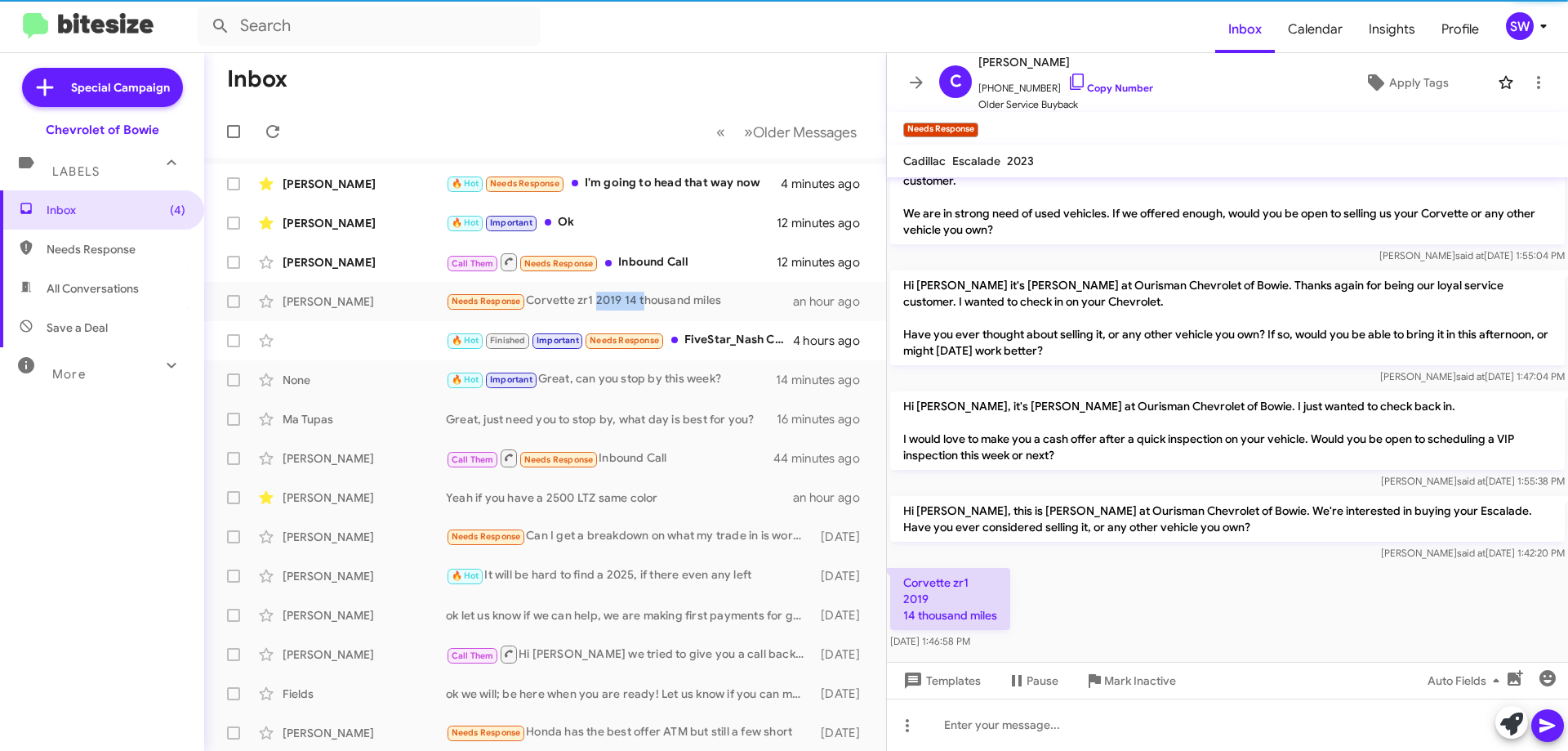
scroll to position [43, 0]
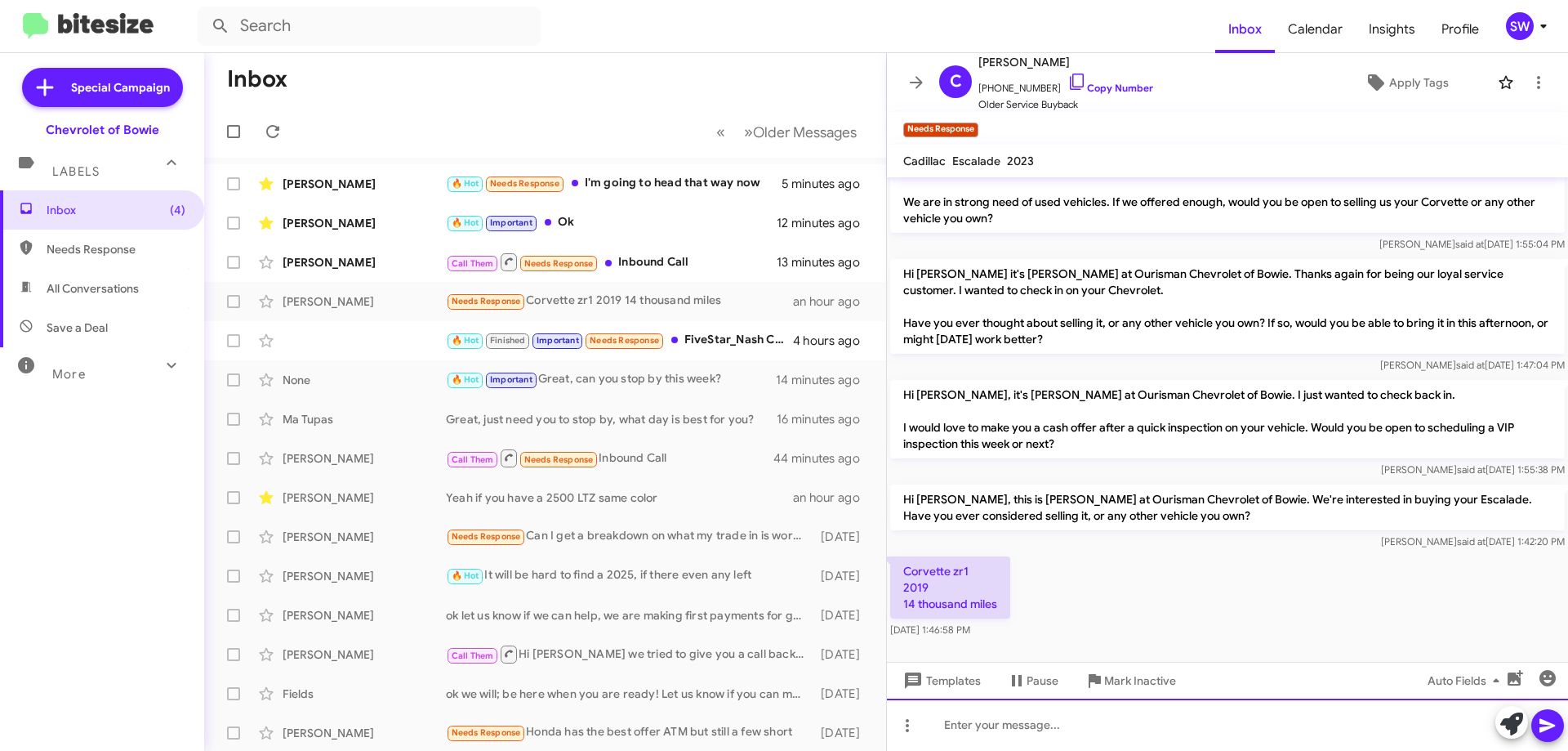
click at [1022, 724] on div at bounding box center [1227, 724] width 681 height 52
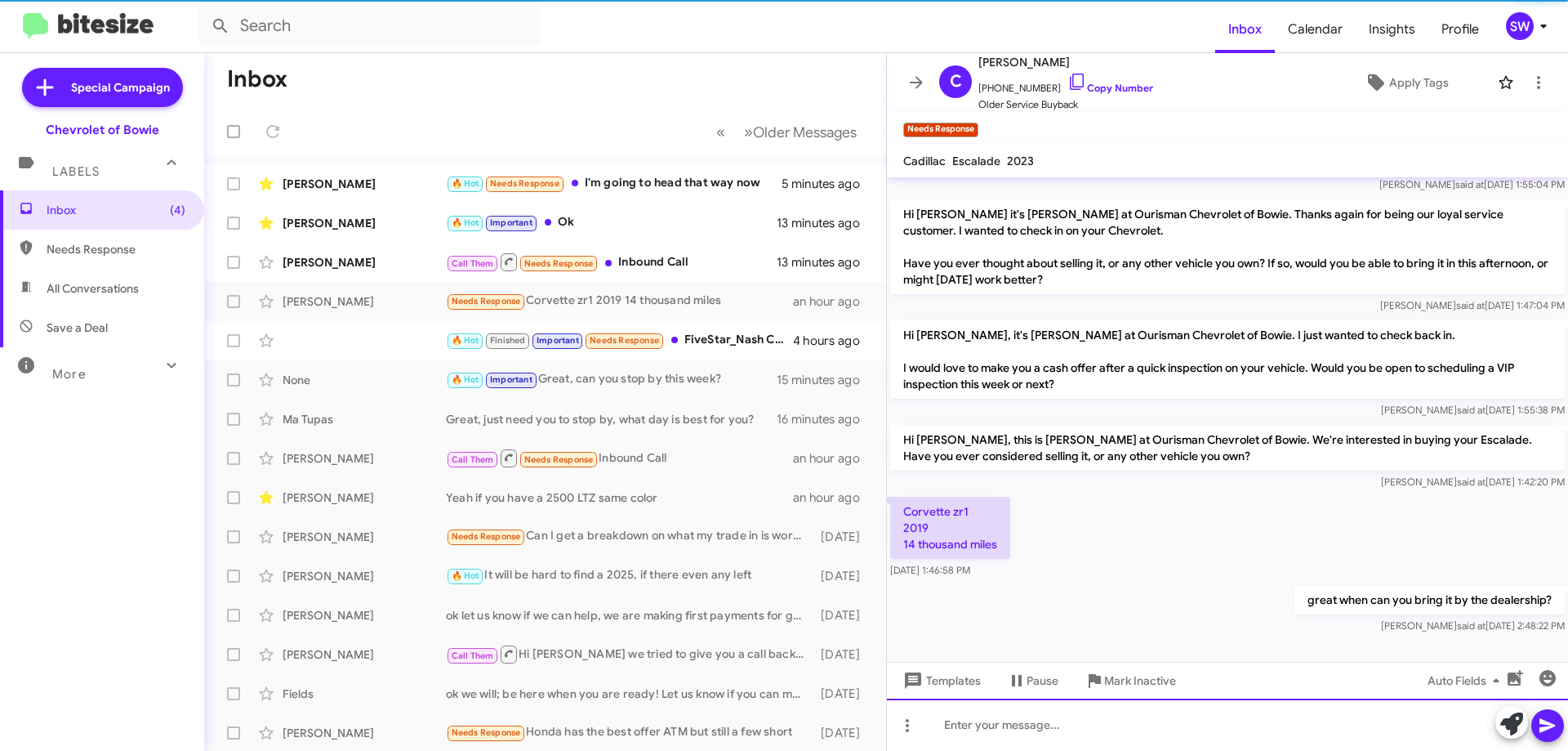
scroll to position [69, 0]
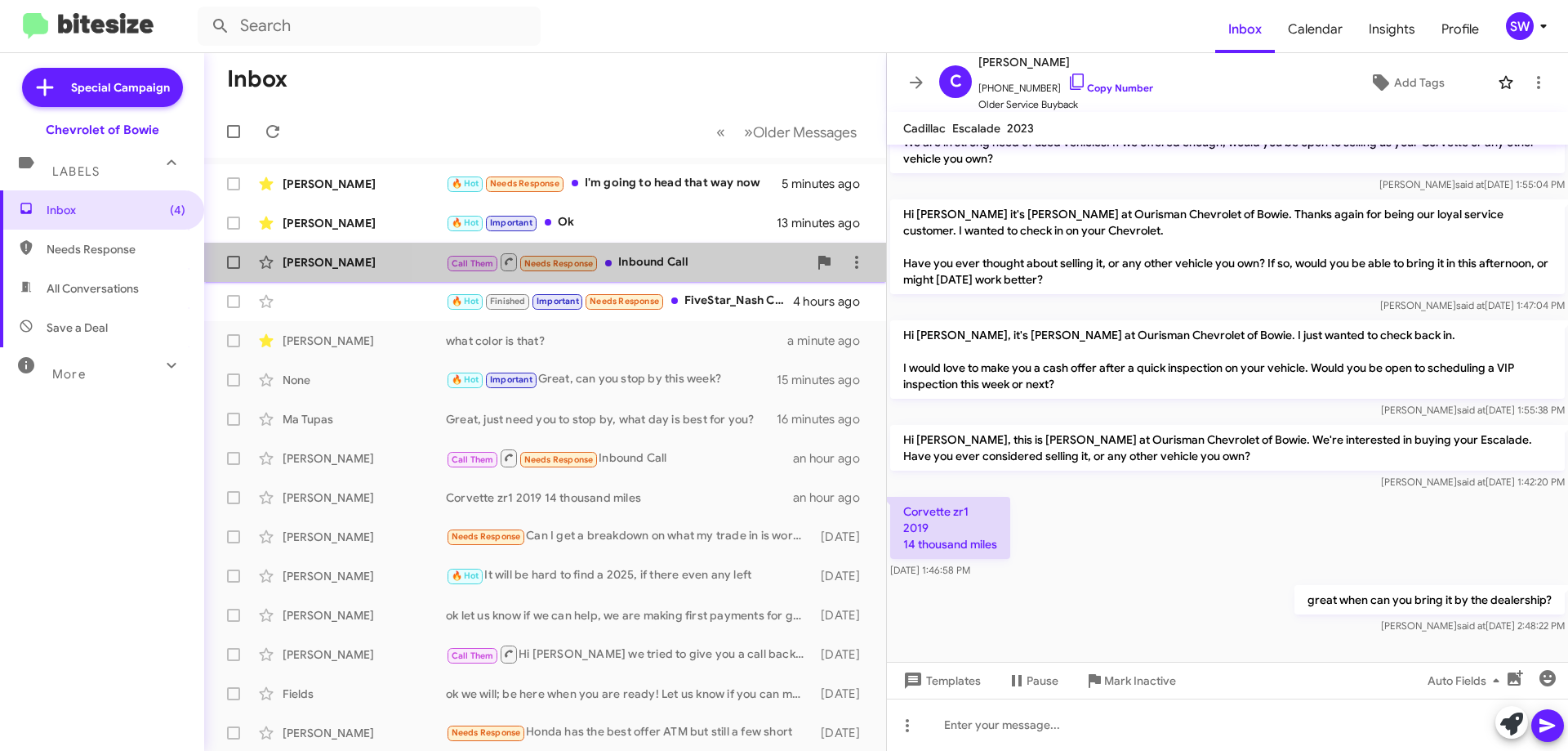
click at [663, 258] on div "Call Them Needs Response Inbound Call" at bounding box center [627, 262] width 362 height 21
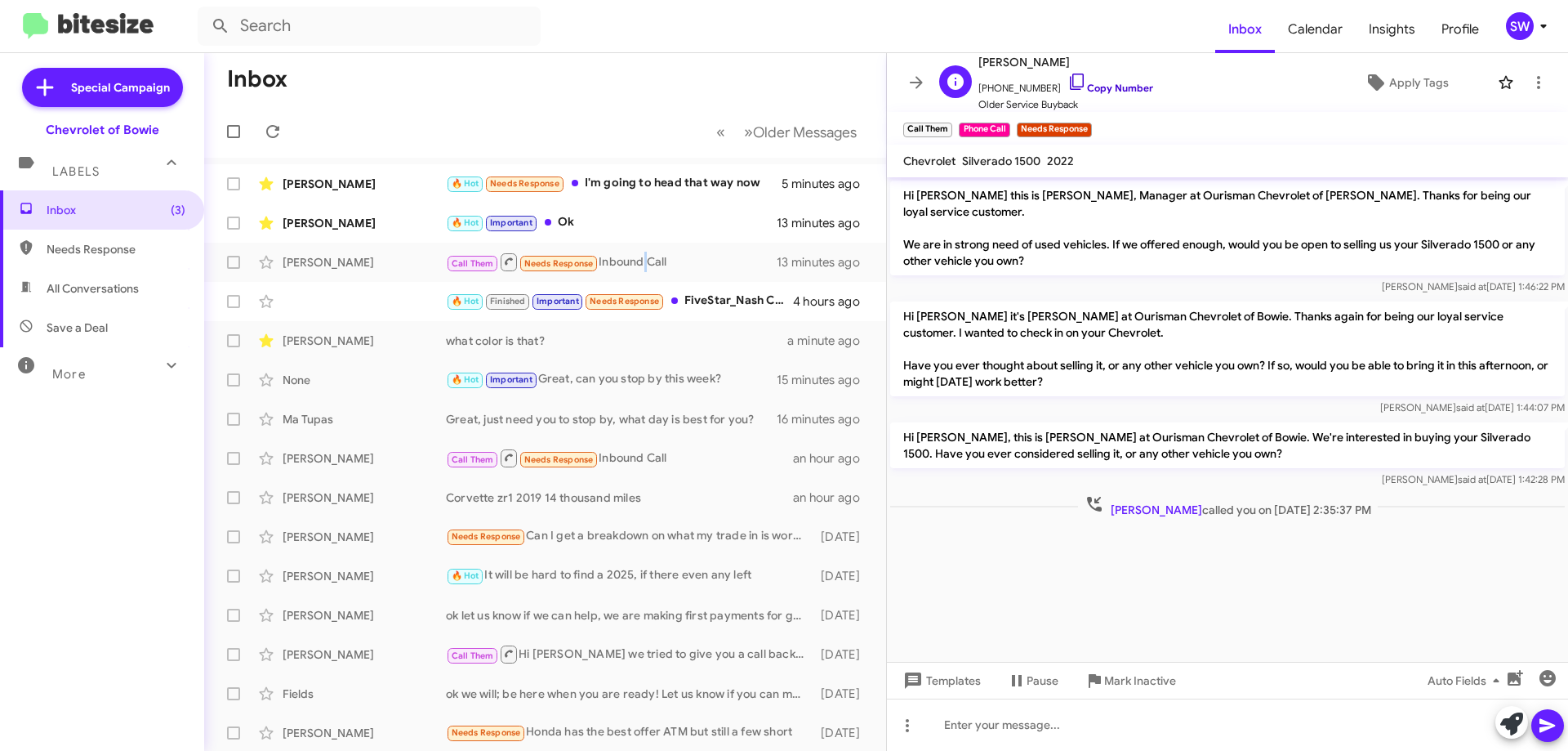
drag, startPoint x: 1058, startPoint y: 85, endPoint x: 1245, endPoint y: 115, distance: 189.4
click at [1067, 86] on icon at bounding box center [1076, 81] width 20 height 20
click at [647, 189] on div "🔥 Hot Needs Response I'm going to head that way now" at bounding box center [627, 183] width 362 height 19
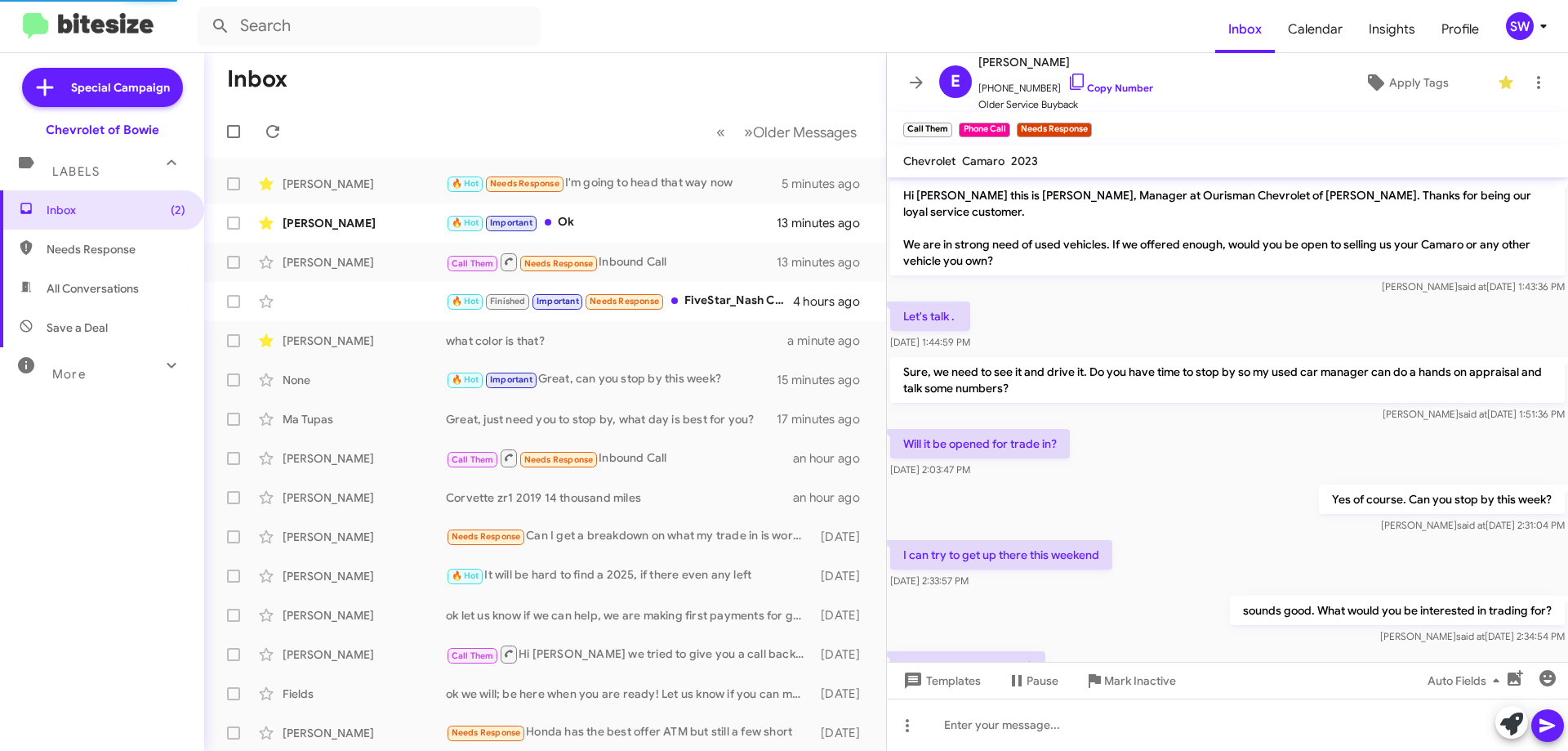
scroll to position [193, 0]
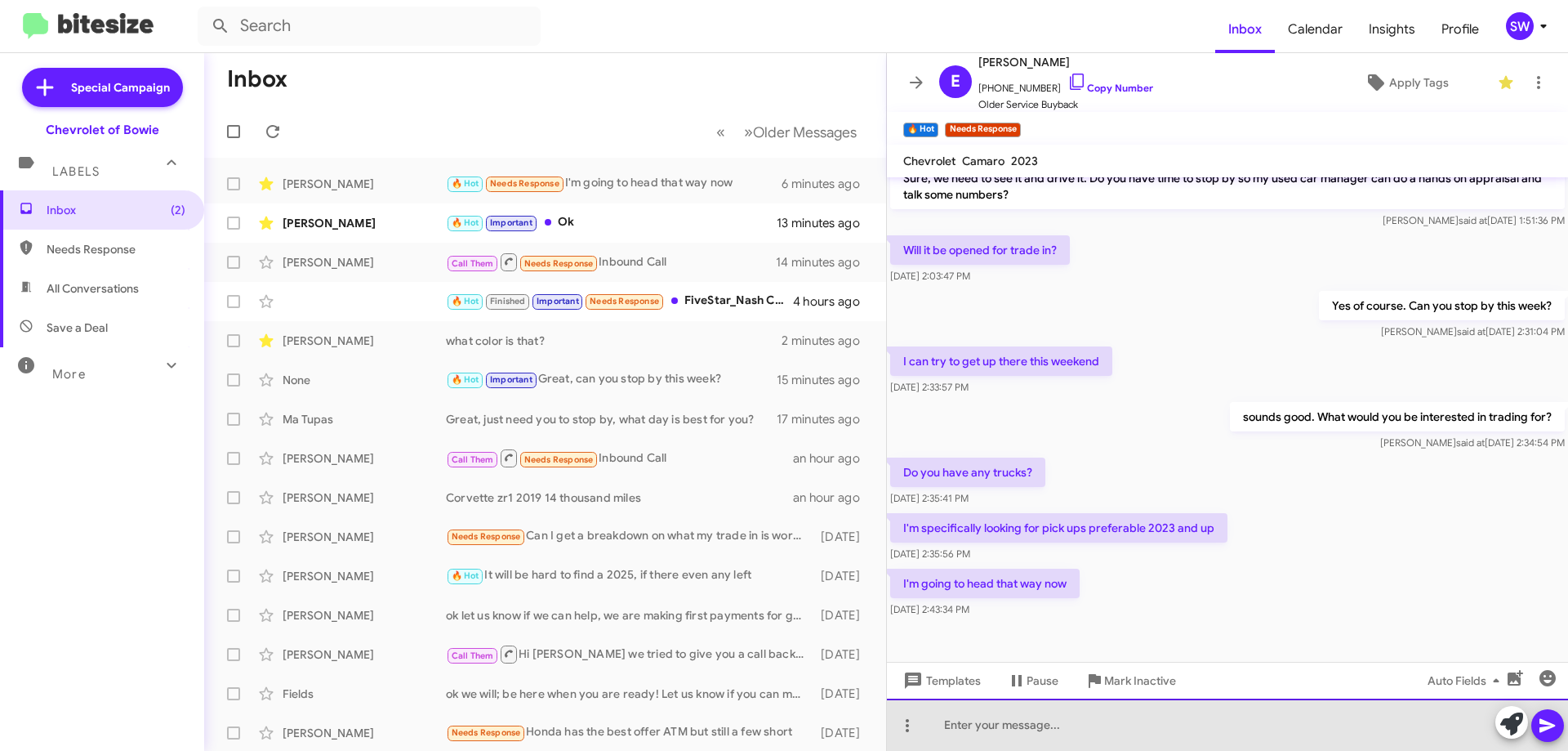
click at [1019, 725] on div at bounding box center [1227, 724] width 681 height 52
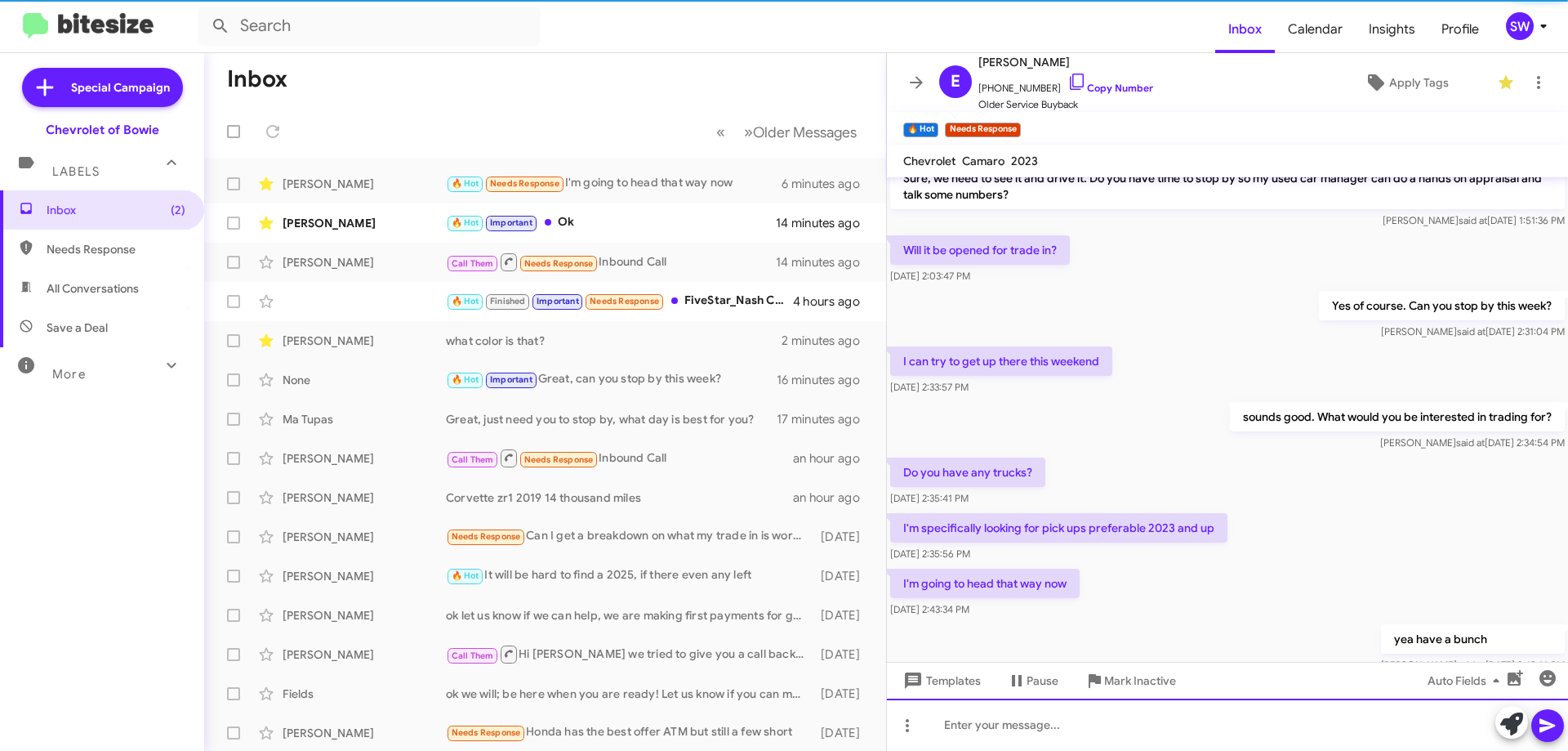
scroll to position [0, 0]
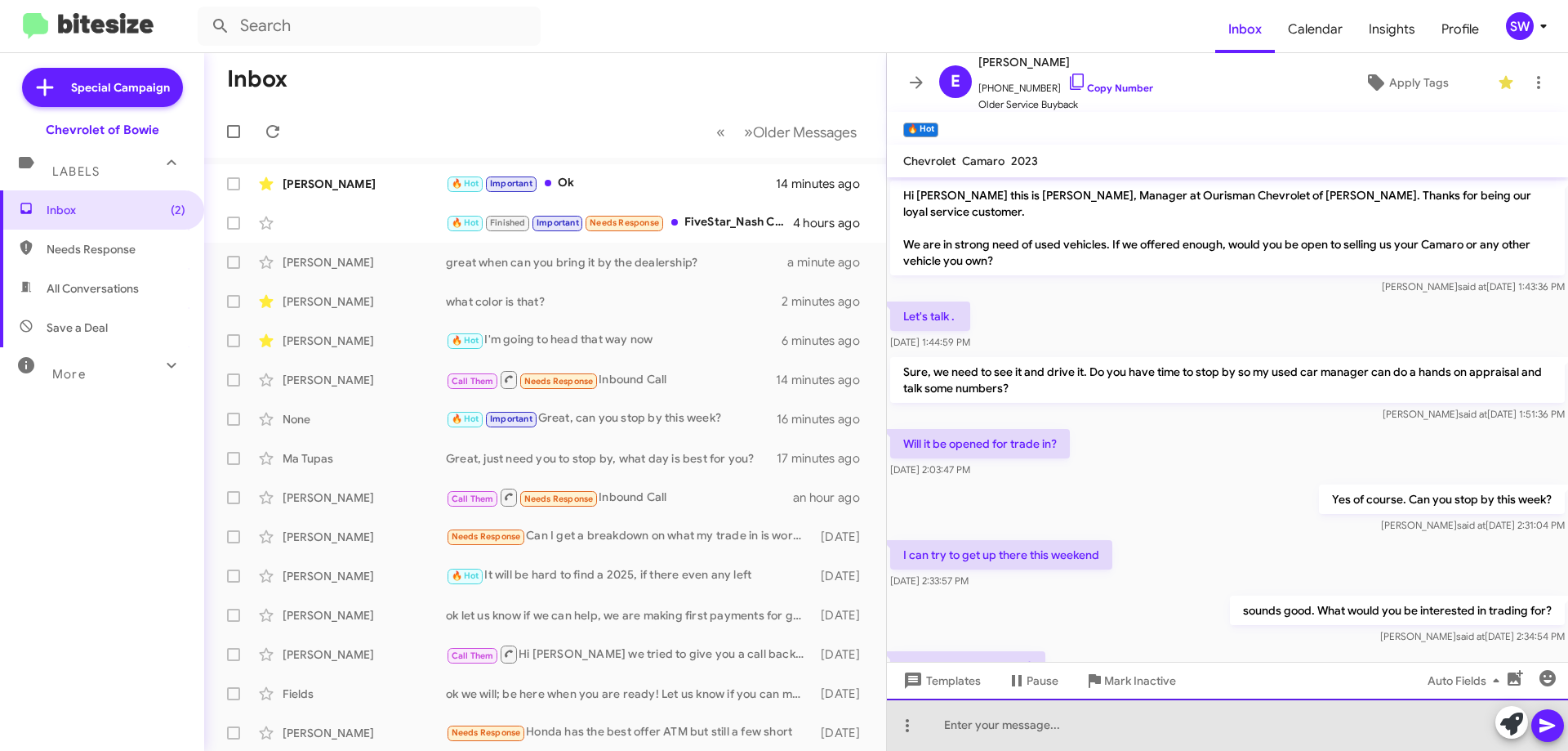
click at [1070, 727] on div at bounding box center [1227, 724] width 681 height 52
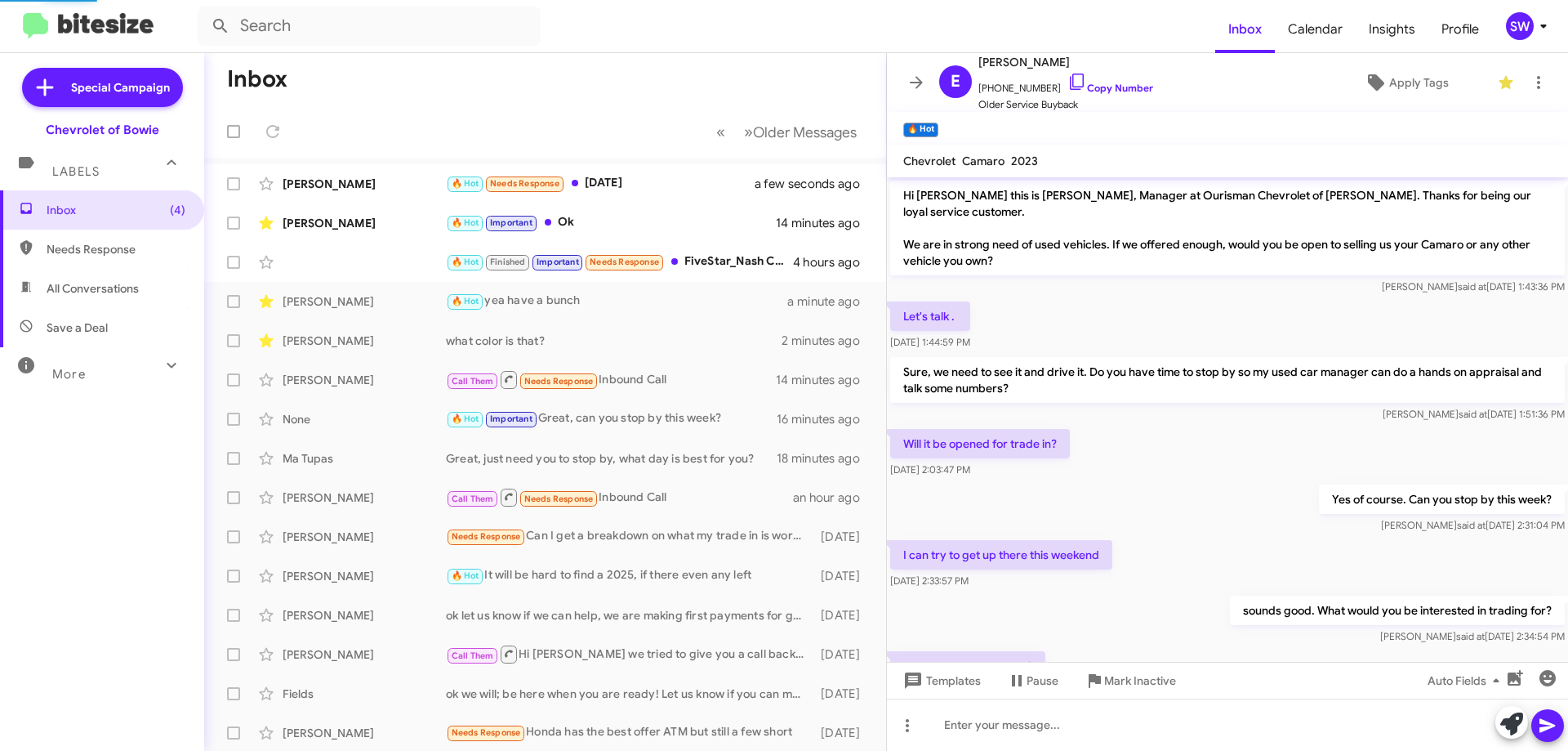
scroll to position [313, 0]
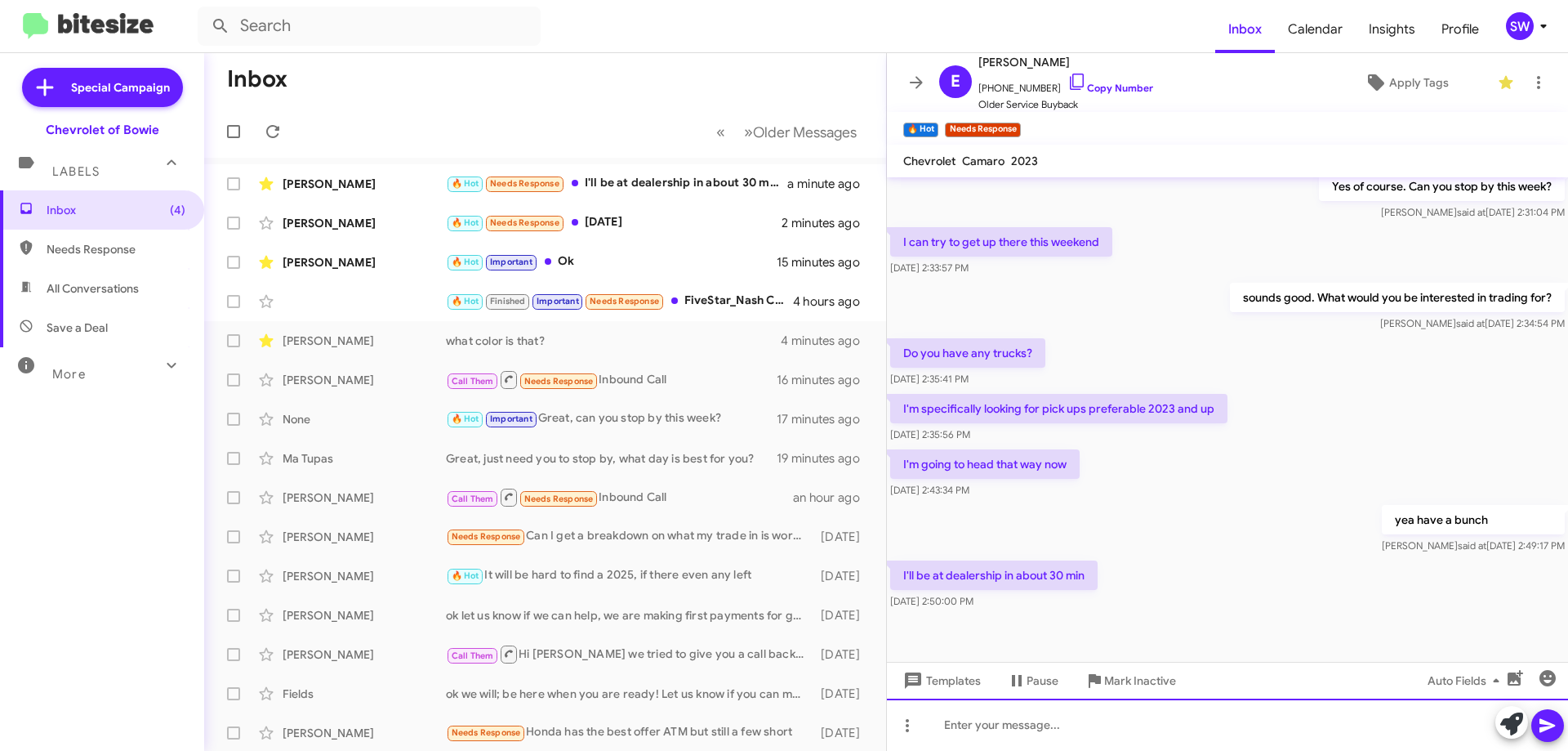
click at [1024, 731] on div at bounding box center [1227, 724] width 681 height 52
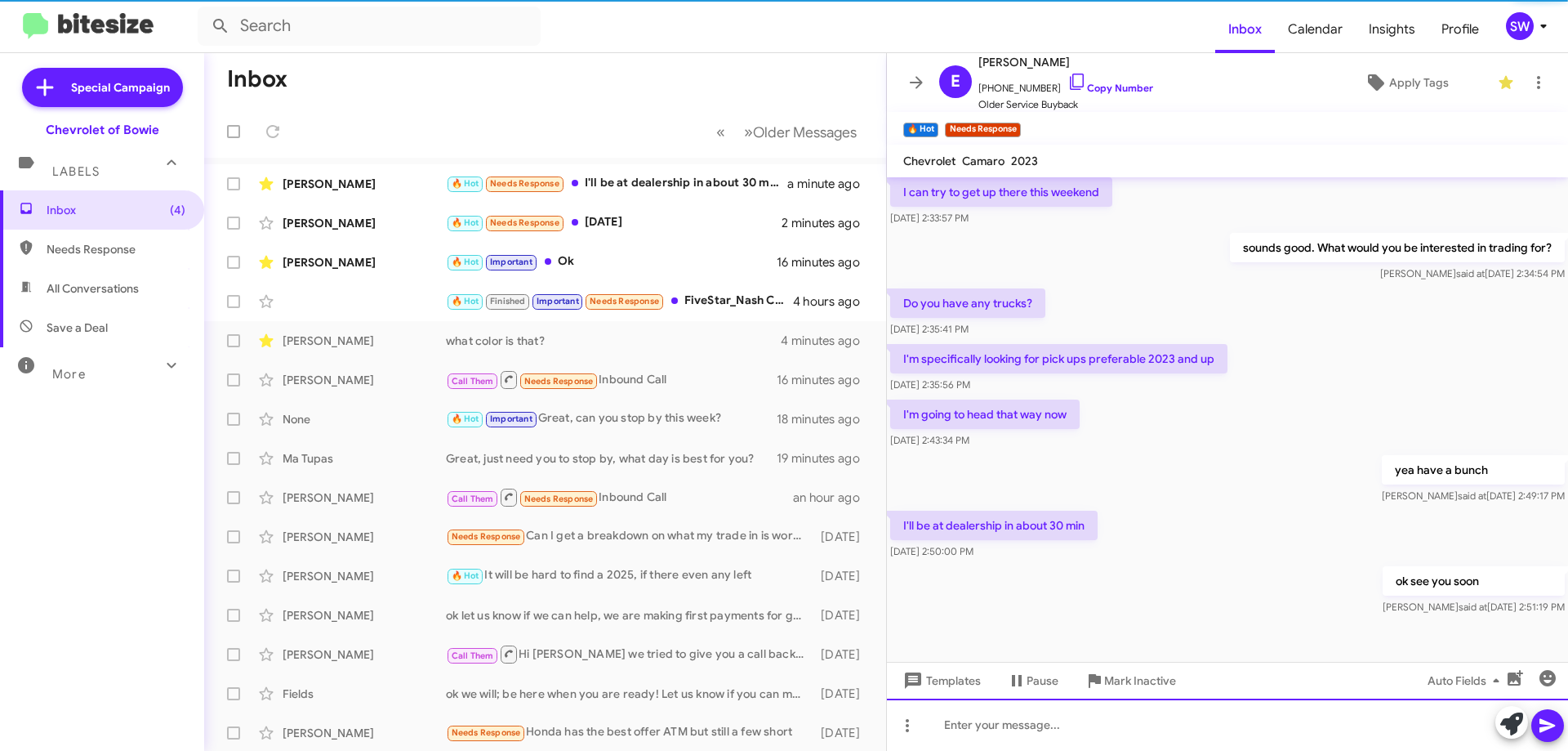
scroll to position [373, 0]
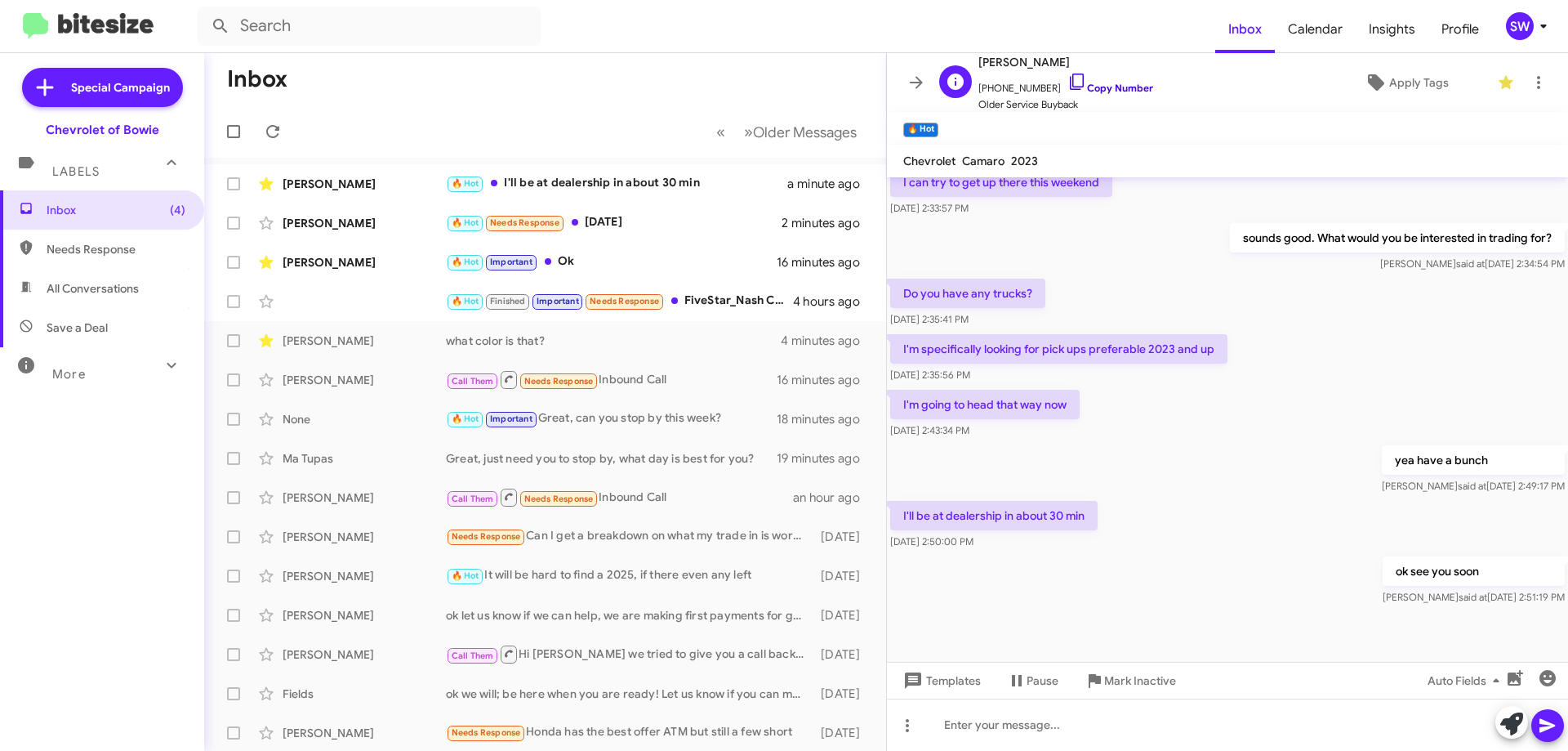
click at [1067, 80] on icon at bounding box center [1076, 81] width 20 height 20
click at [1117, 682] on span "Mark Inactive" at bounding box center [1140, 680] width 72 height 29
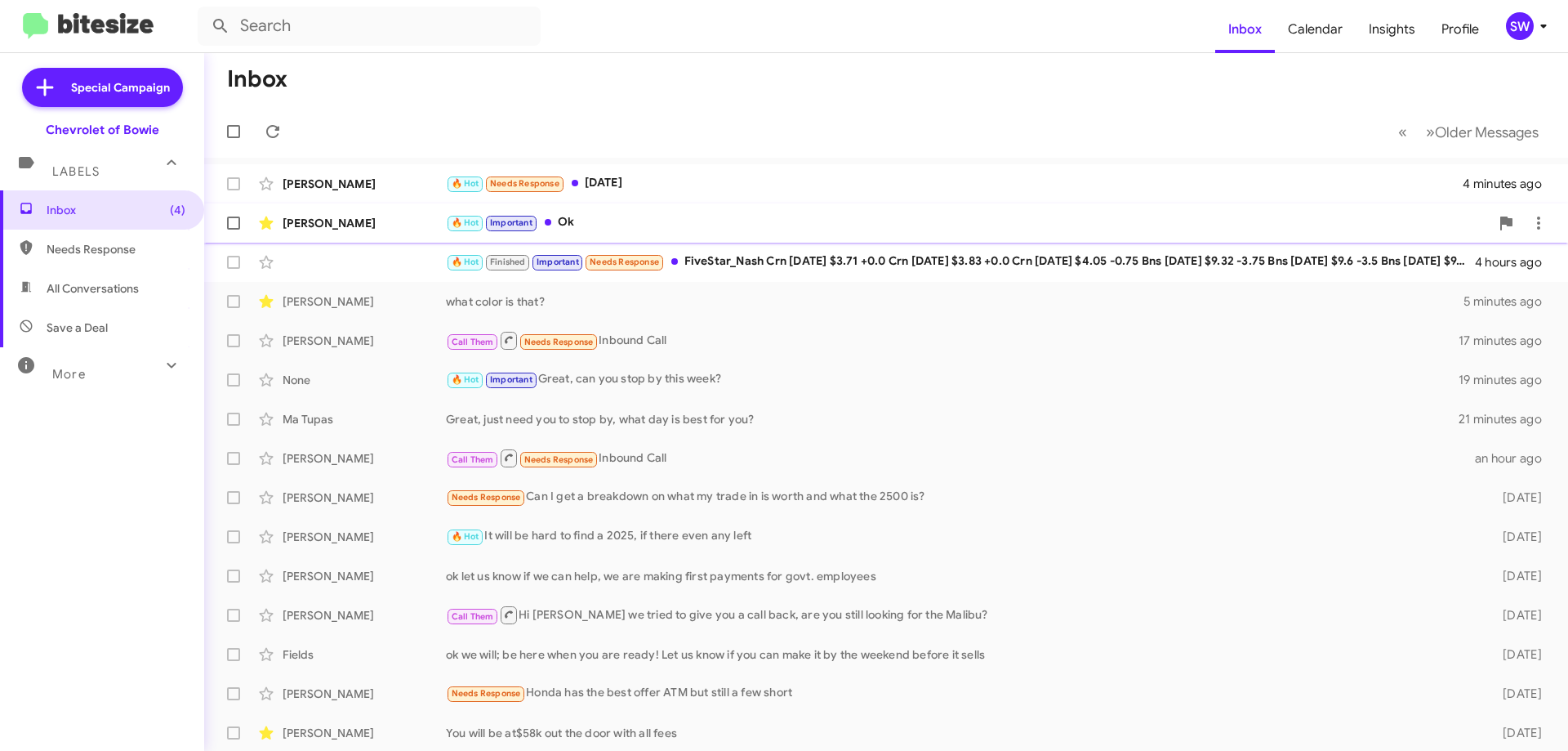
drag, startPoint x: 616, startPoint y: 193, endPoint x: 716, endPoint y: 208, distance: 101.1
click at [618, 192] on div "Carlos Hernandez 🔥 Hot Needs Response Saturday 4 minutes ago" at bounding box center [886, 184] width 1338 height 33
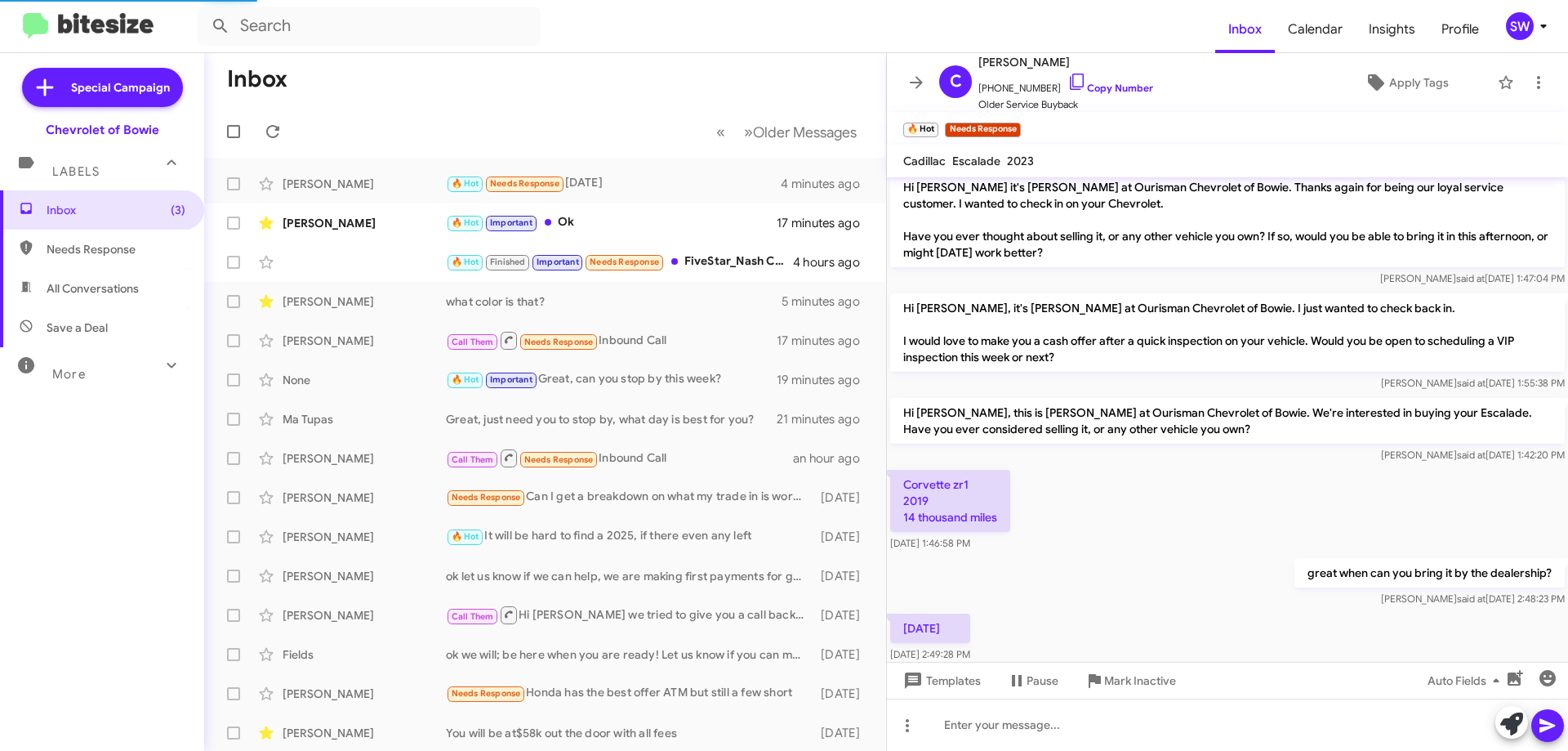
scroll to position [162, 0]
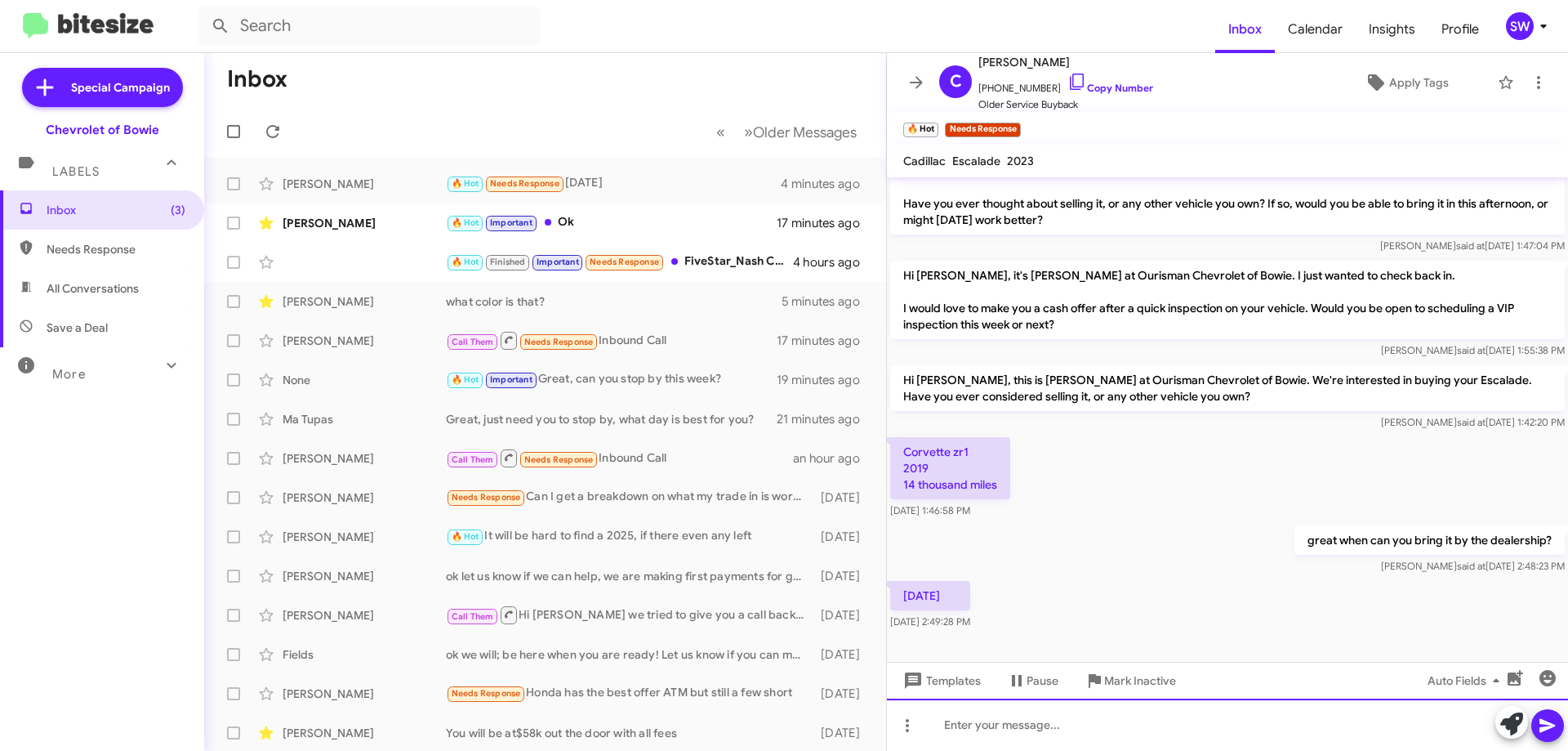
click at [1102, 735] on div at bounding box center [1227, 724] width 681 height 52
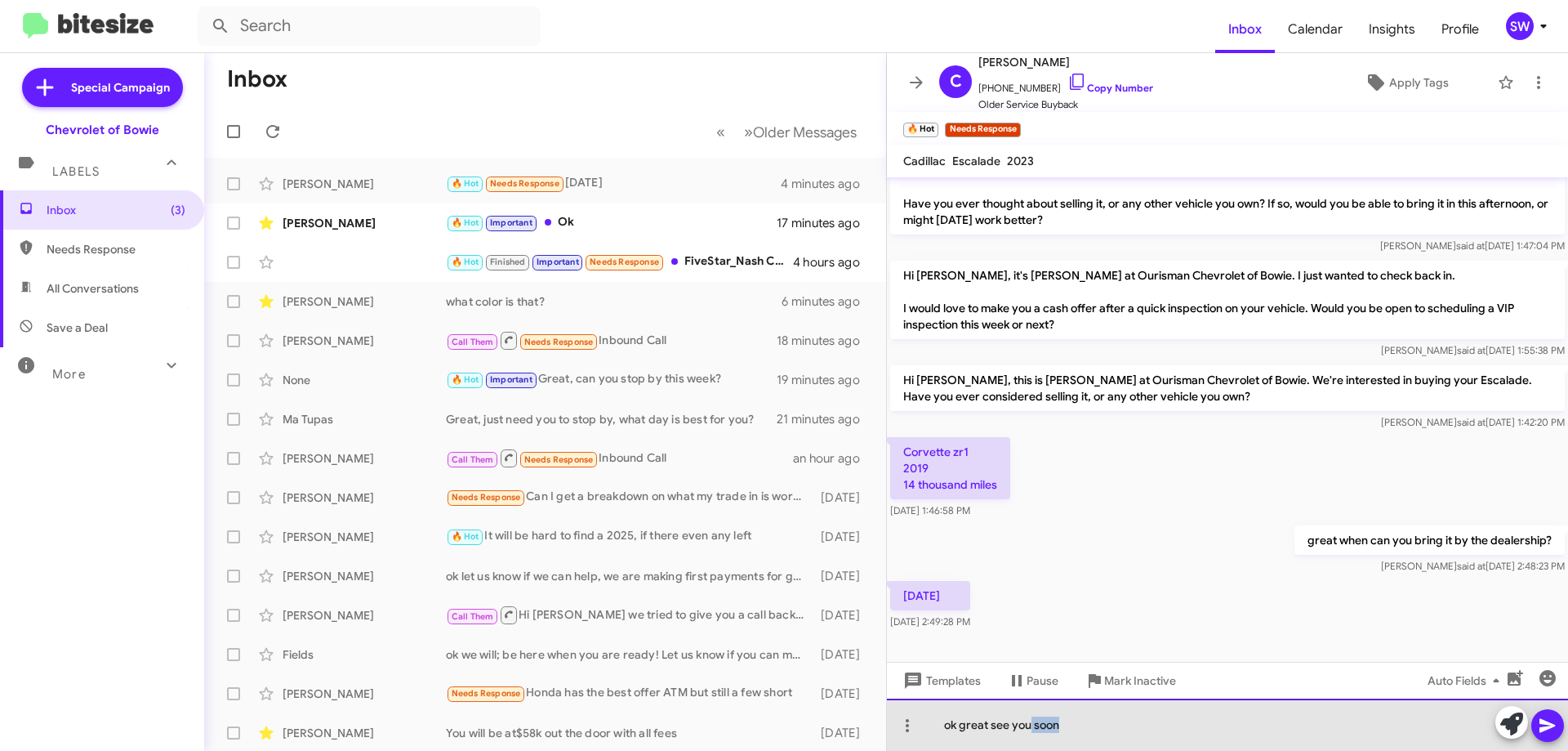
drag, startPoint x: 1082, startPoint y: 732, endPoint x: 1031, endPoint y: 736, distance: 51.2
click at [1031, 736] on div "ok great see you soon" at bounding box center [1227, 724] width 681 height 52
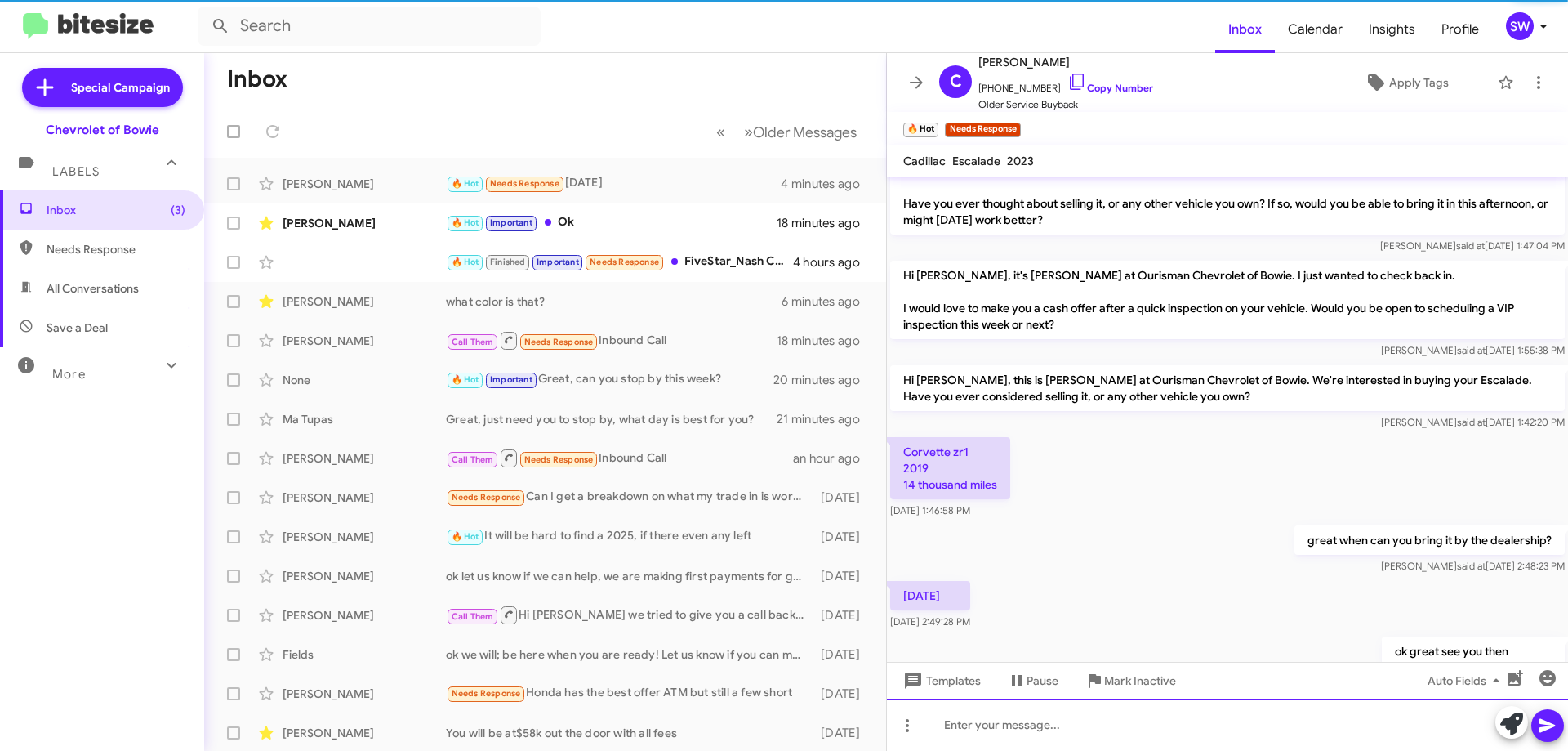
scroll to position [0, 0]
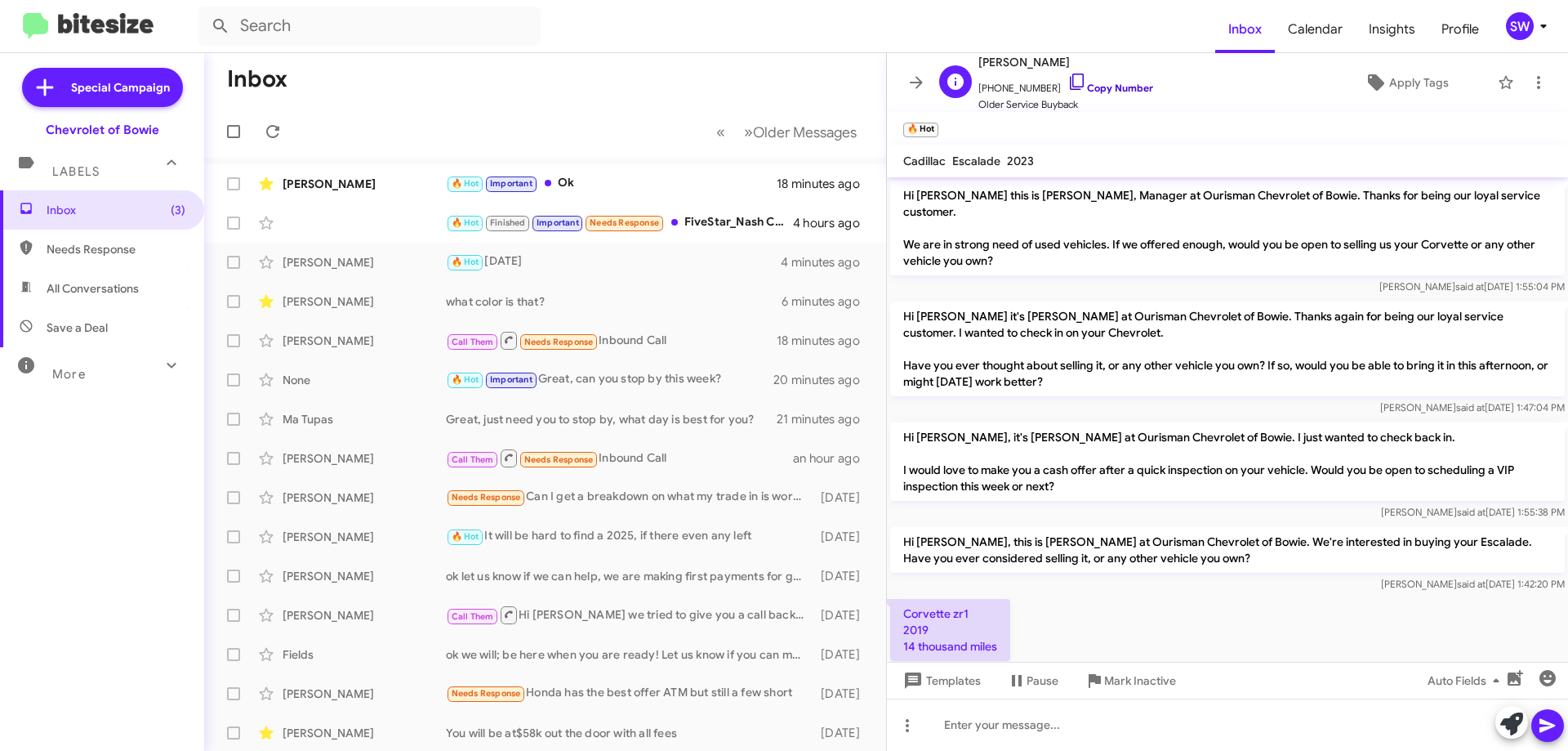
drag, startPoint x: 1062, startPoint y: 73, endPoint x: 1230, endPoint y: 177, distance: 197.6
click at [1070, 74] on icon at bounding box center [1076, 81] width 14 height 16
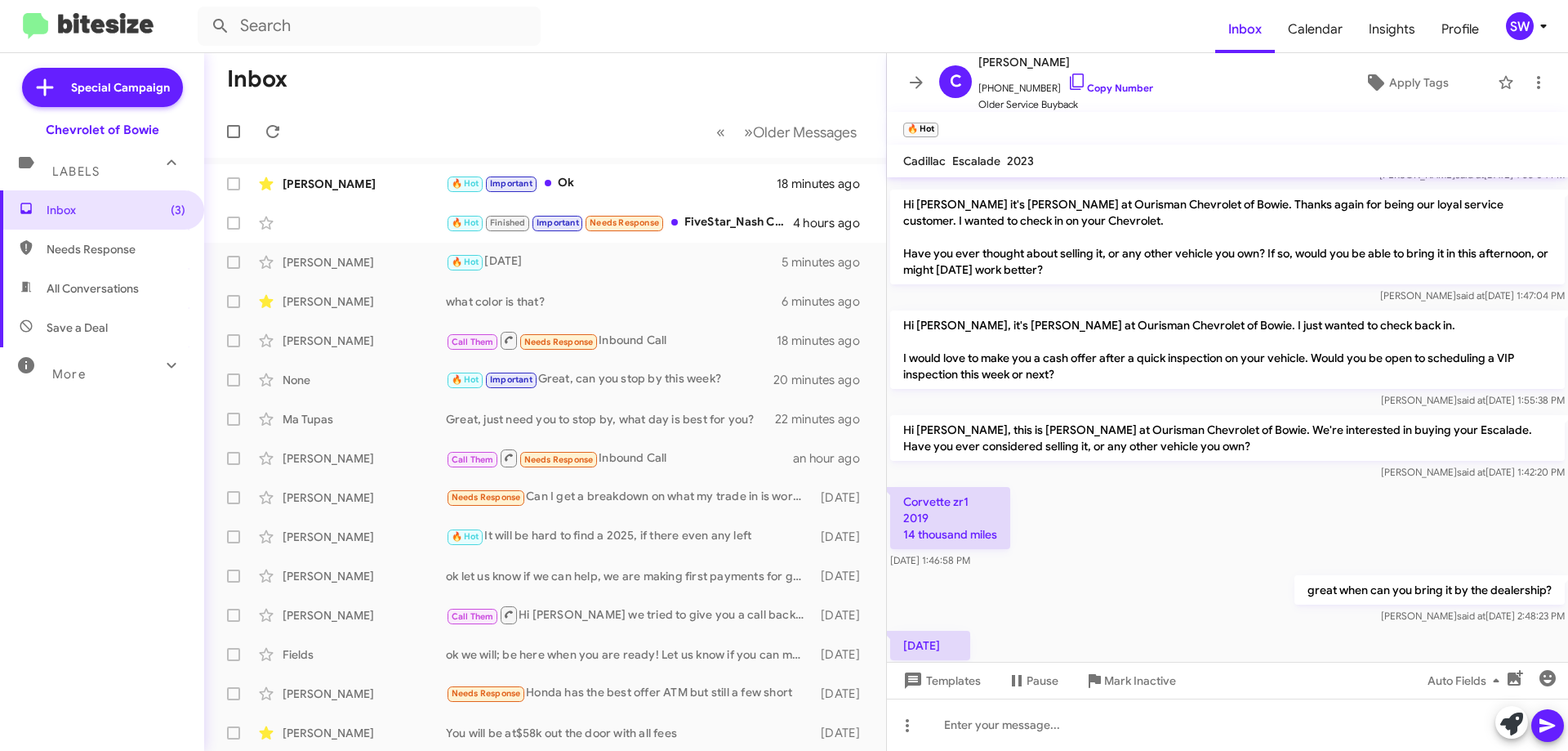
scroll to position [222, 0]
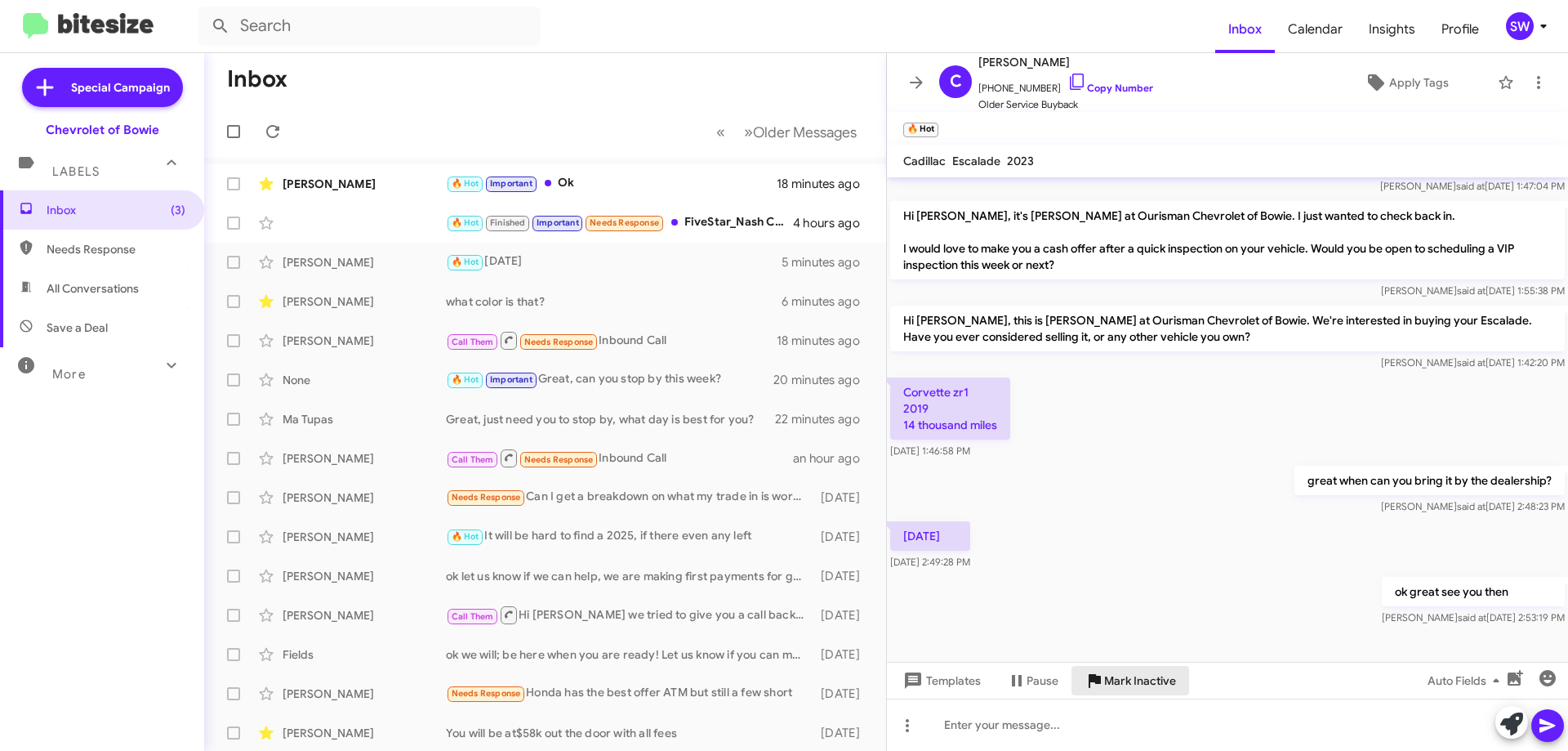
drag, startPoint x: 1117, startPoint y: 679, endPoint x: 1116, endPoint y: 636, distance: 43.0
click at [1116, 678] on span "Mark Inactive" at bounding box center [1140, 680] width 72 height 29
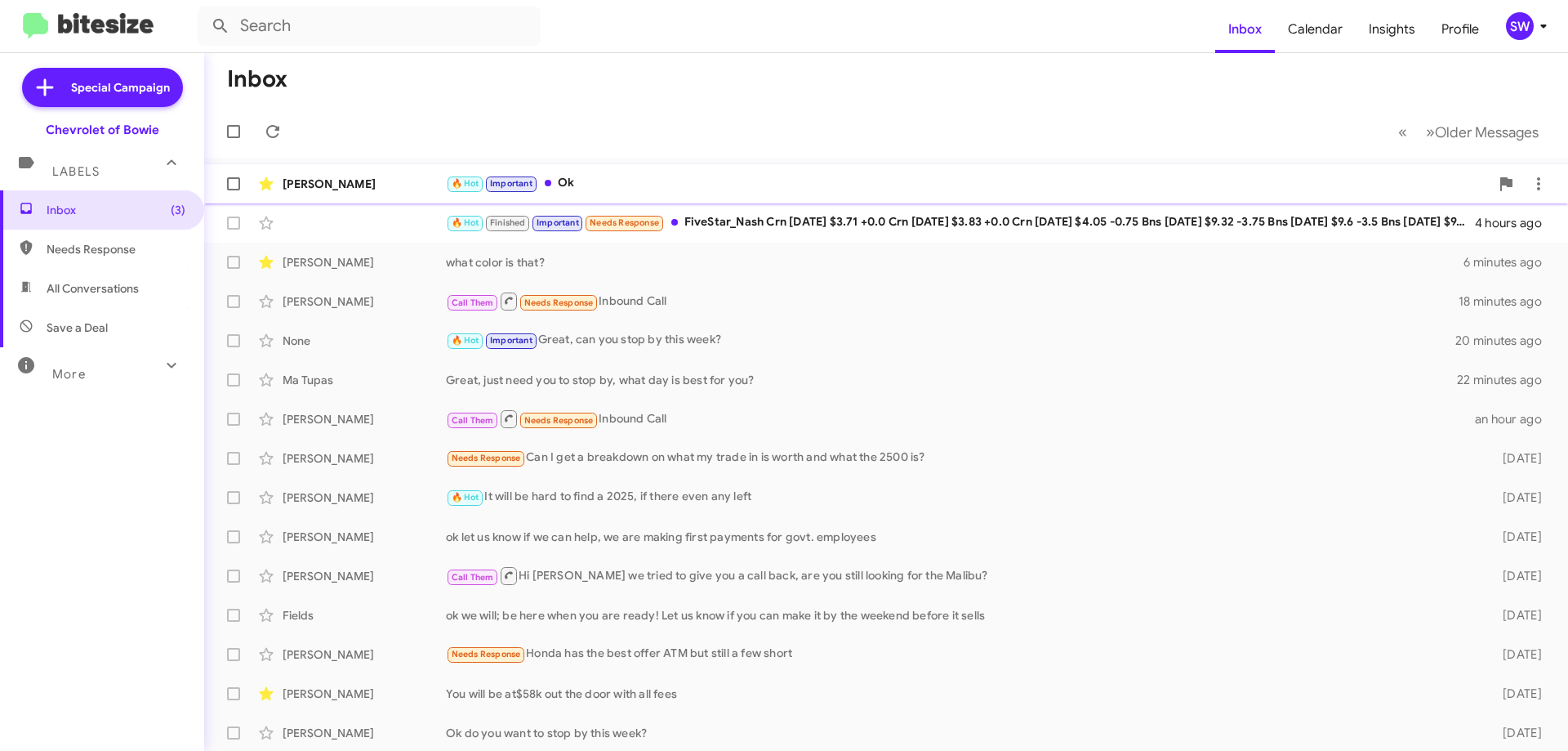
drag, startPoint x: 594, startPoint y: 186, endPoint x: 693, endPoint y: 184, distance: 99.0
click at [597, 186] on div "🔥 Hot Important Ok" at bounding box center [968, 183] width 1044 height 19
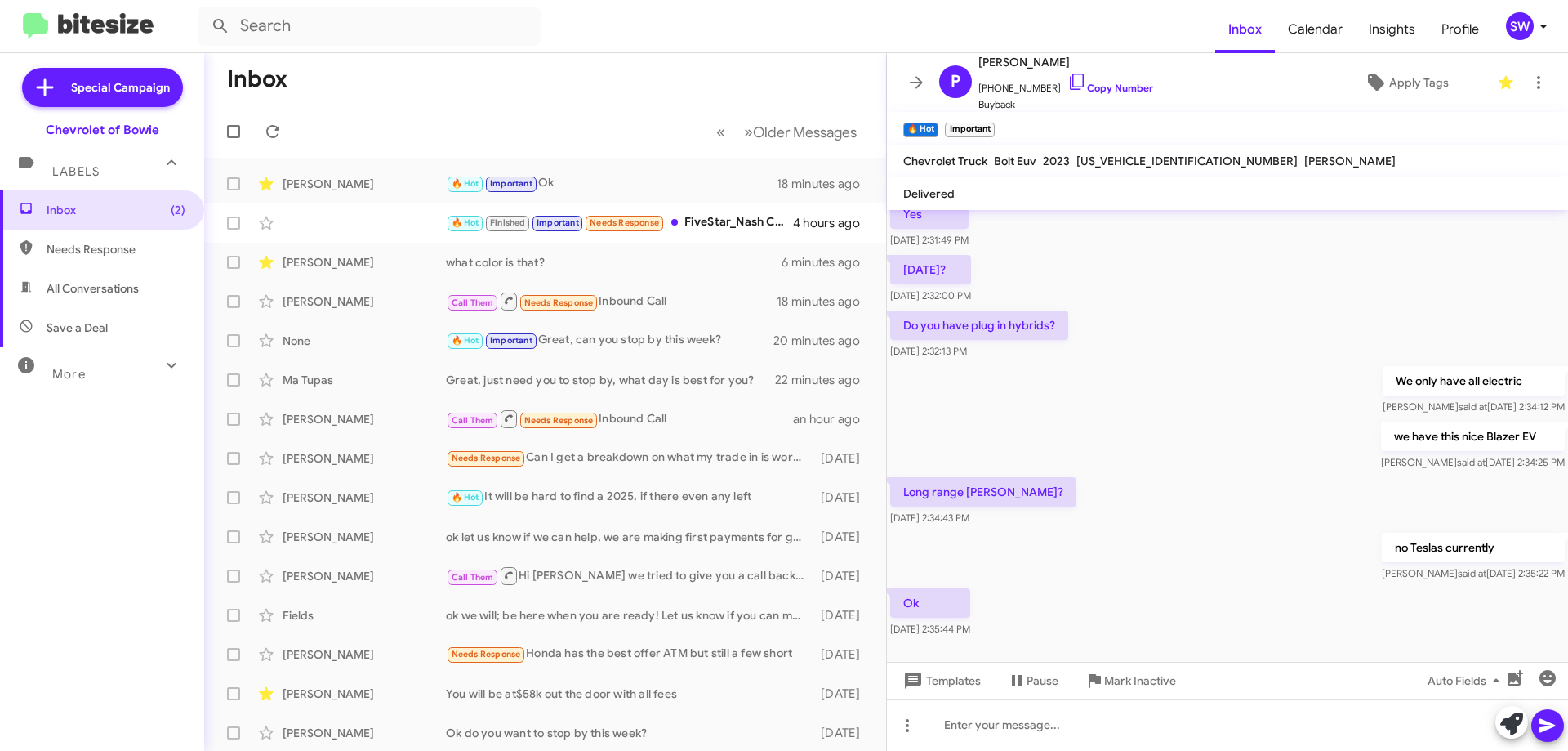
scroll to position [346, 0]
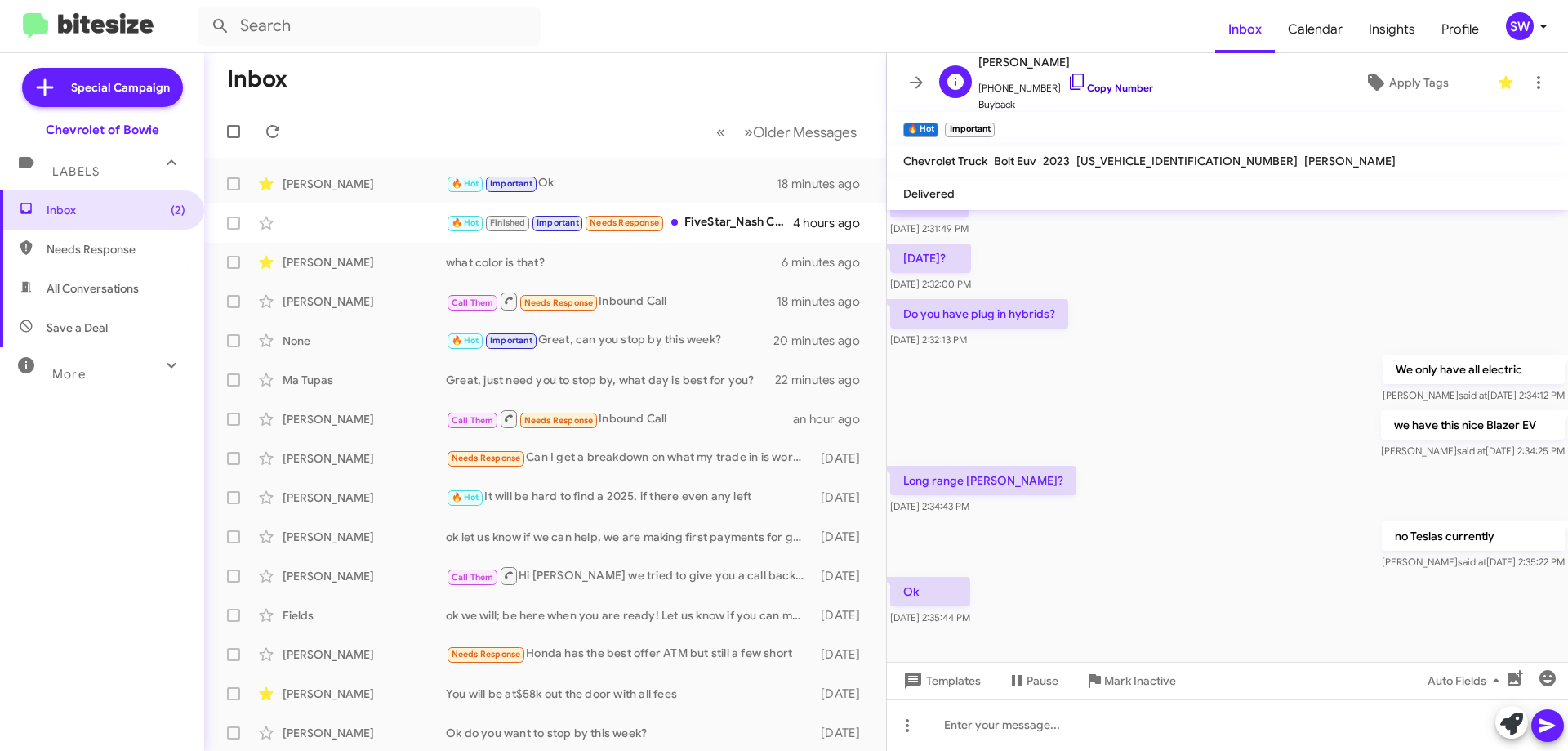
click at [1072, 85] on link "Copy Number" at bounding box center [1110, 88] width 85 height 12
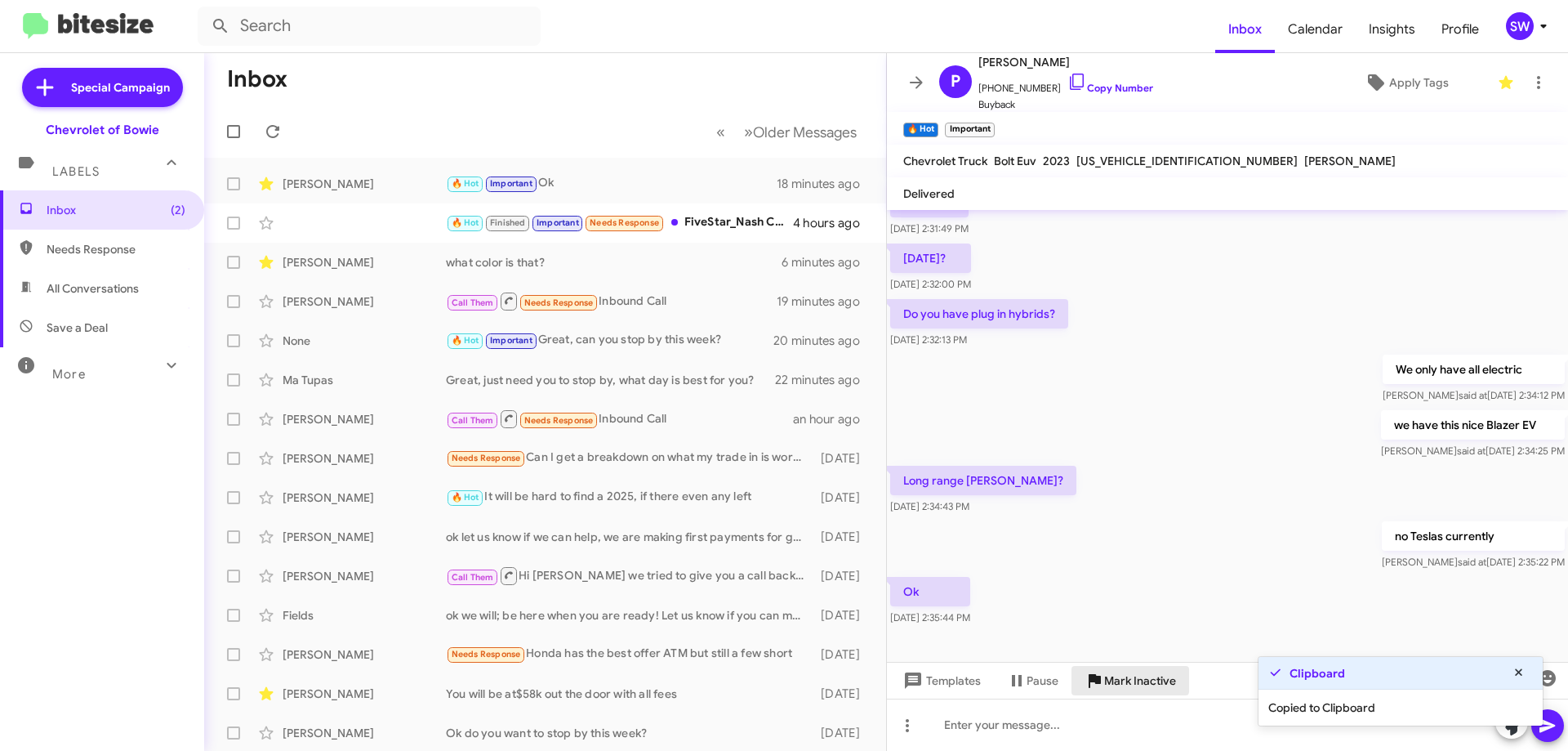
drag, startPoint x: 1111, startPoint y: 673, endPoint x: 1436, endPoint y: 707, distance: 326.8
click at [1116, 674] on span "Mark Inactive" at bounding box center [1140, 680] width 72 height 29
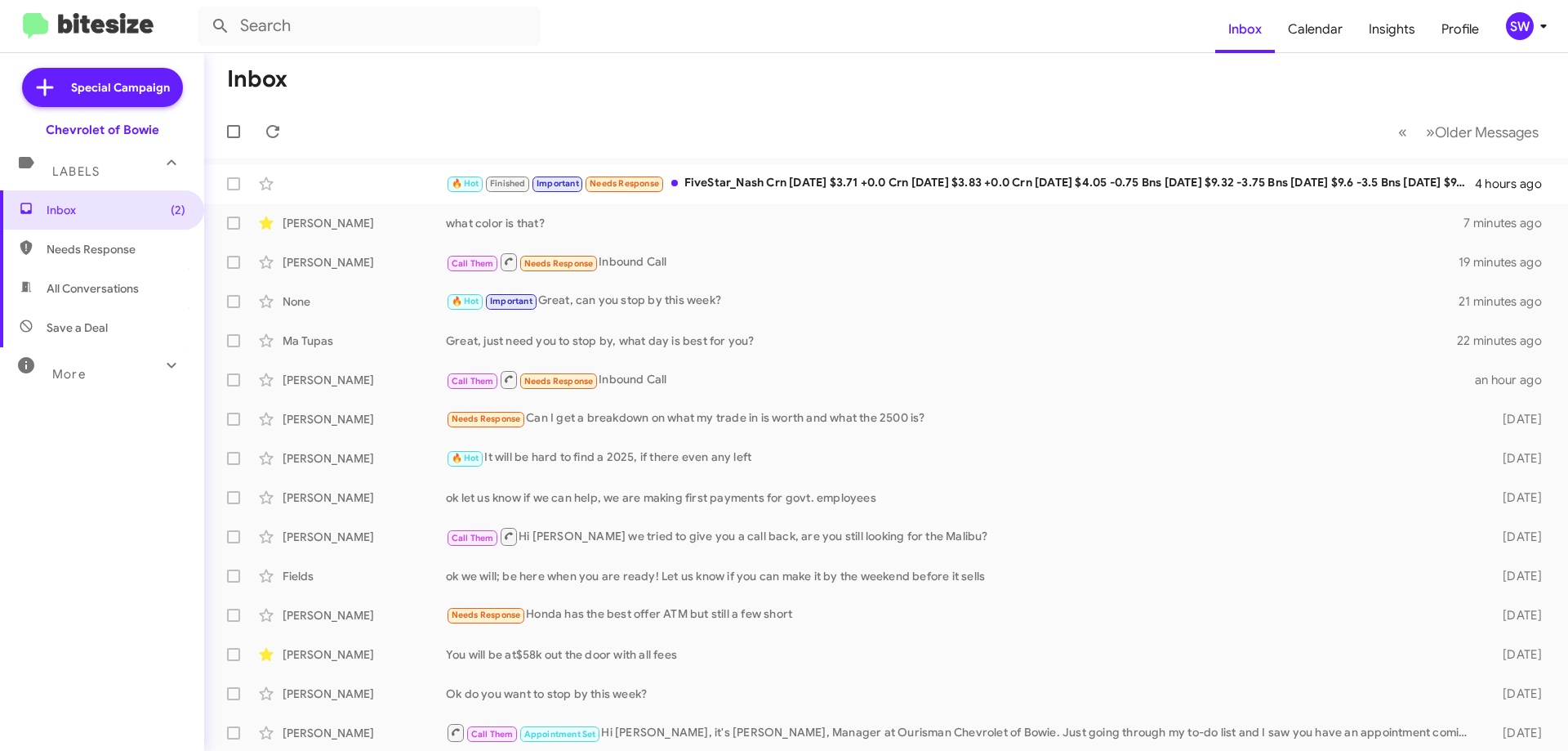
click at [62, 370] on span "More" at bounding box center [68, 374] width 33 height 15
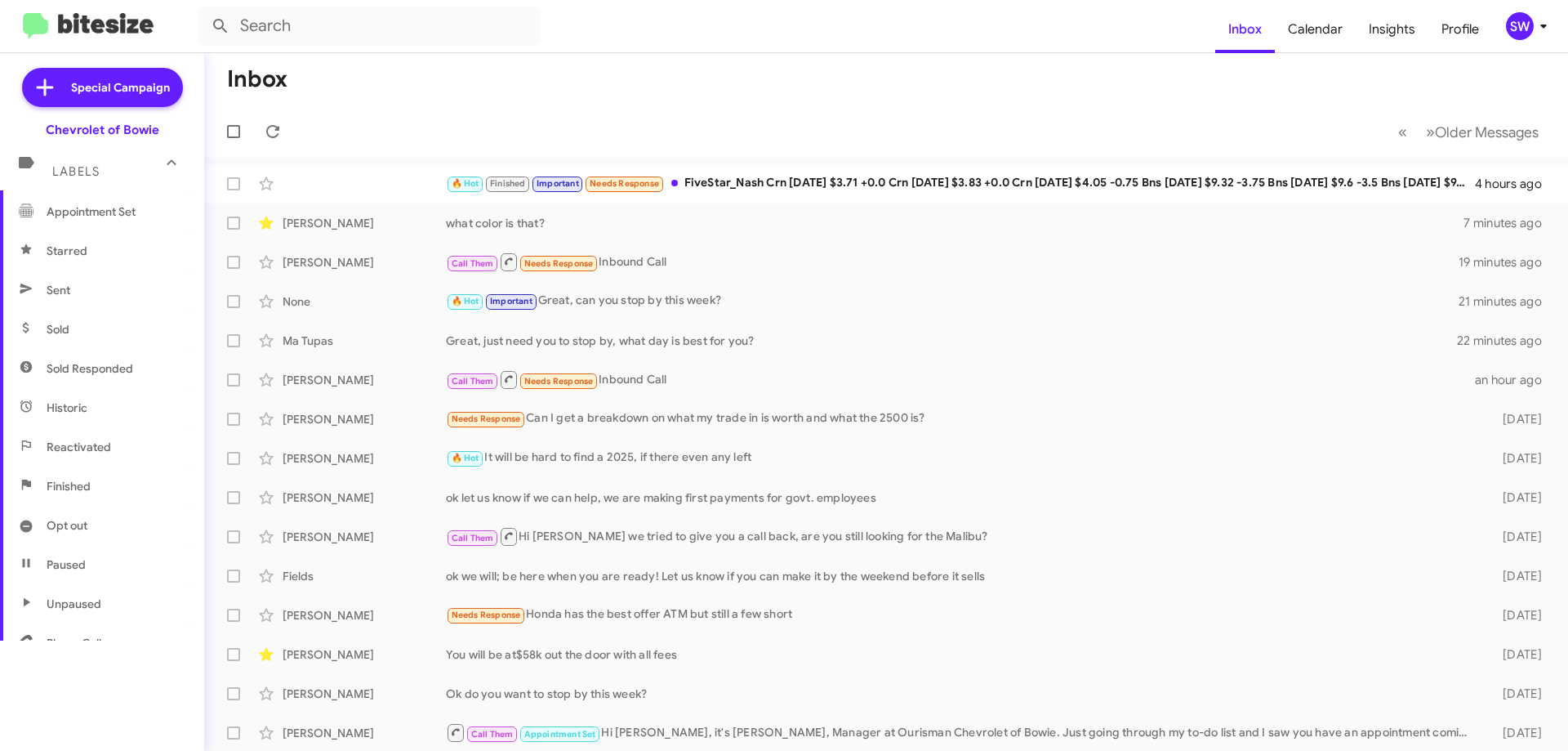
scroll to position [321, 0]
drag, startPoint x: 64, startPoint y: 445, endPoint x: 174, endPoint y: 446, distance: 110.0
click at [64, 445] on span "Finished" at bounding box center [68, 451] width 44 height 16
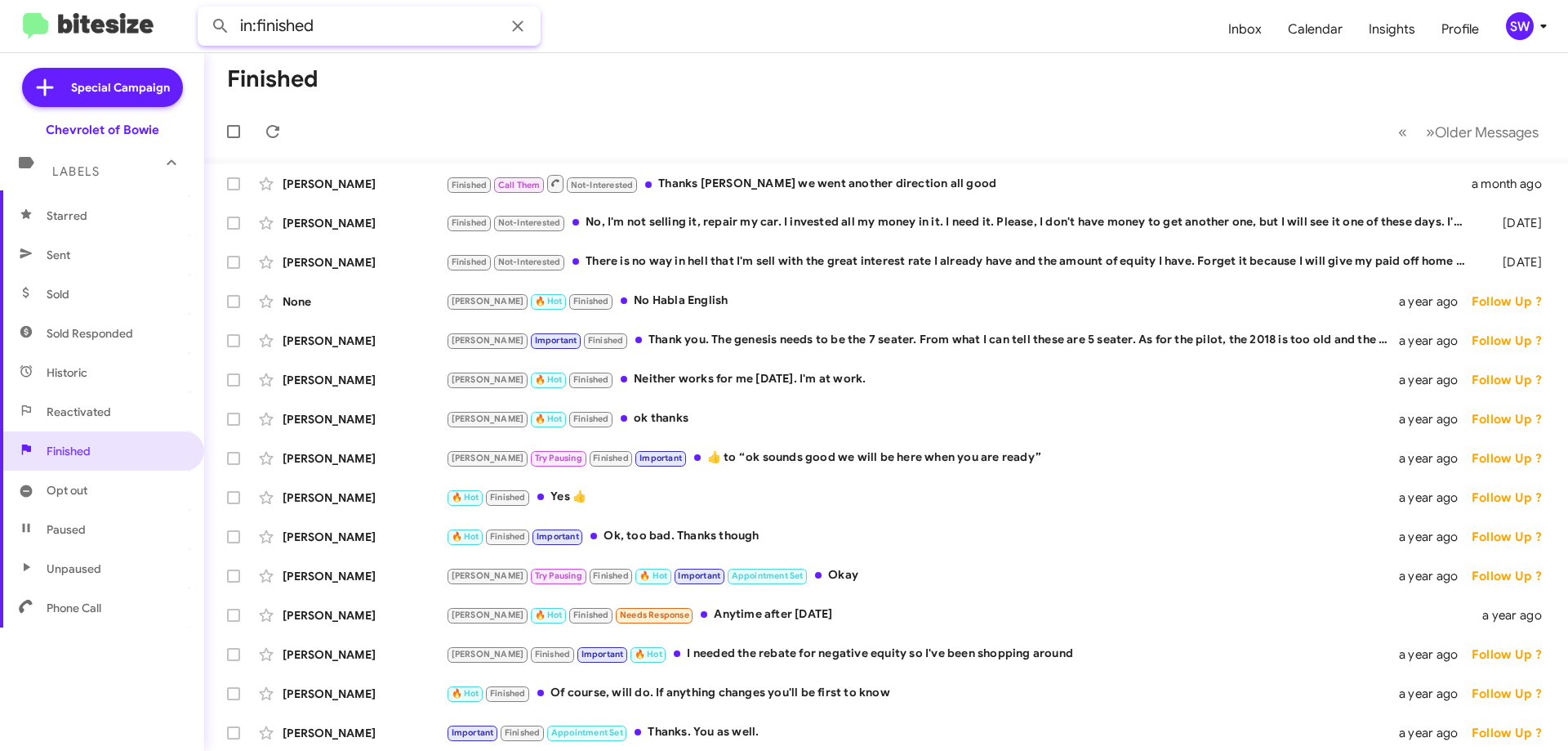
paste input "6465335734"
type input "in:finished 6465335734"
click at [204, 9] on button at bounding box center [221, 26] width 32 height 33
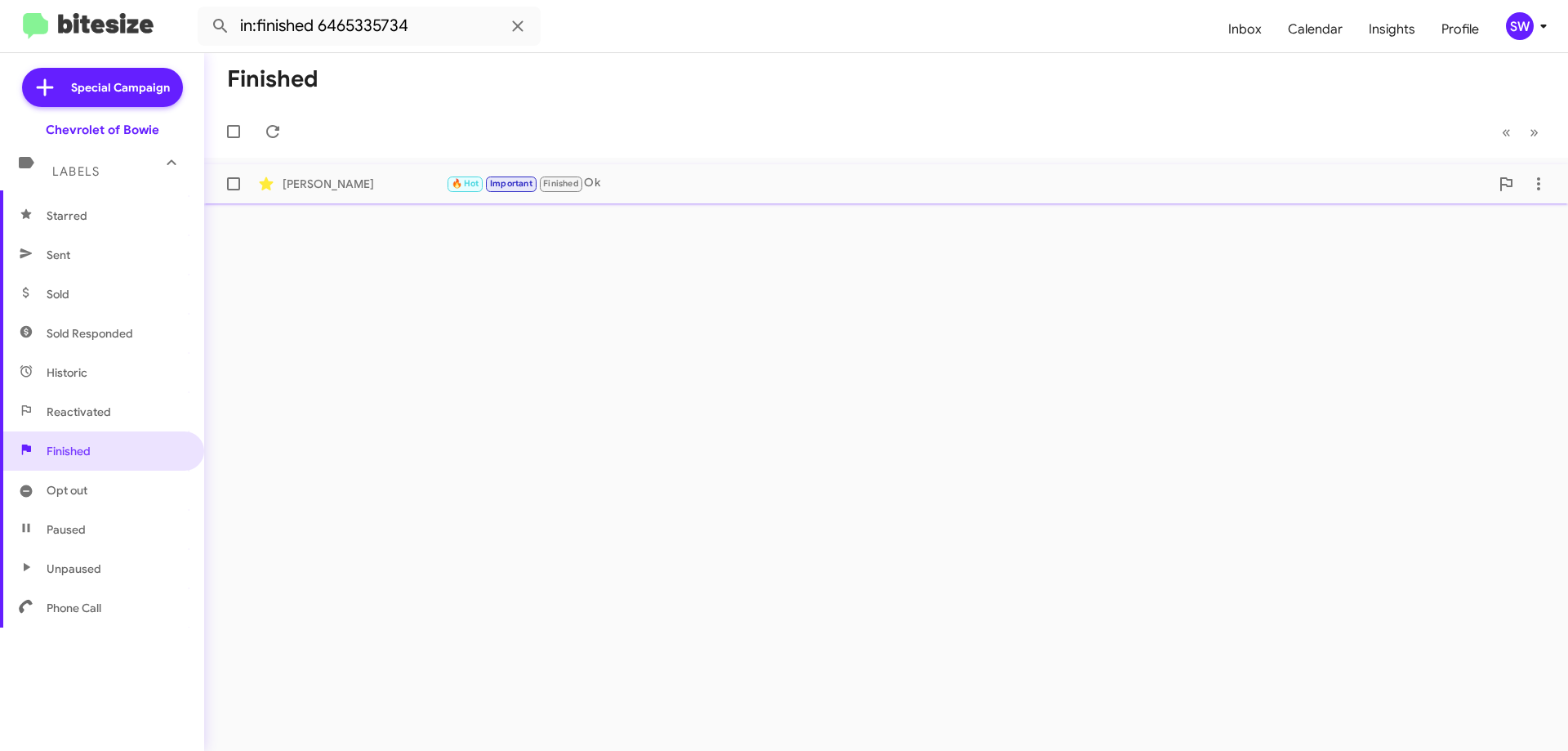
click at [373, 188] on div "Paul Graham" at bounding box center [363, 183] width 163 height 16
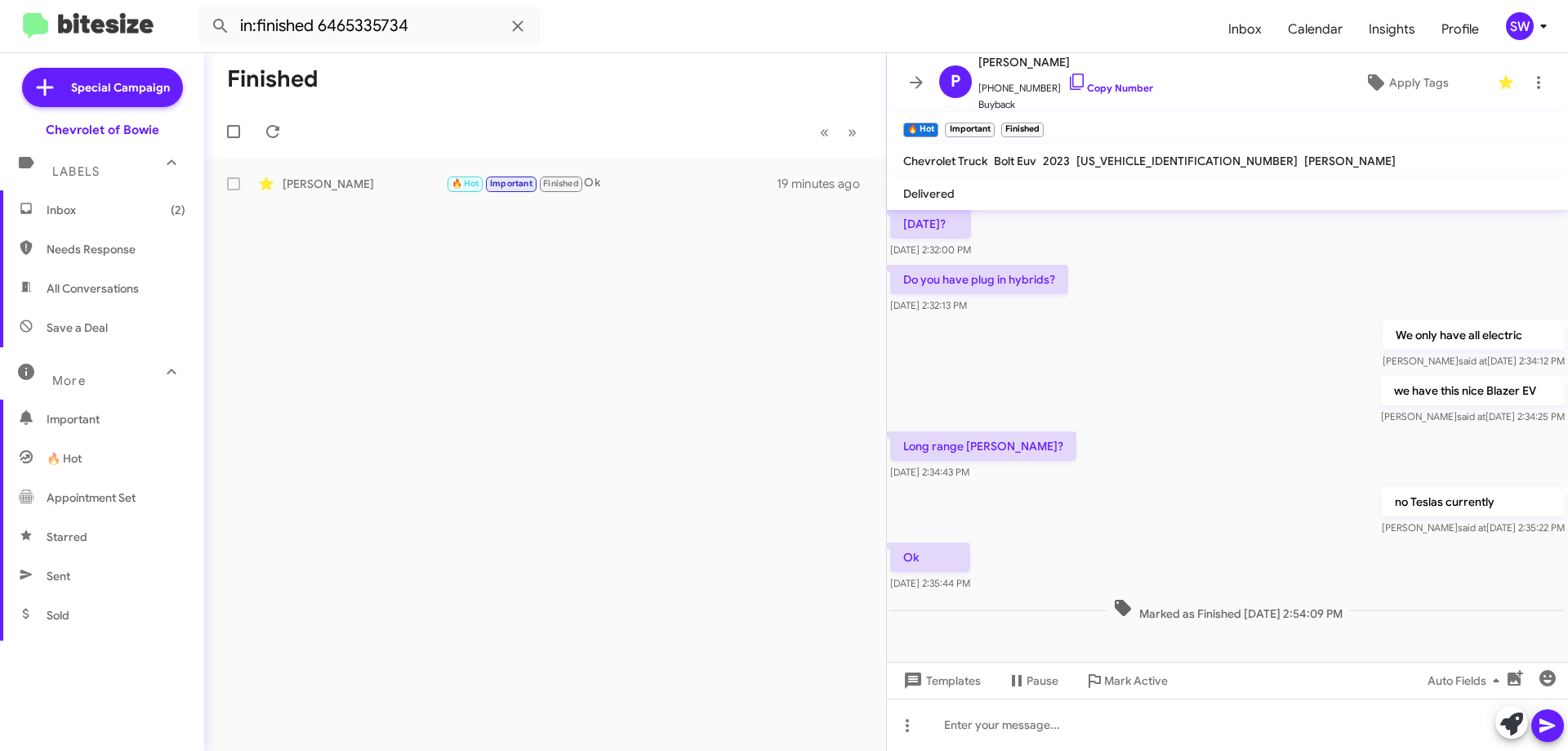
click at [80, 210] on span "Inbox (2)" at bounding box center [115, 210] width 139 height 16
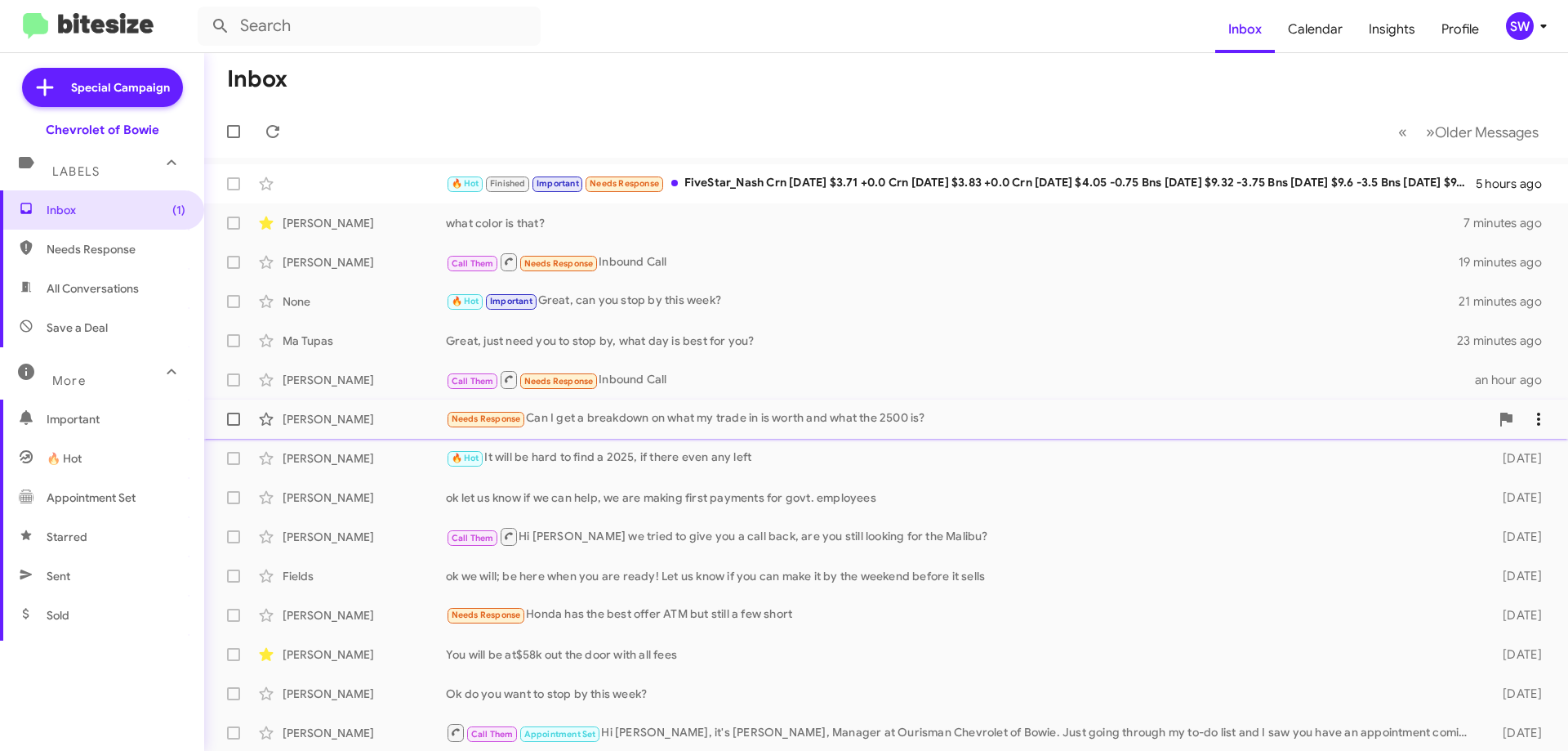
drag, startPoint x: 764, startPoint y: 419, endPoint x: 854, endPoint y: 431, distance: 90.8
click at [770, 421] on div "Needs Response Can I get a breakdown on what my trade in is worth and what the …" at bounding box center [968, 419] width 1044 height 19
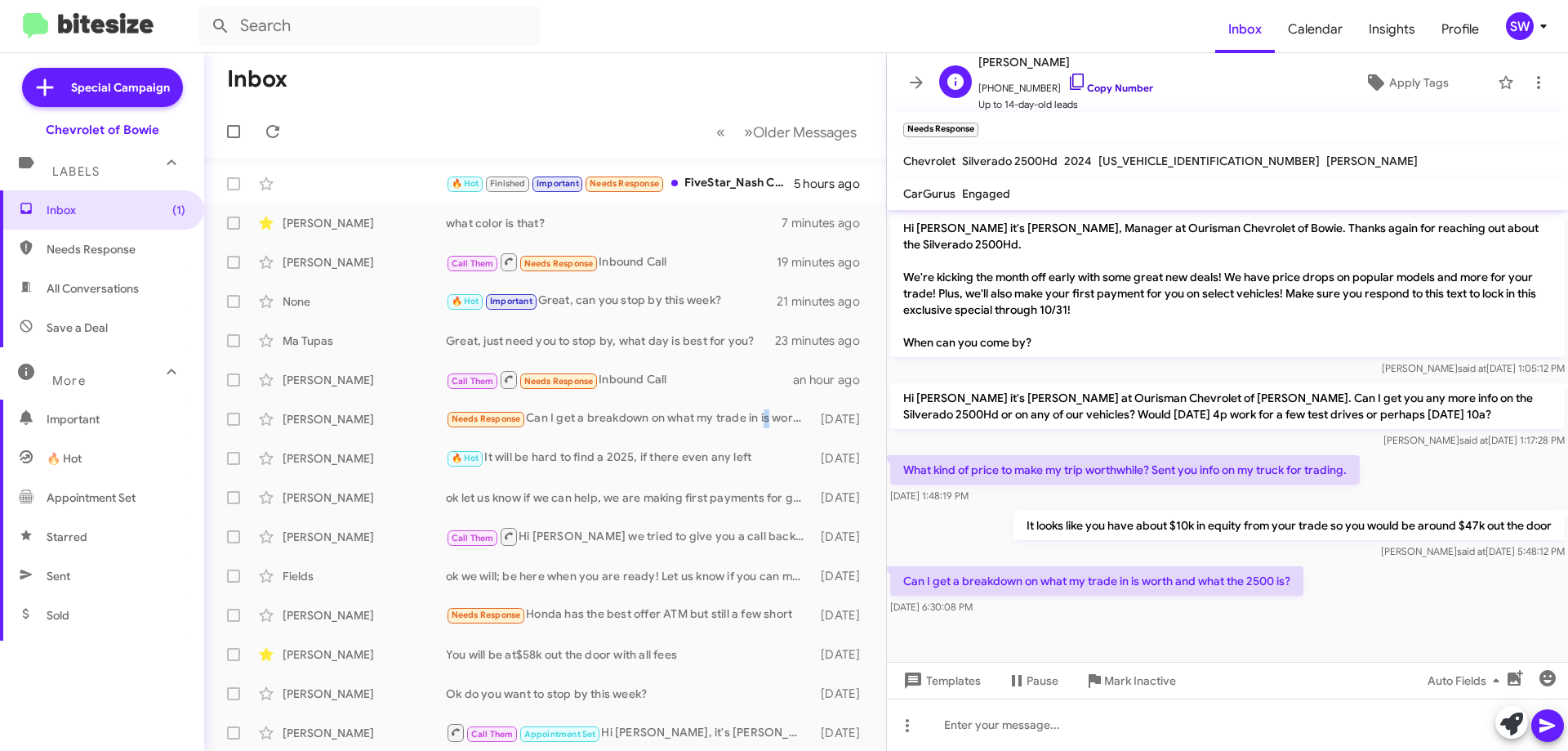
drag, startPoint x: 1063, startPoint y: 74, endPoint x: 1080, endPoint y: 86, distance: 20.8
click at [1067, 75] on icon at bounding box center [1076, 81] width 20 height 20
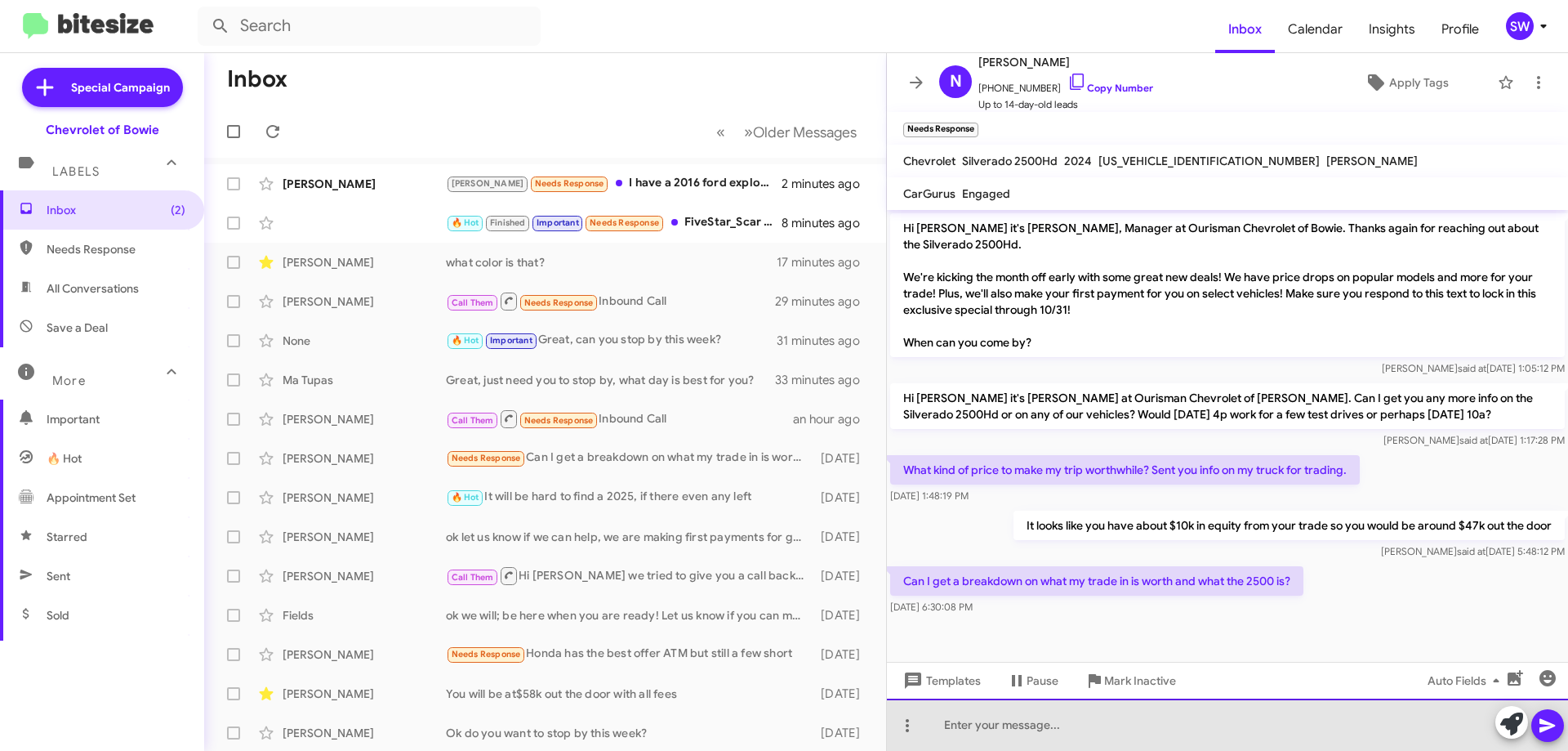
click at [1115, 728] on div at bounding box center [1227, 724] width 681 height 52
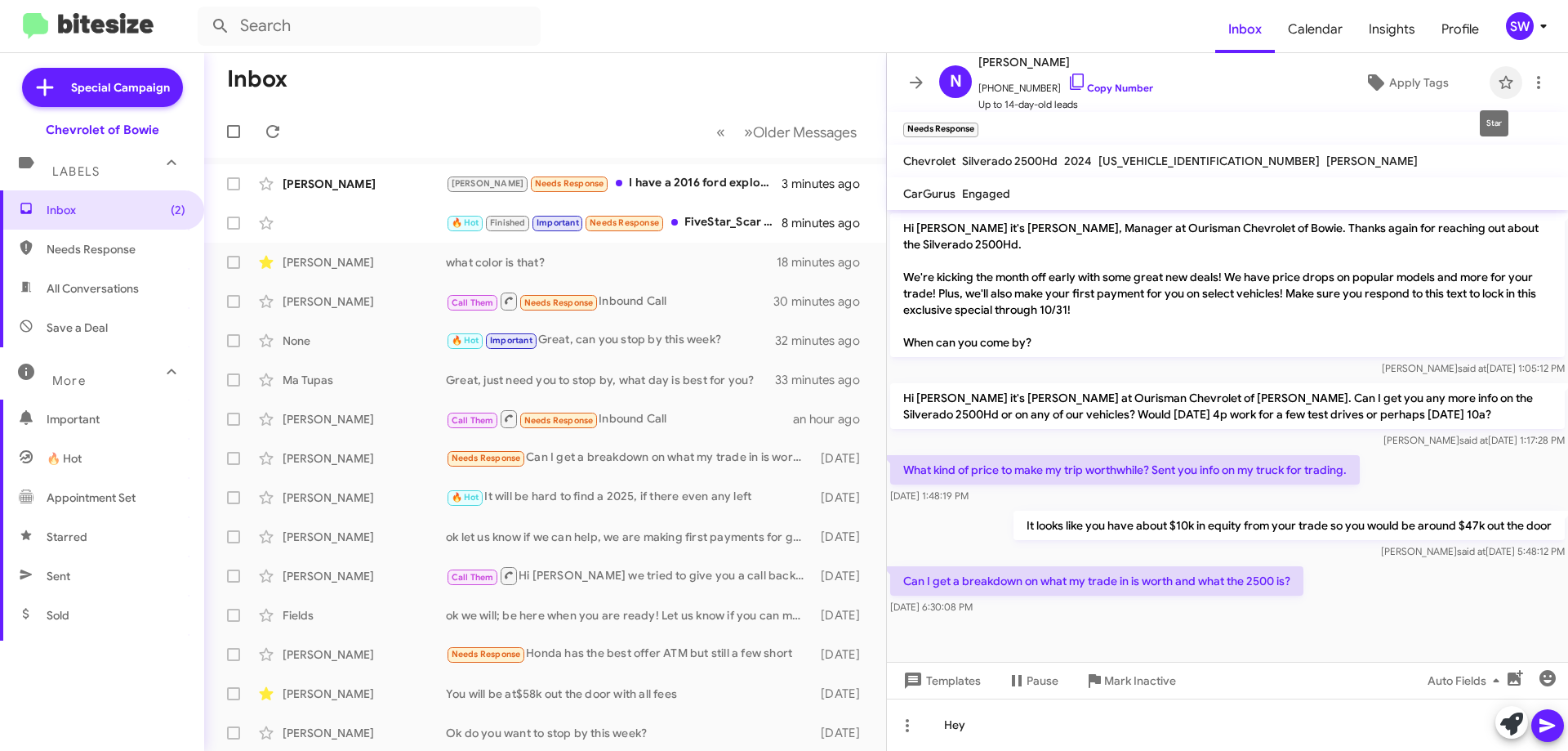
drag, startPoint x: 1494, startPoint y: 74, endPoint x: 1475, endPoint y: 109, distance: 39.8
click at [1496, 77] on icon at bounding box center [1506, 82] width 20 height 20
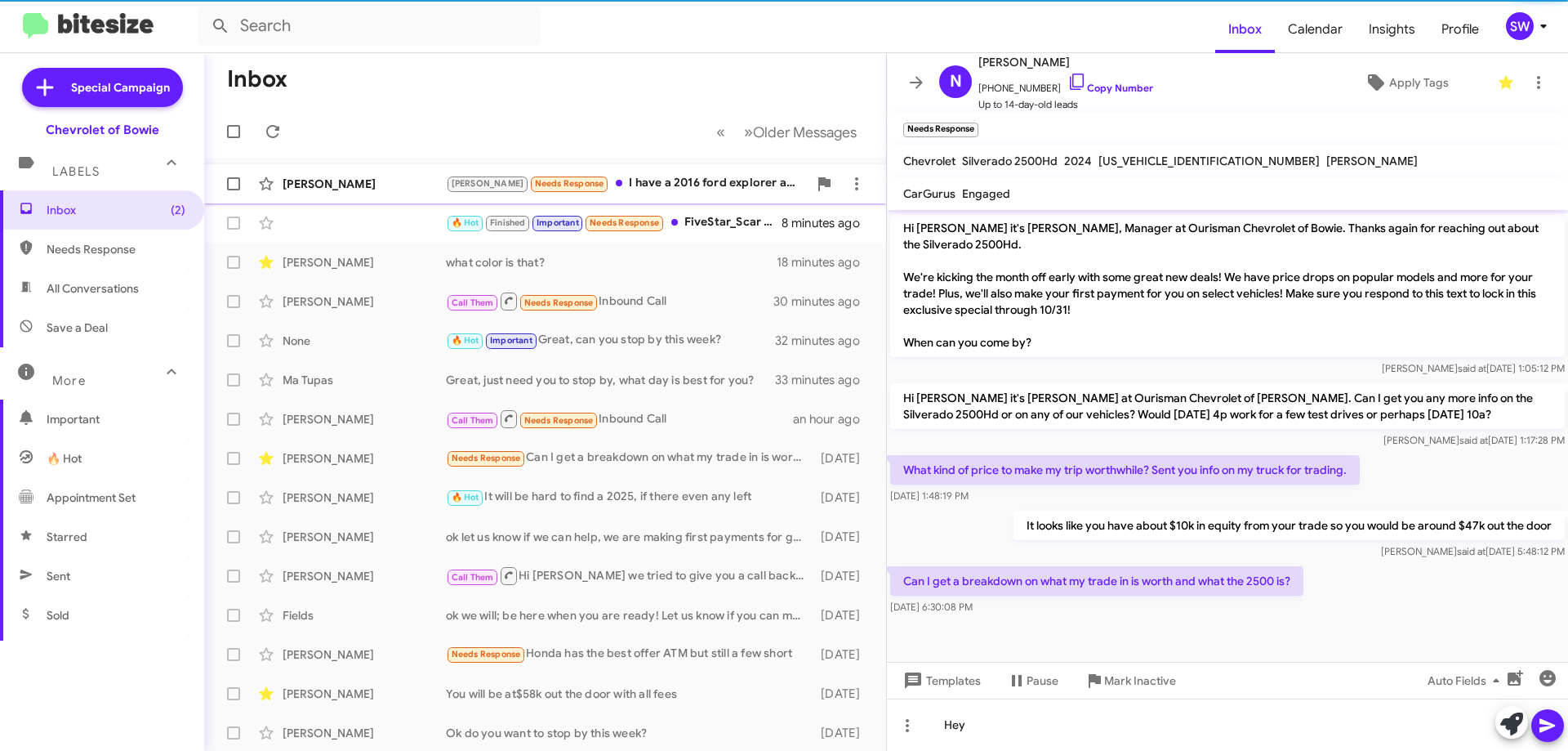
drag, startPoint x: 640, startPoint y: 191, endPoint x: 732, endPoint y: 195, distance: 92.1
click at [643, 189] on div "Brian Needs Response I have a 2016 ford explorer and I currently owe around $46…" at bounding box center [627, 183] width 362 height 19
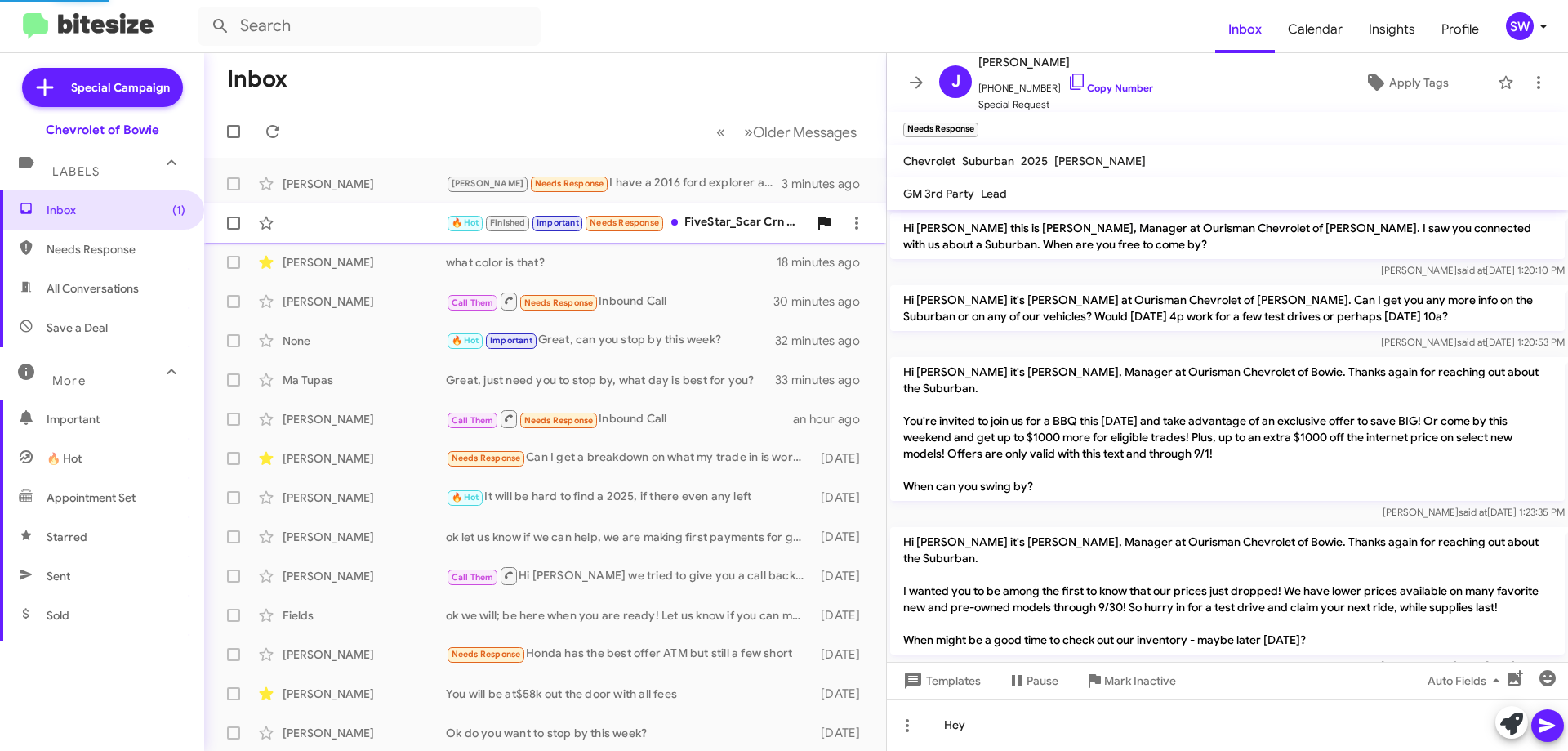
scroll to position [490, 0]
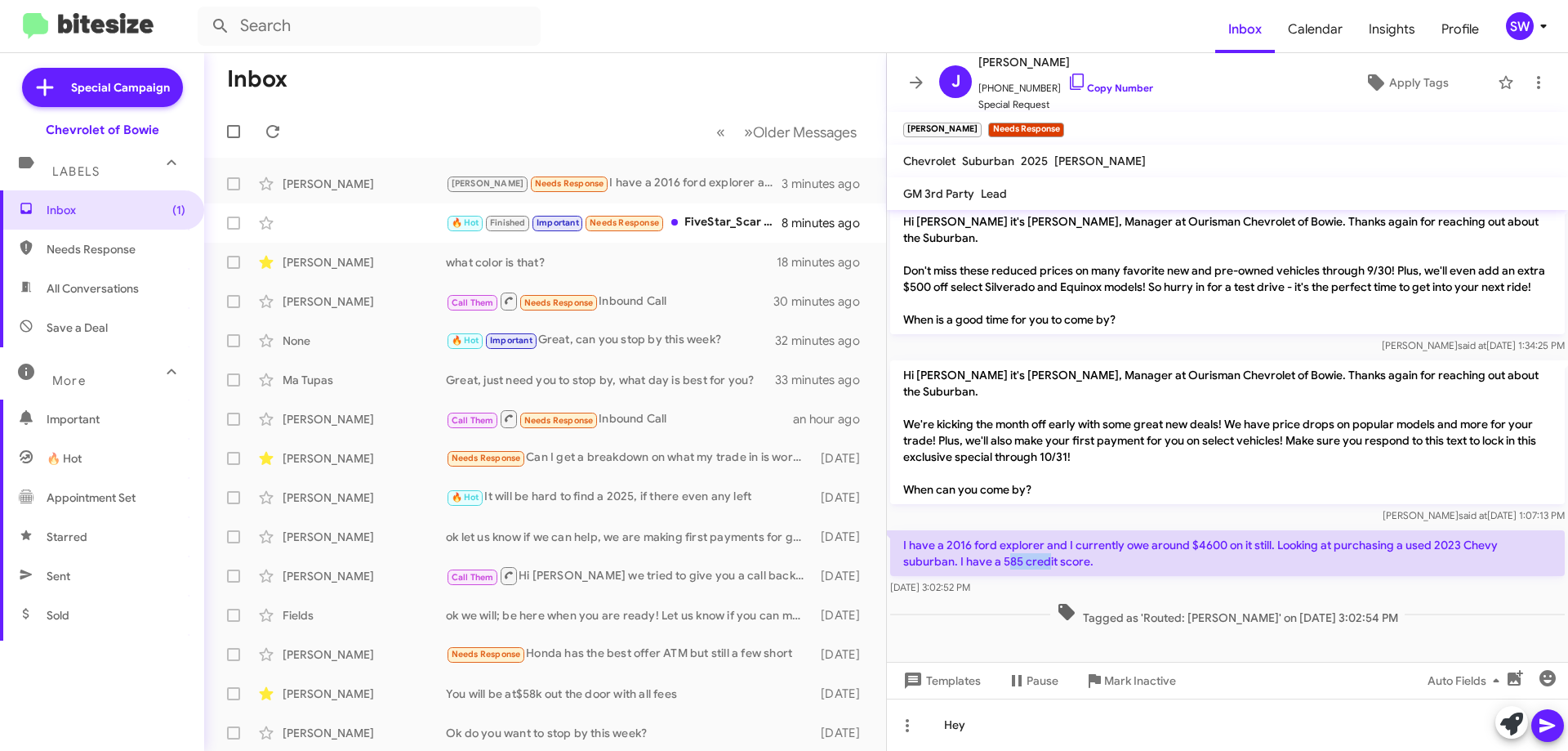
drag, startPoint x: 1005, startPoint y: 562, endPoint x: 1047, endPoint y: 565, distance: 42.1
click at [1047, 565] on p "I have a 2016 ford explorer and I currently owe around $4600 on it still. Looki…" at bounding box center [1227, 553] width 675 height 45
click at [1124, 565] on p "I have a 2016 ford explorer and I currently owe around $4600 on it still. Looki…" at bounding box center [1227, 553] width 675 height 45
drag, startPoint x: 946, startPoint y: 539, endPoint x: 1064, endPoint y: 555, distance: 119.1
click at [1055, 550] on p "I have a 2016 ford explorer and I currently owe around $4600 on it still. Looki…" at bounding box center [1227, 553] width 675 height 45
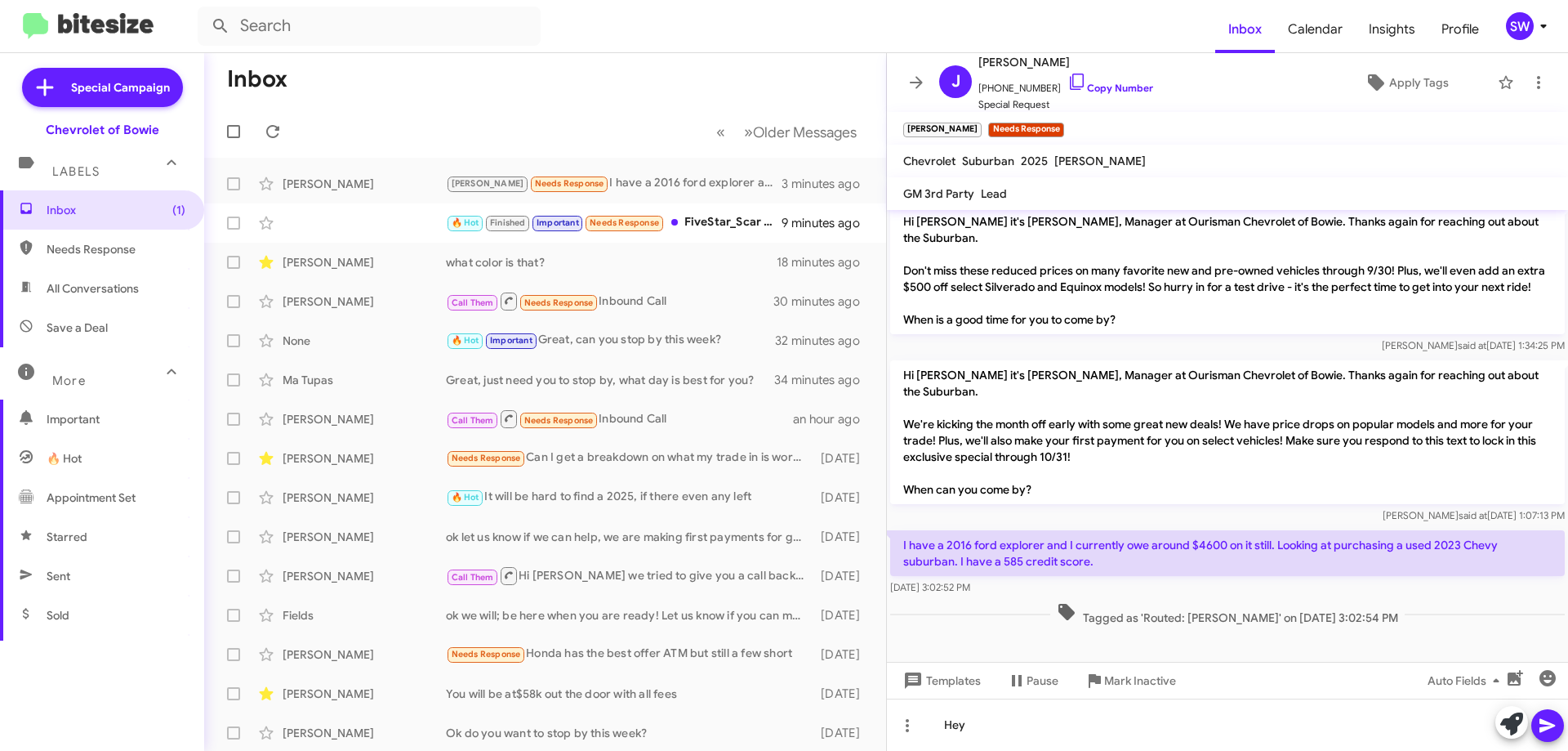
drag, startPoint x: 1181, startPoint y: 565, endPoint x: 1215, endPoint y: 557, distance: 34.9
click at [1184, 565] on p "I have a 2016 ford explorer and I currently owe around $4600 on it still. Looki…" at bounding box center [1227, 553] width 675 height 45
drag, startPoint x: 1182, startPoint y: 543, endPoint x: 1260, endPoint y: 544, distance: 78.0
click at [1261, 544] on p "I have a 2016 ford explorer and I currently owe around $4600 on it still. Looki…" at bounding box center [1227, 553] width 675 height 45
click at [1198, 574] on p "I have a 2016 ford explorer and I currently owe around $4600 on it still. Looki…" at bounding box center [1227, 553] width 675 height 45
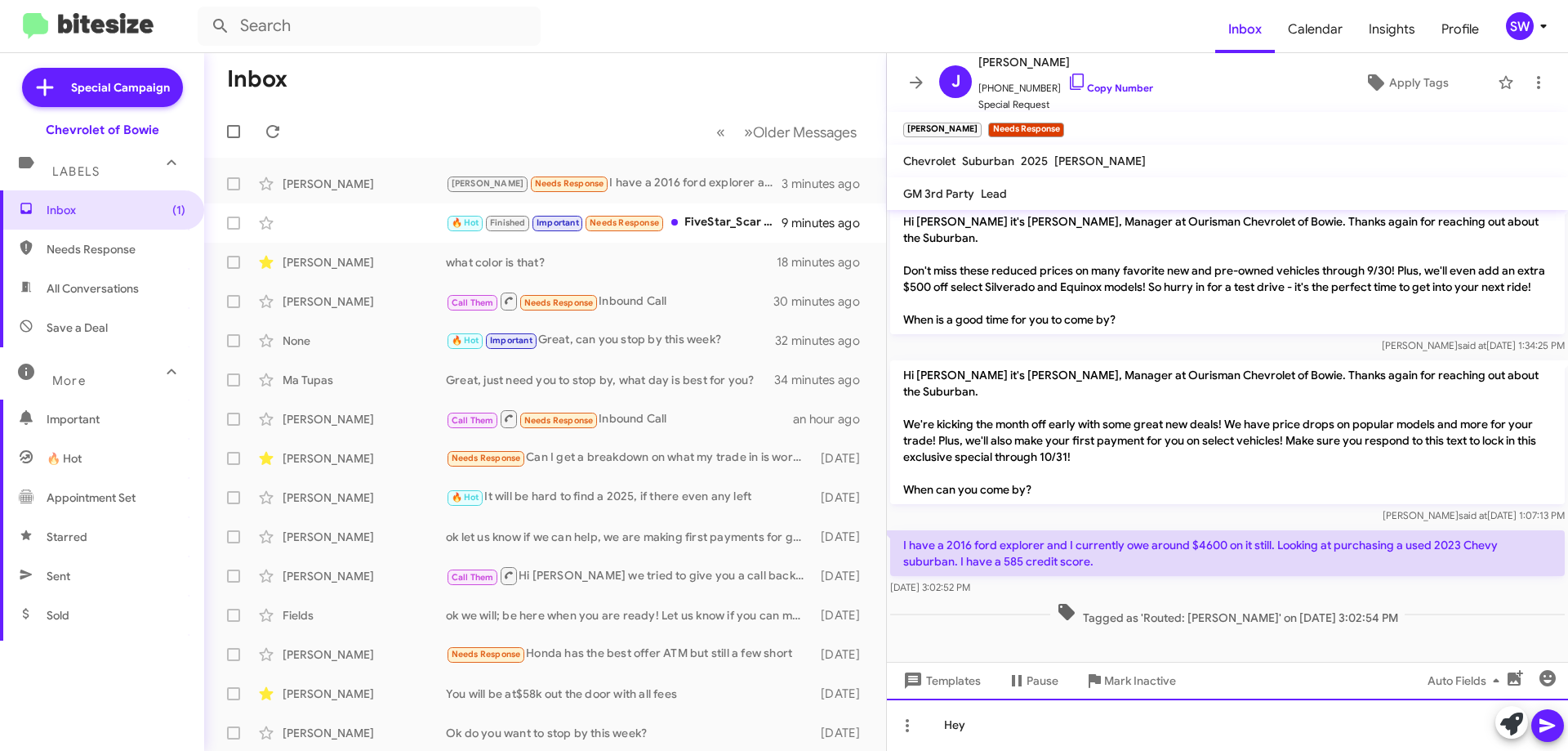
click at [1129, 714] on div "Hey" at bounding box center [1227, 724] width 681 height 52
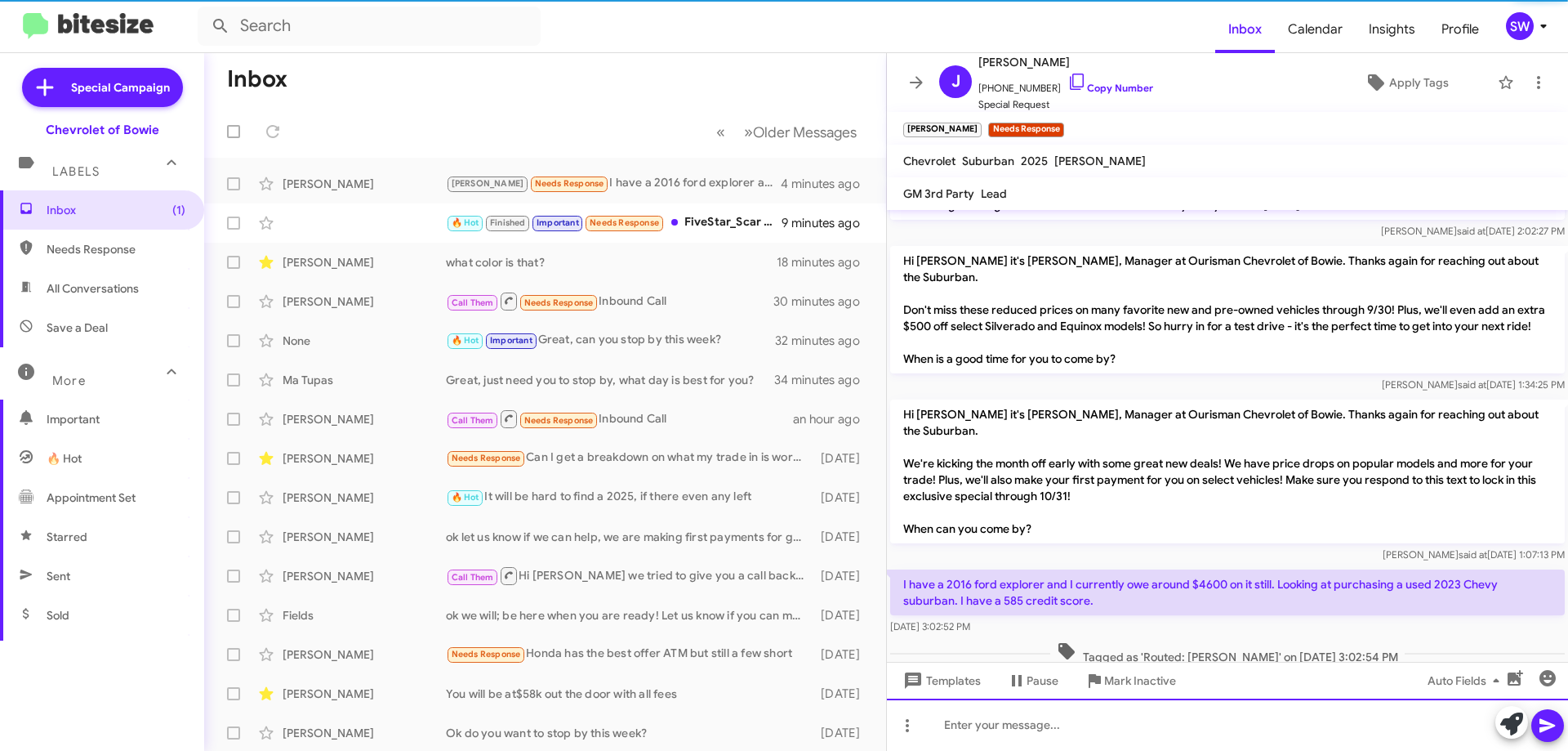
scroll to position [550, 0]
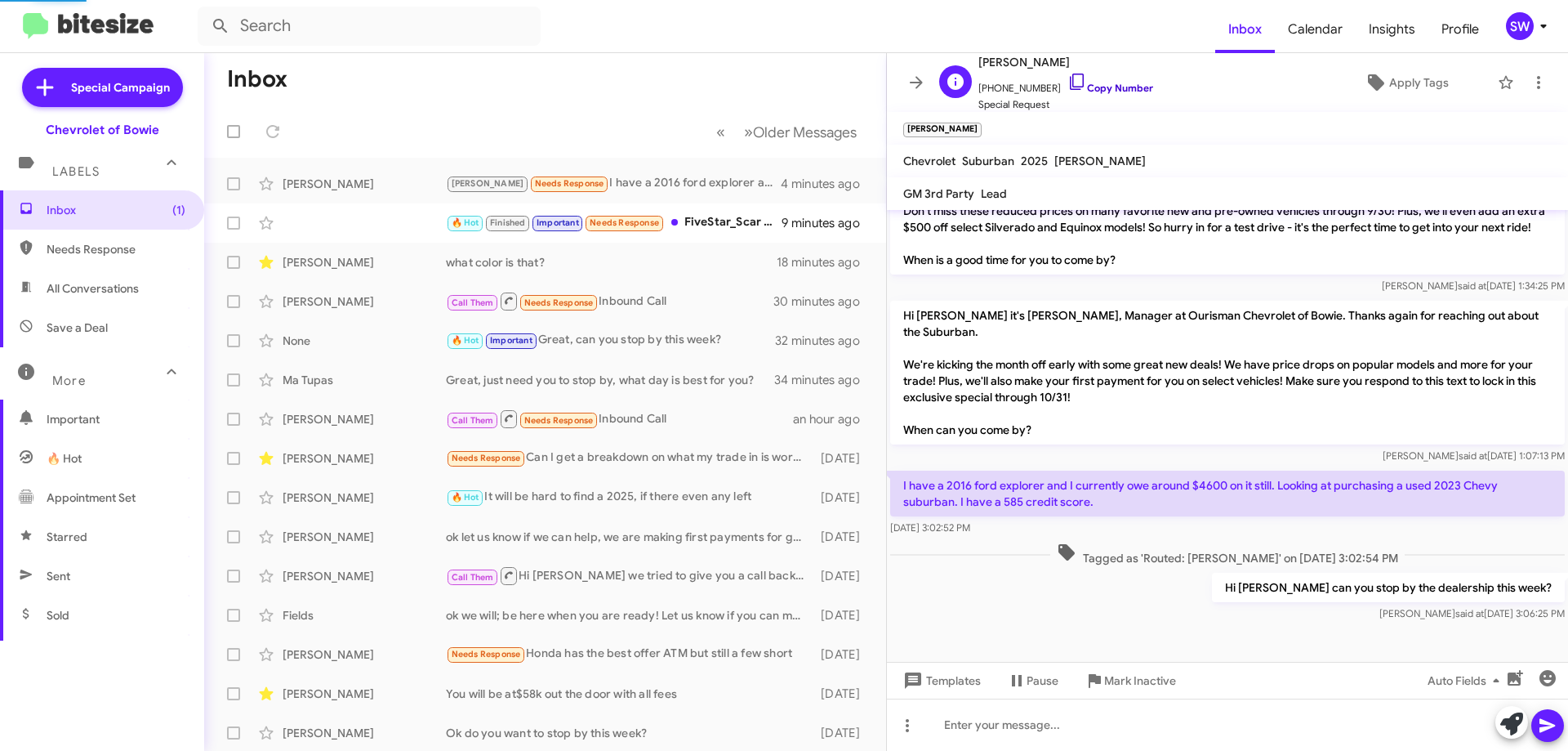
click at [1070, 74] on icon at bounding box center [1076, 81] width 14 height 16
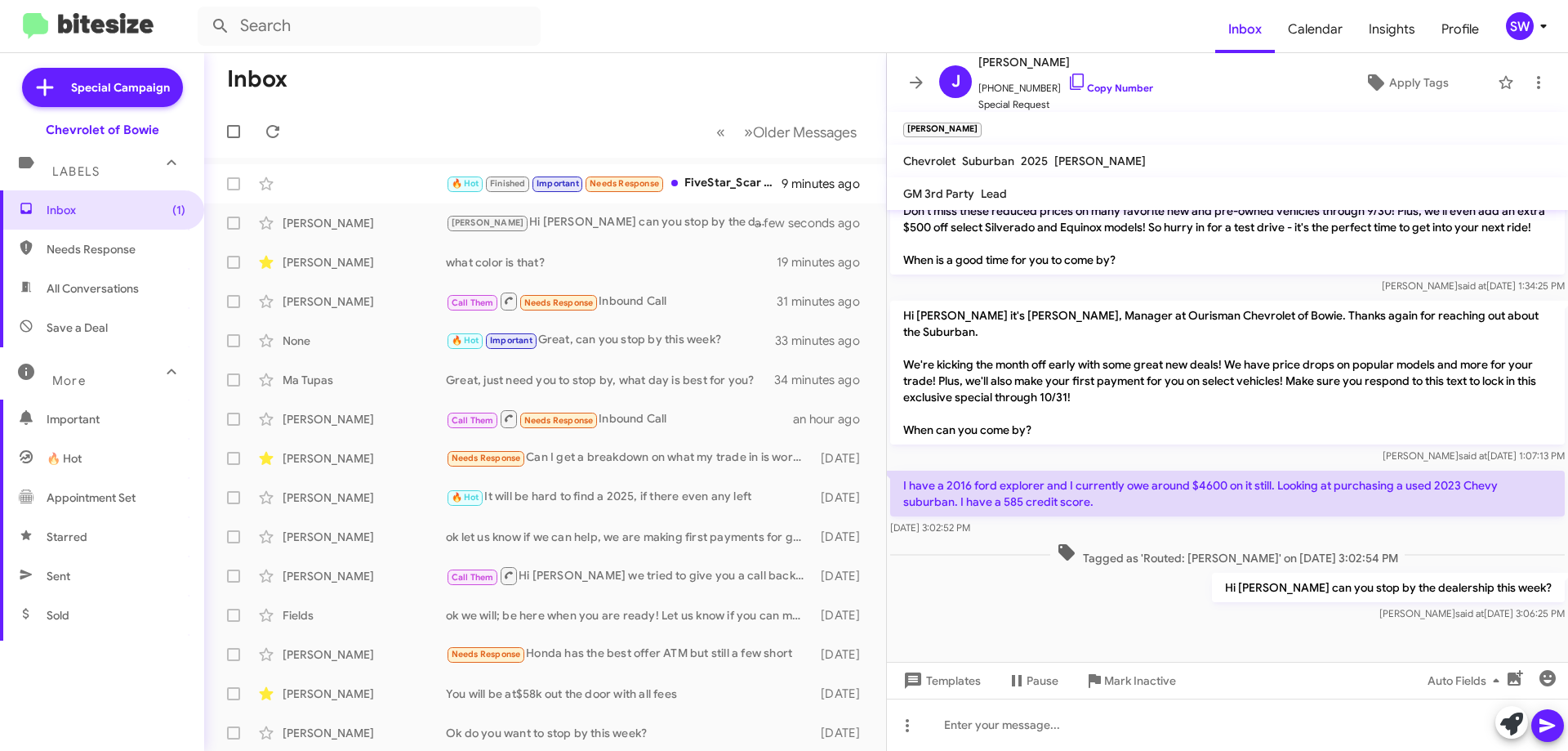
drag, startPoint x: 1046, startPoint y: 500, endPoint x: 875, endPoint y: 480, distance: 172.2
click at [875, 480] on div "Inbox « Previous » Next Older Messages 🔥 Hot Finished Important Needs Response …" at bounding box center [886, 402] width 1364 height 698
drag, startPoint x: 970, startPoint y: 616, endPoint x: 1075, endPoint y: 539, distance: 130.2
click at [976, 601] on div "Hi Joanna can you stop by the dealership this week? Stephanie said at Oct 14, 2…" at bounding box center [1227, 597] width 681 height 56
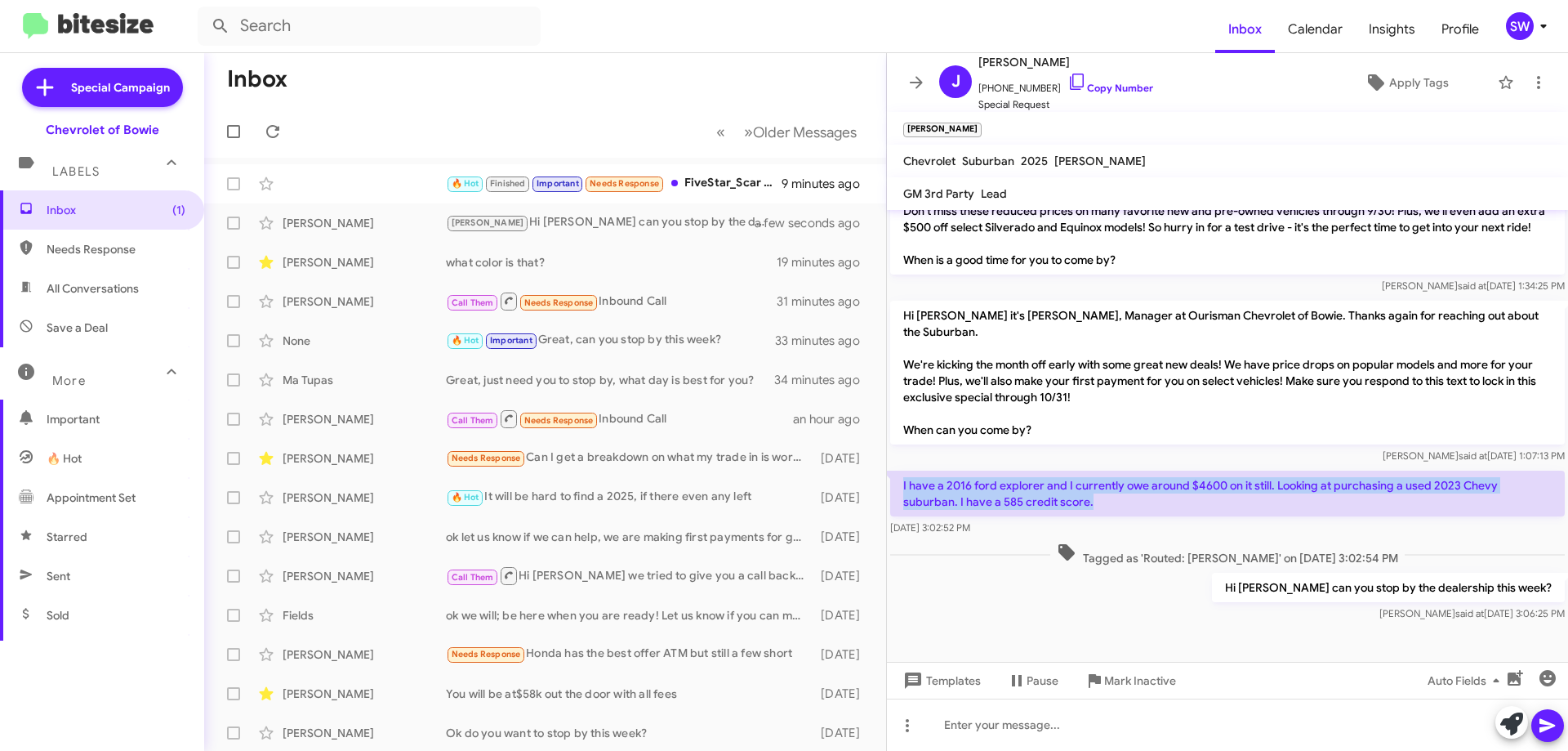
drag, startPoint x: 1019, startPoint y: 500, endPoint x: 929, endPoint y: 487, distance: 90.9
click at [893, 479] on p "I have a 2016 ford explorer and I currently owe around $4600 on it still. Looki…" at bounding box center [1227, 493] width 675 height 45
copy p "I have a 2016 ford explorer and I currently owe around $4600 on it still. Looki…"
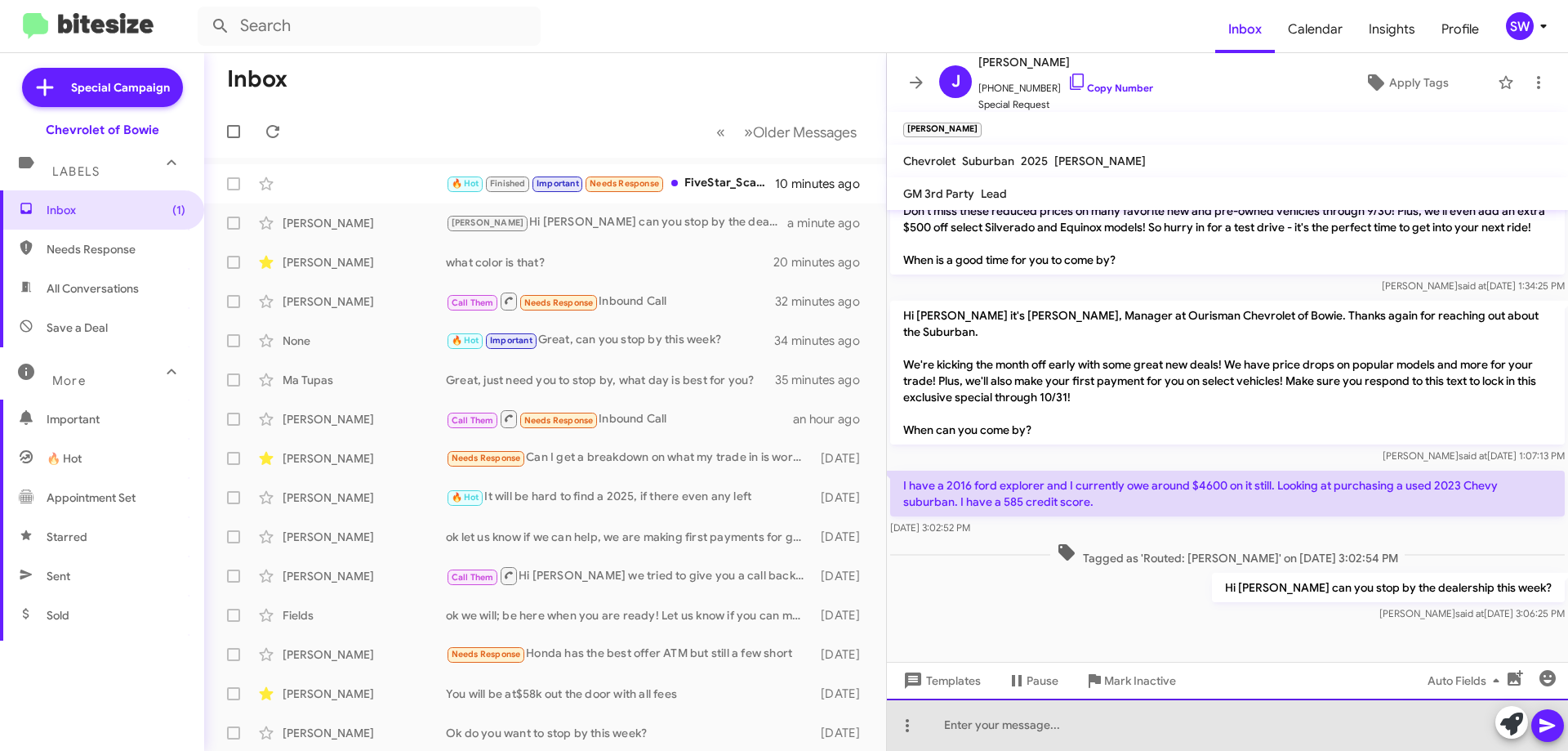
drag, startPoint x: 1070, startPoint y: 730, endPoint x: 1148, endPoint y: 679, distance: 93.2
click at [1069, 730] on div at bounding box center [1227, 724] width 681 height 52
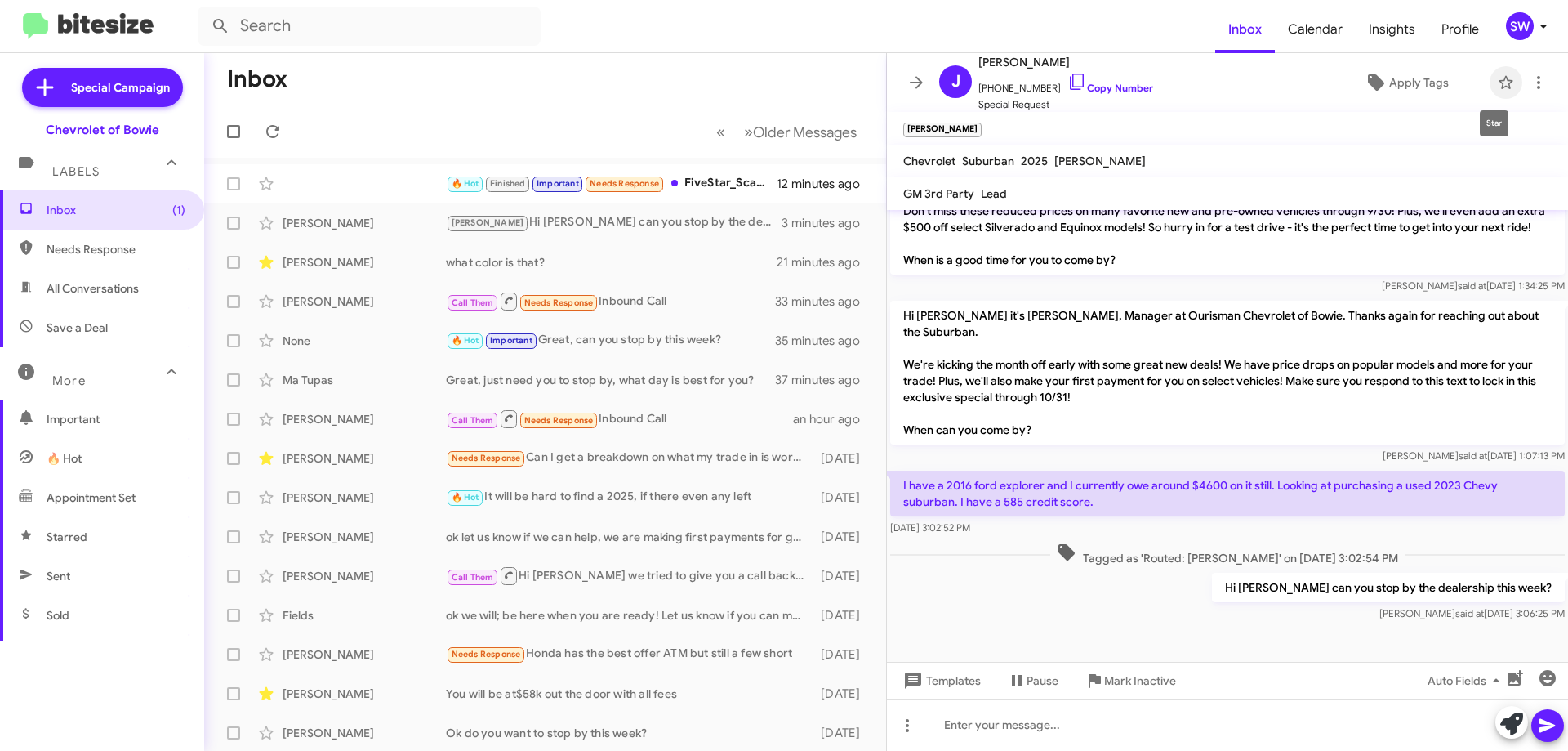
drag, startPoint x: 1494, startPoint y: 81, endPoint x: 1367, endPoint y: 158, distance: 148.5
click at [1496, 81] on icon at bounding box center [1506, 82] width 20 height 20
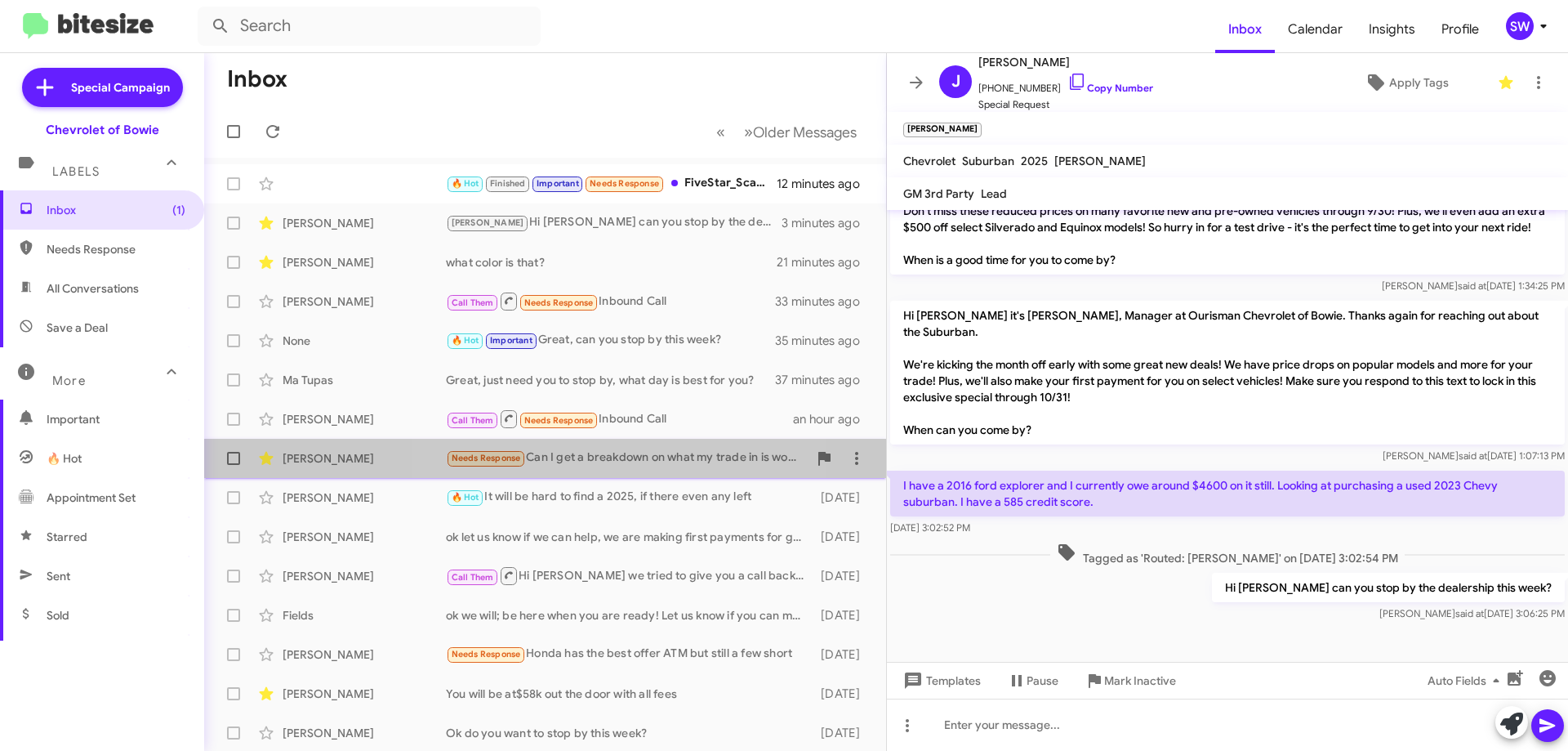
click at [634, 465] on div "Needs Response Can I get a breakdown on what my trade in is worth and what the …" at bounding box center [627, 458] width 362 height 19
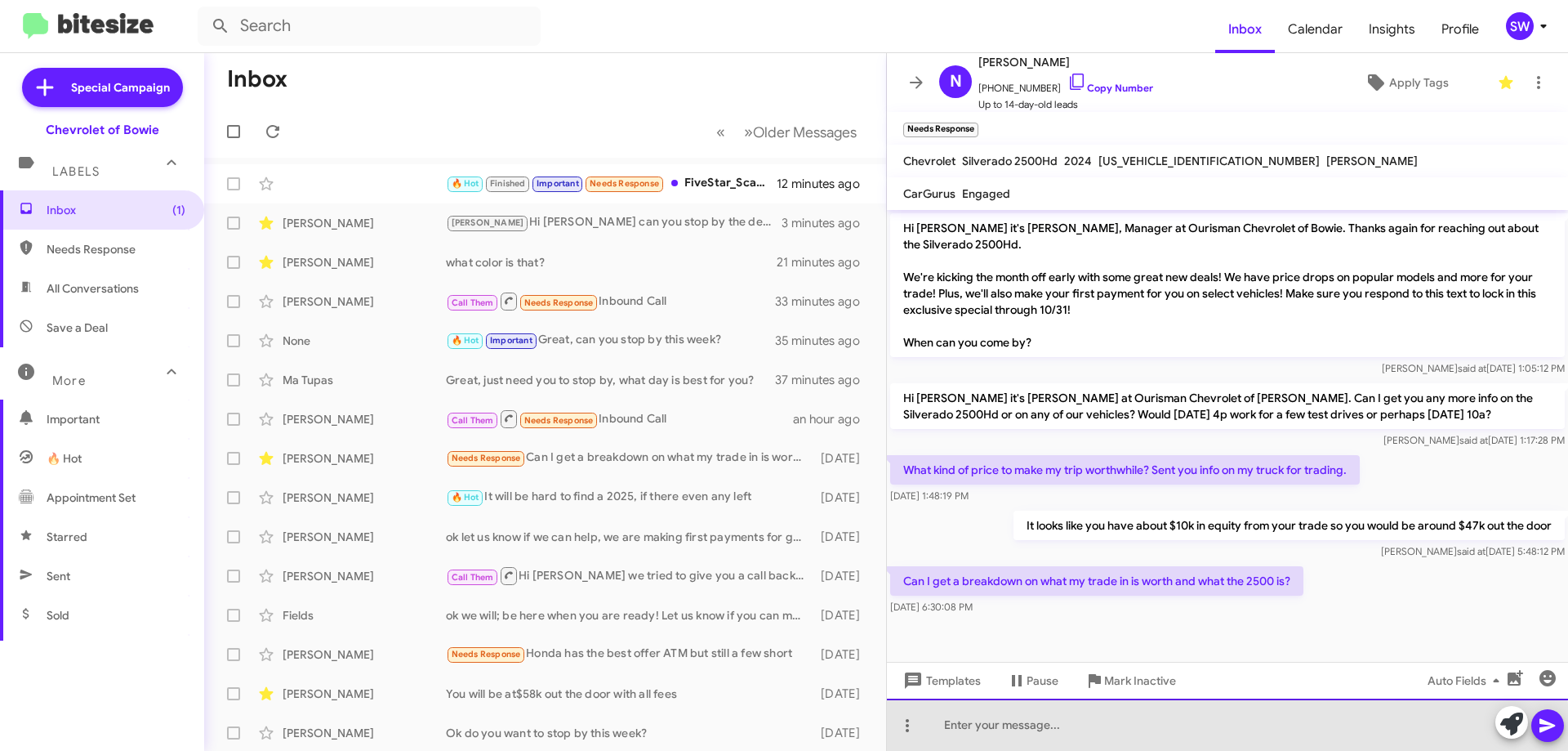
click at [1170, 729] on div at bounding box center [1227, 724] width 681 height 52
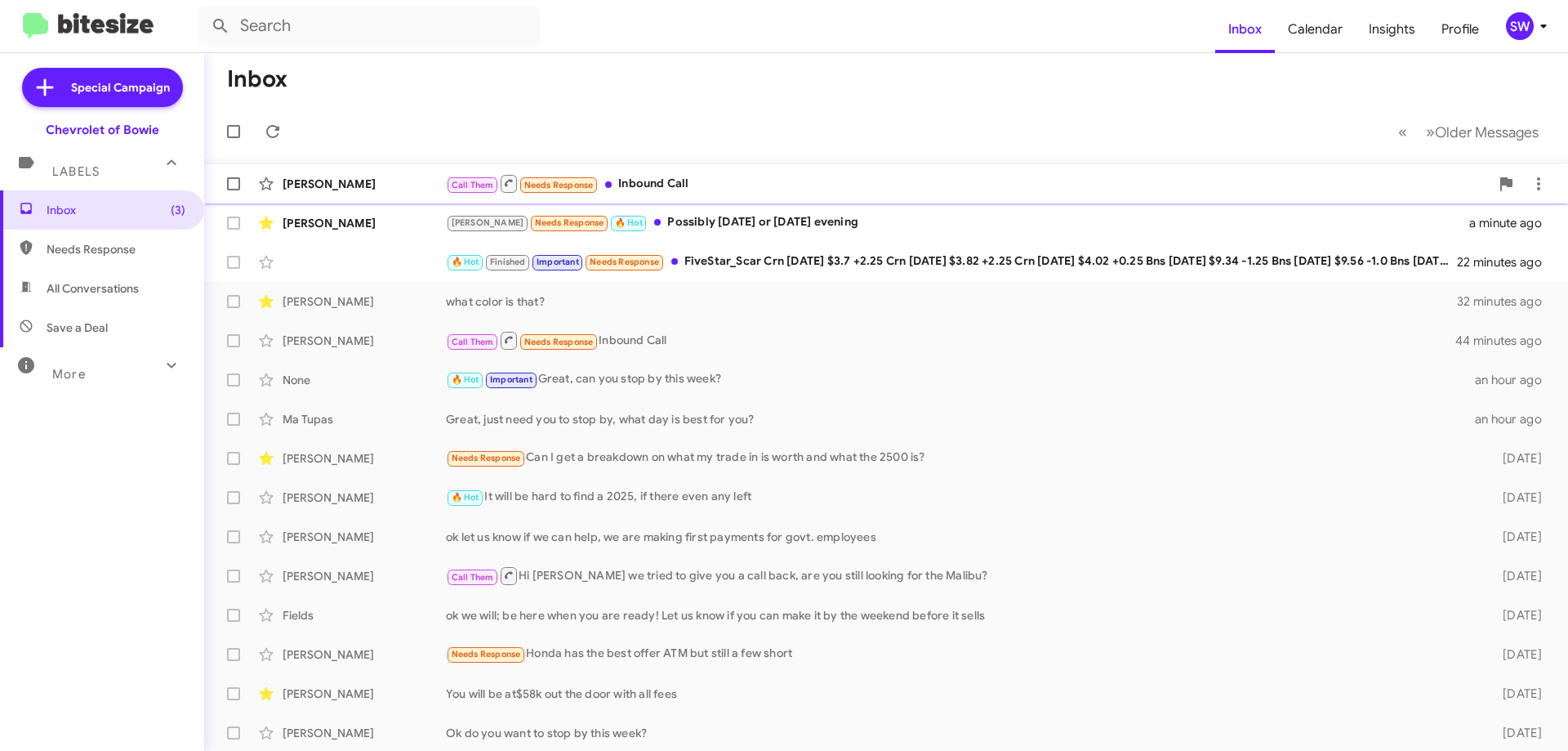
click at [669, 180] on div "Call Them Needs Response Inbound Call" at bounding box center [968, 183] width 1044 height 21
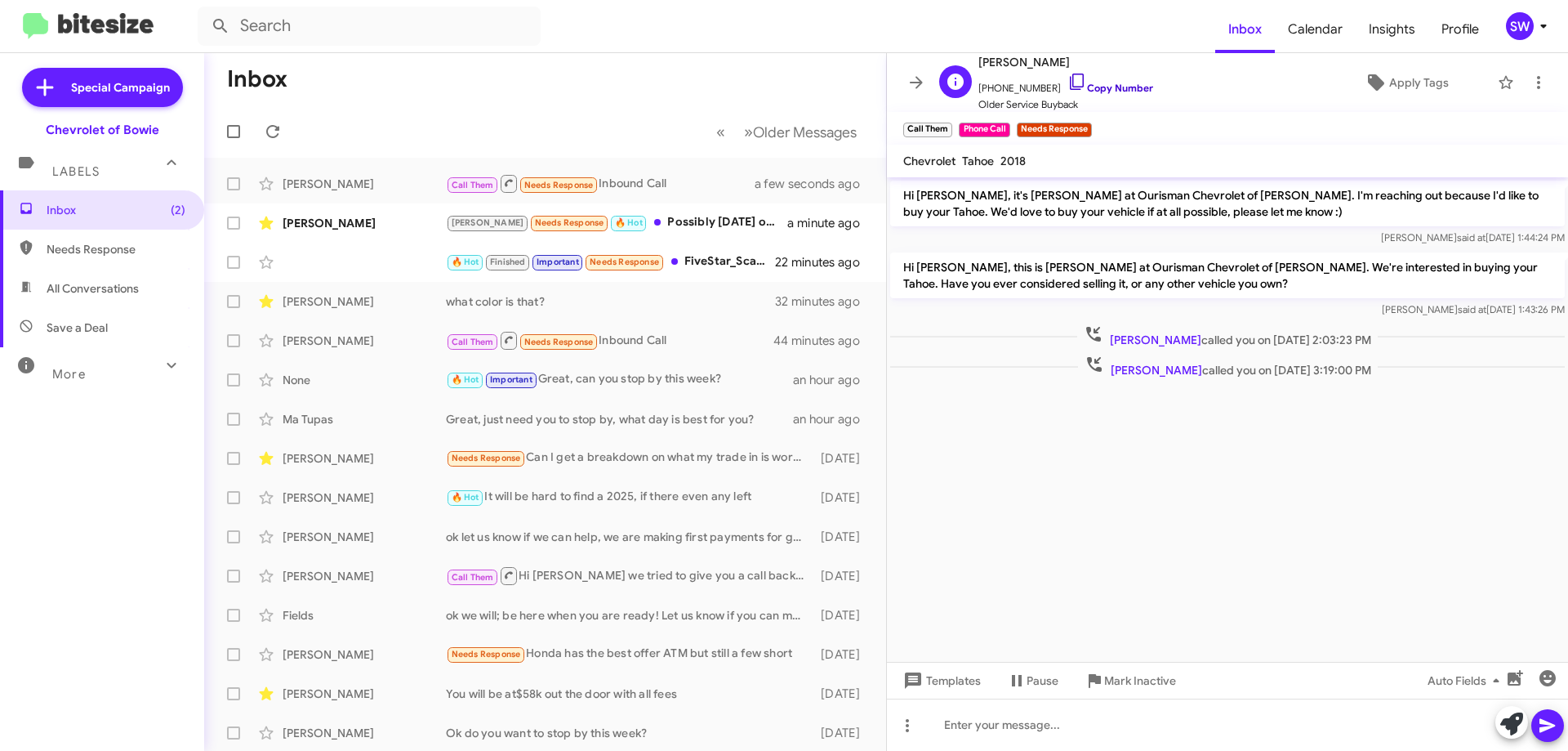
click at [1067, 79] on icon at bounding box center [1076, 81] width 20 height 20
click at [1067, 80] on icon at bounding box center [1076, 81] width 20 height 20
click at [643, 222] on div "Brian Needs Response 🔥 Hot Possibly Thursday or Friday evening" at bounding box center [627, 222] width 362 height 19
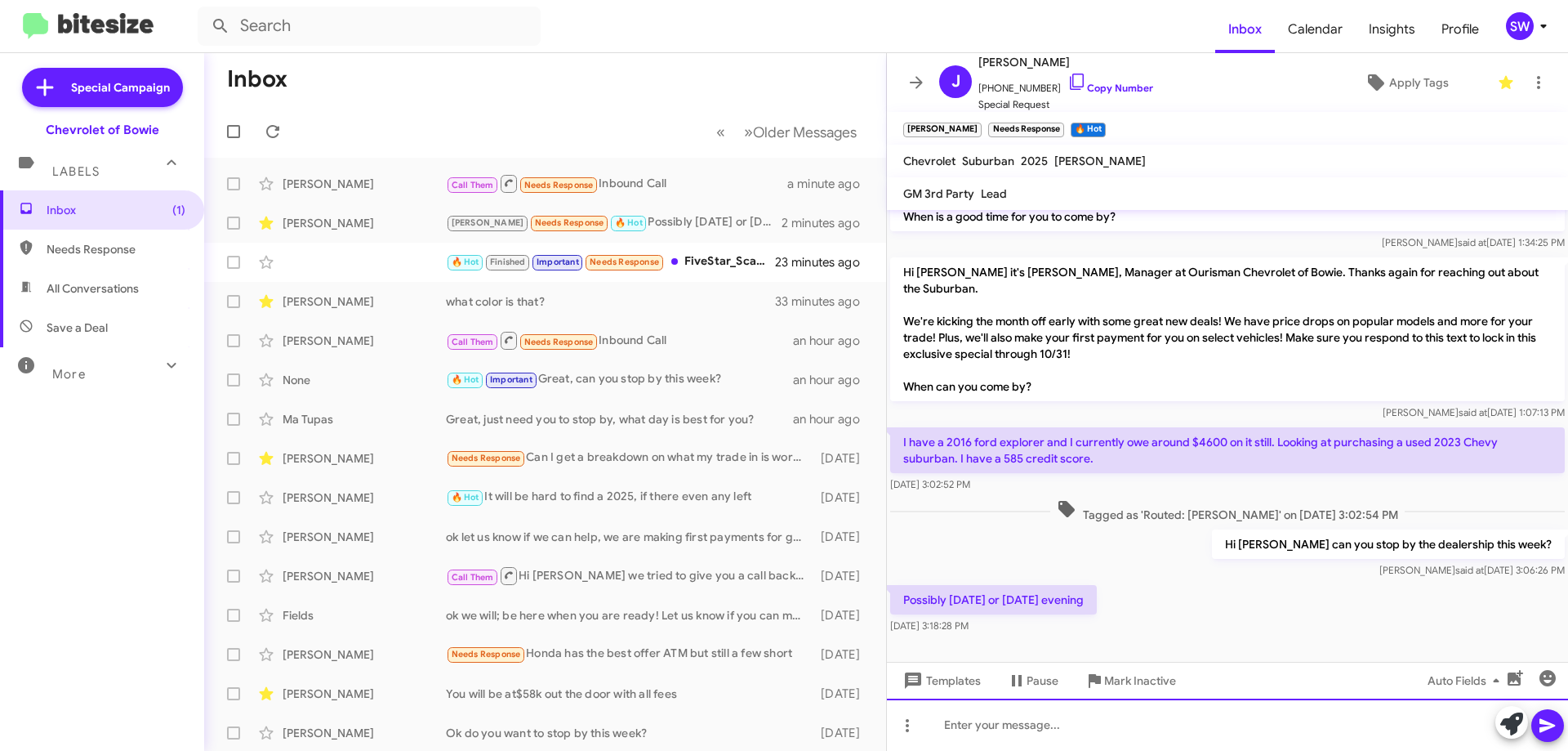
click at [1015, 732] on div at bounding box center [1227, 724] width 681 height 52
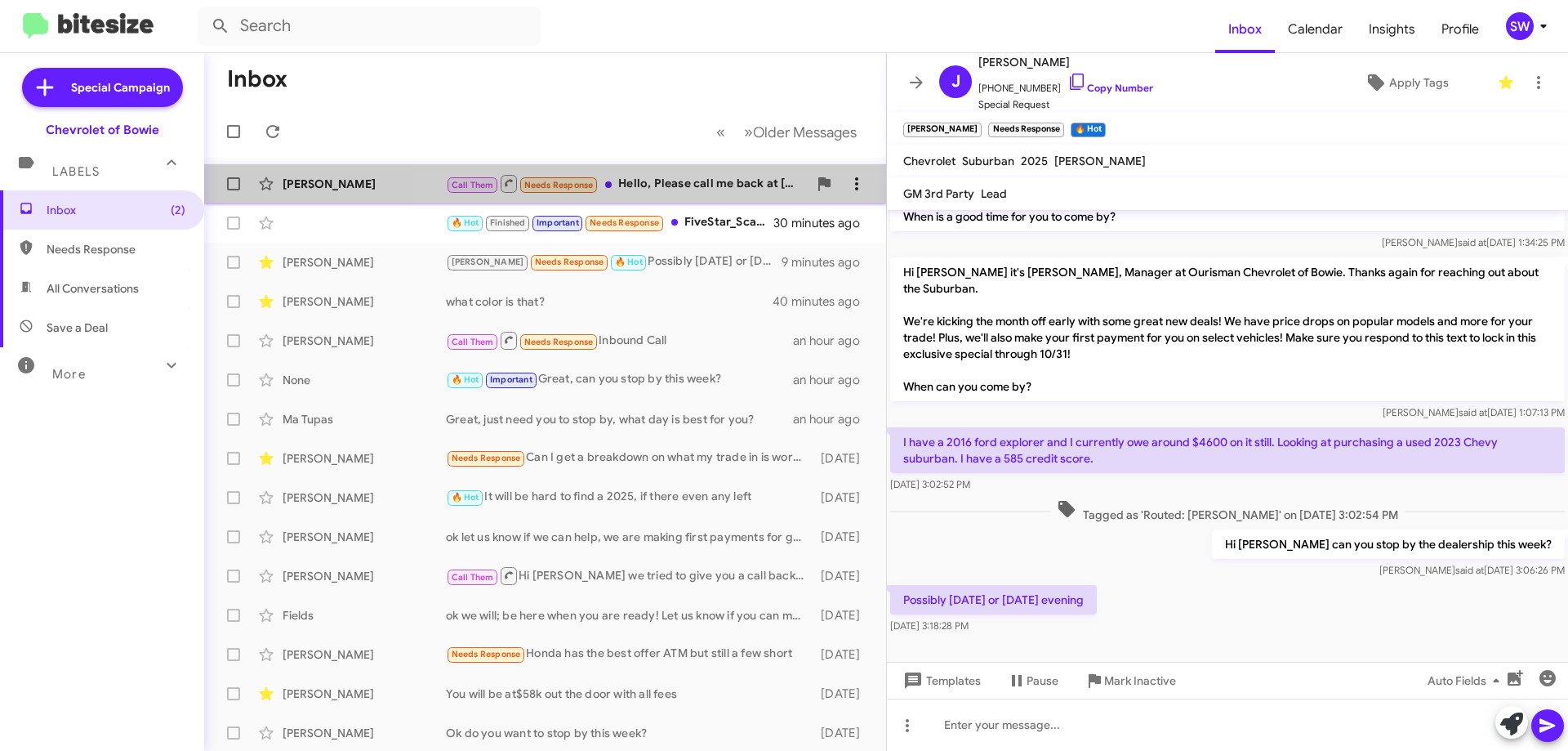
drag, startPoint x: 652, startPoint y: 177, endPoint x: 843, endPoint y: 186, distance: 191.2
click at [654, 177] on div "Call Them Needs Response Hello, Please call me back at 2023862969" at bounding box center [627, 183] width 362 height 21
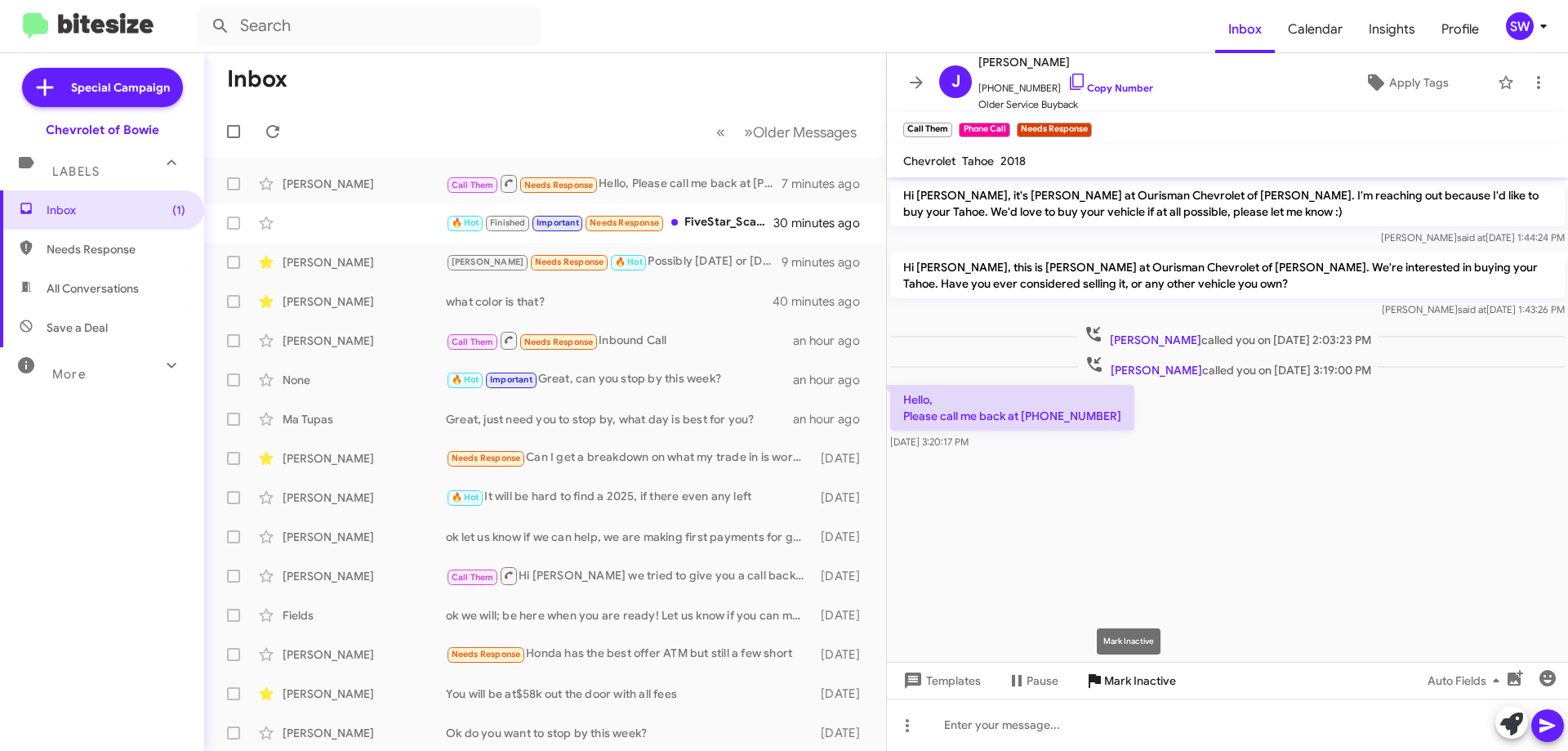
click at [1127, 676] on span "Mark Inactive" at bounding box center [1140, 680] width 72 height 29
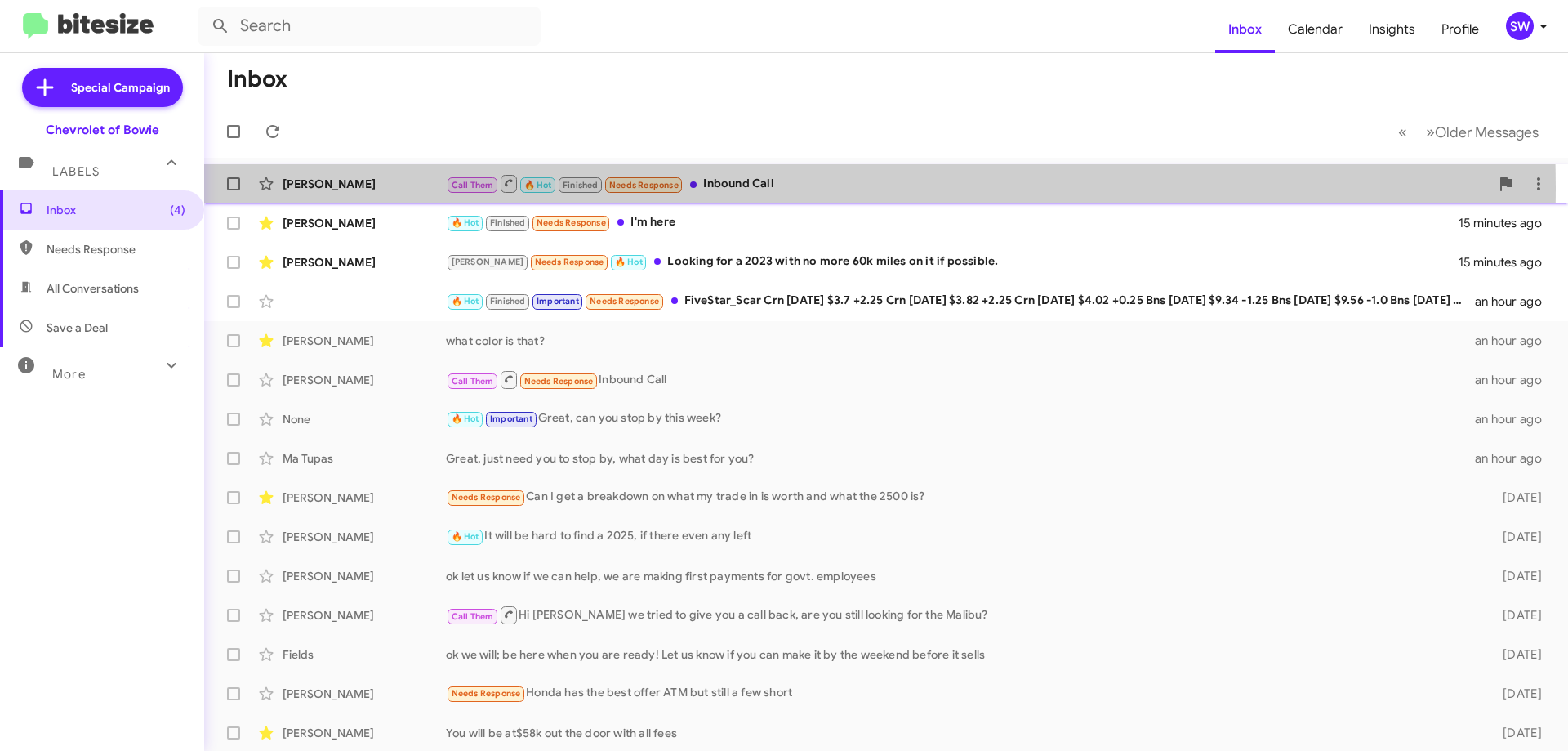
click at [741, 187] on div "Call Them 🔥 Hot Finished Needs Response Inbound Call" at bounding box center [968, 183] width 1044 height 21
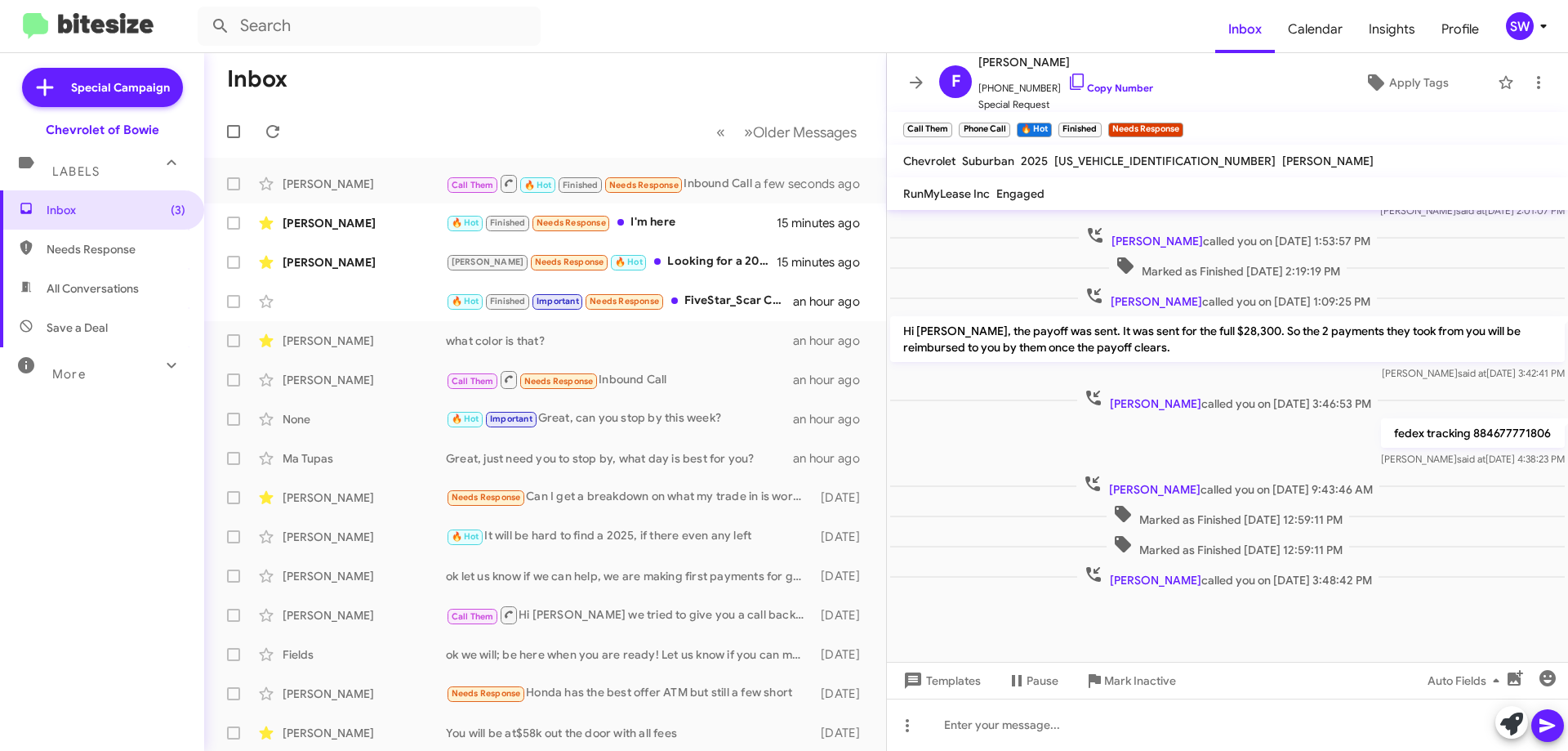
scroll to position [403, 0]
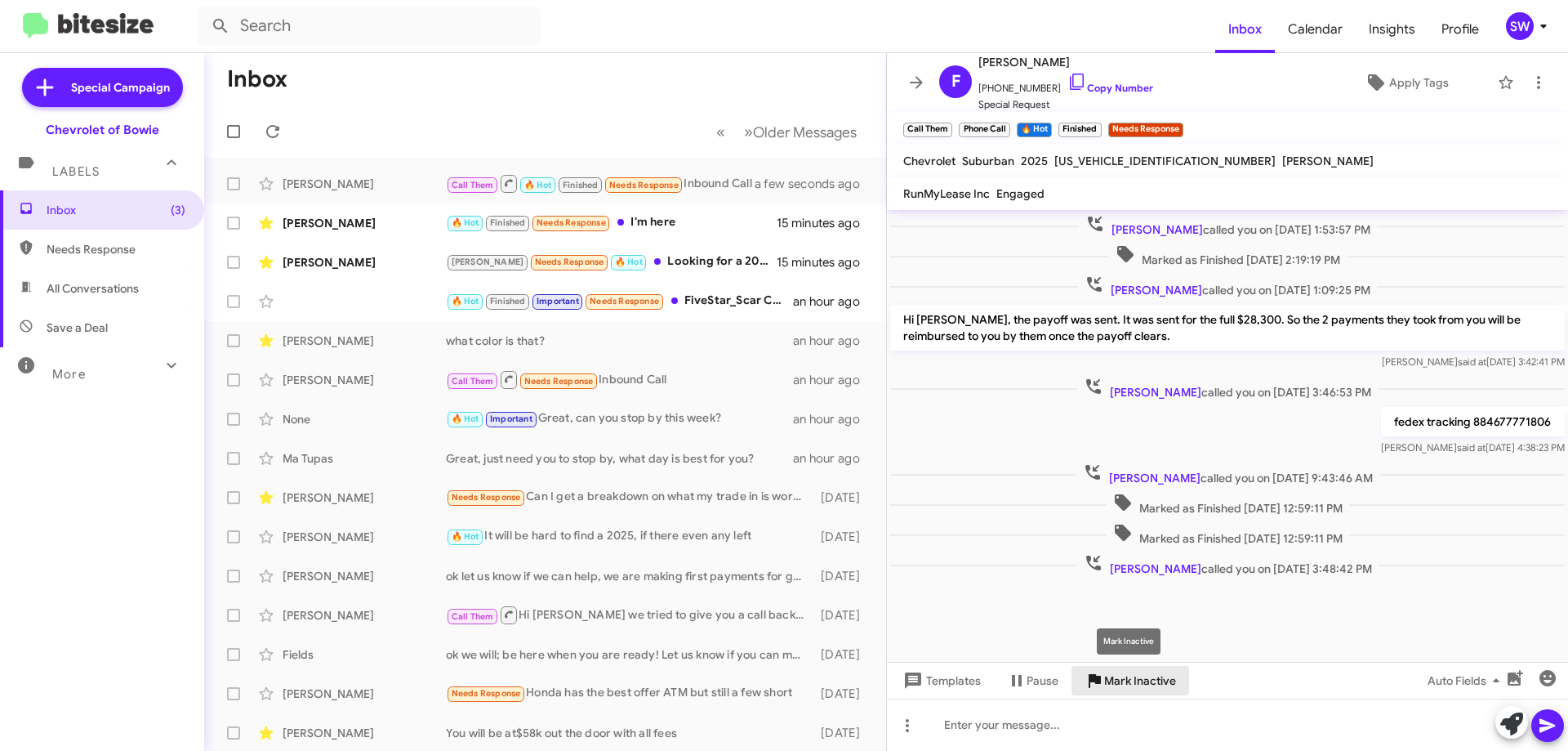
click at [1133, 686] on span "Mark Inactive" at bounding box center [1140, 680] width 72 height 29
